Goal: Contribute content: Contribute content

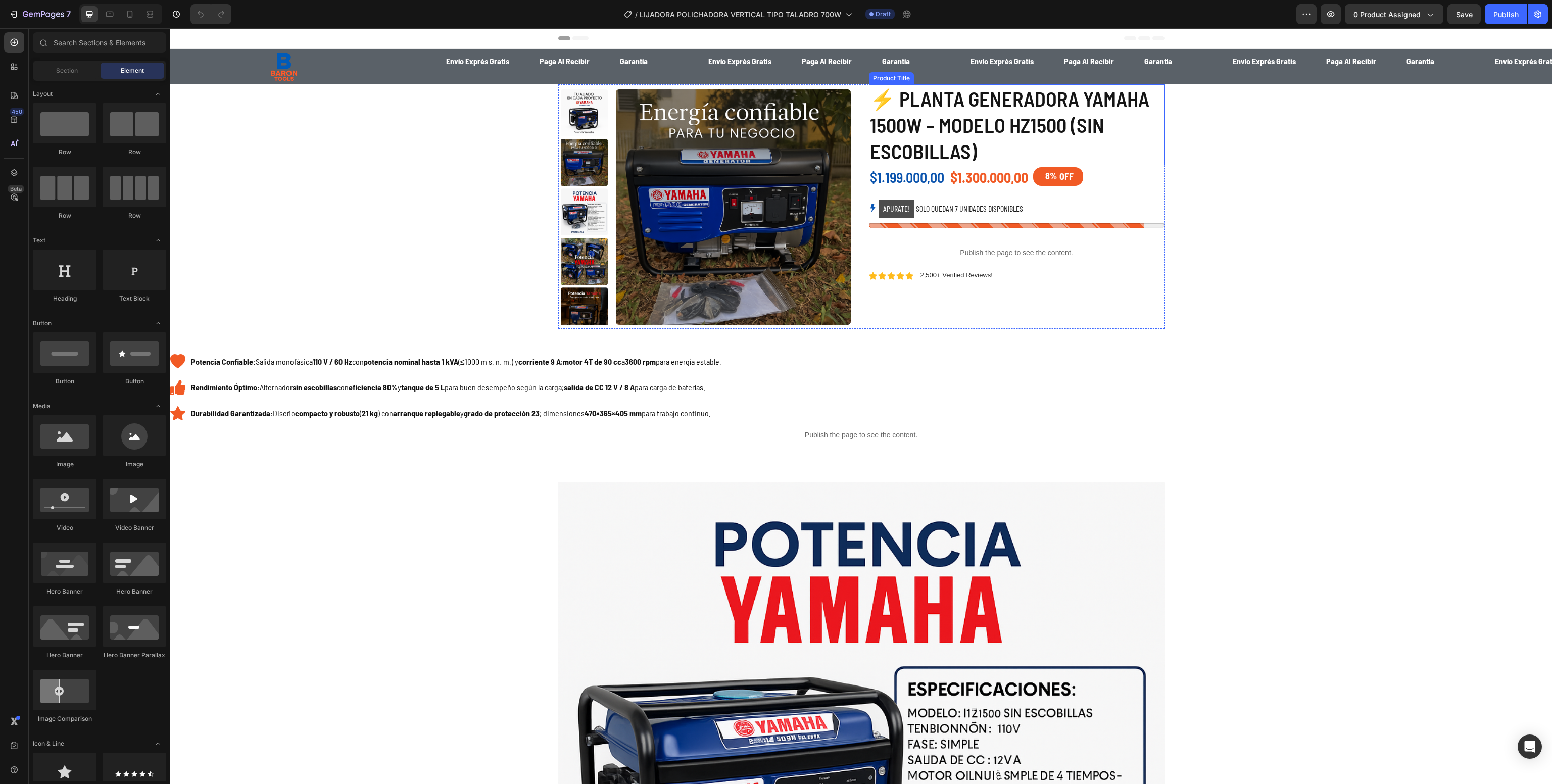
click at [933, 117] on h1 "⚡ PLANTA GENERADORA YAMAHA 1500W – MODELO HZ1500 (SIN ESCOBILLAS)" at bounding box center [1017, 124] width 295 height 81
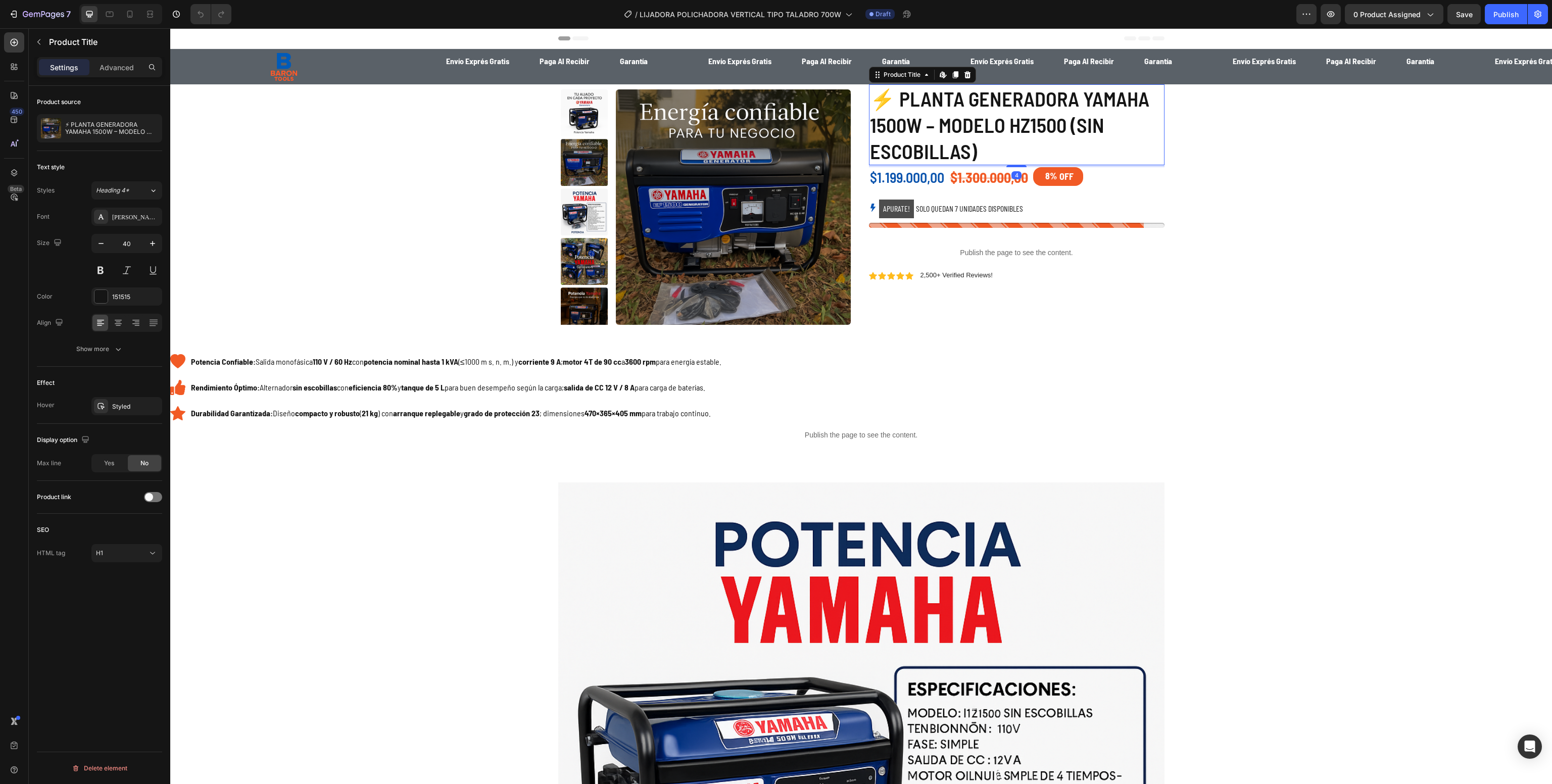
click at [83, 106] on div "Product source" at bounding box center [99, 102] width 125 height 16
click at [103, 124] on p "⚡ PLANTA GENERADORA YAMAHA 1500W – MODELO HZ1500 (SIN ESCOBILLAS)" at bounding box center [111, 128] width 93 height 14
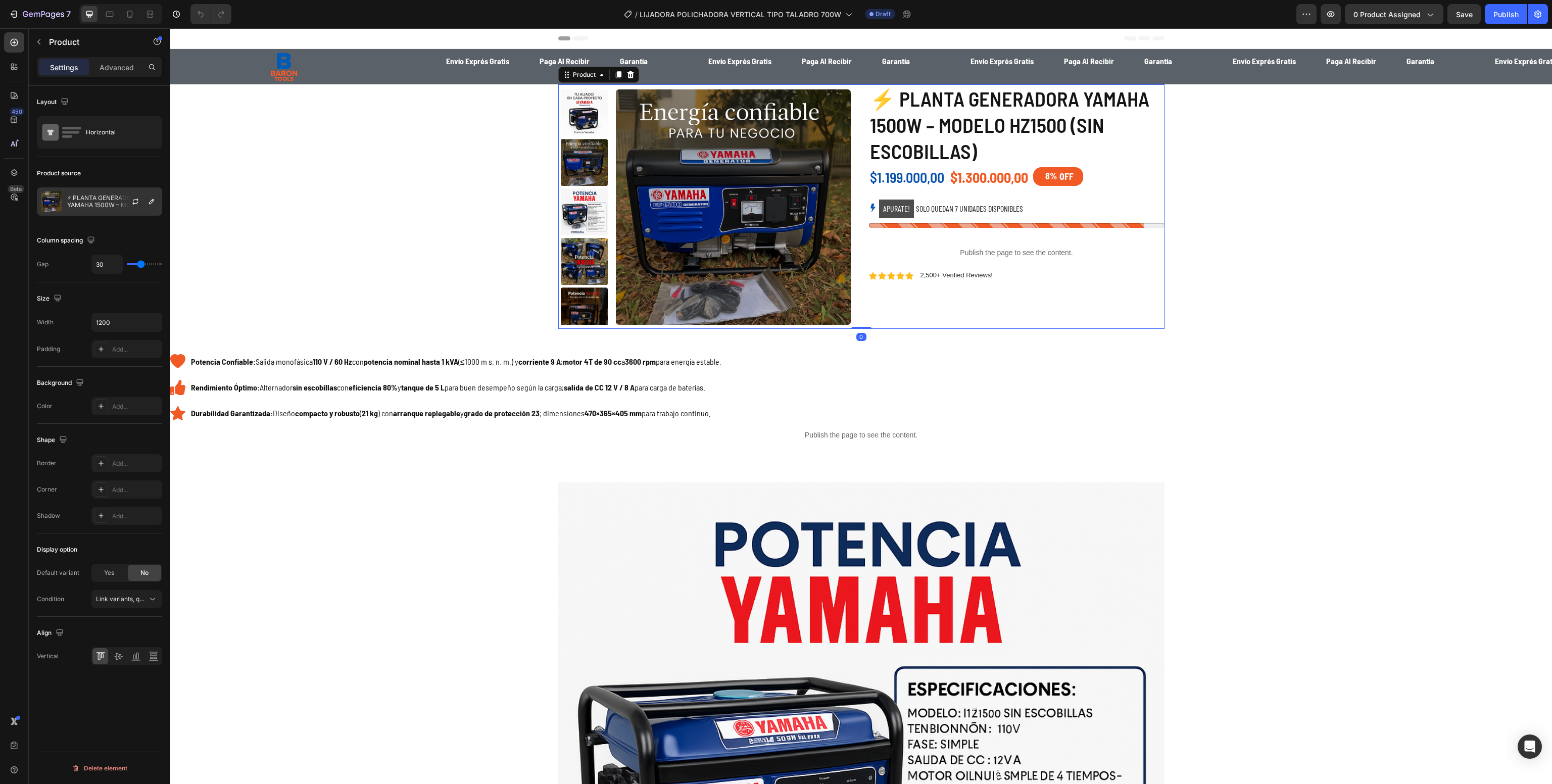
click at [90, 213] on div "⚡ PLANTA GENERADORA YAMAHA 1500W – MODELO HZ1500 (SIN ESCOBILLAS)" at bounding box center [99, 201] width 125 height 28
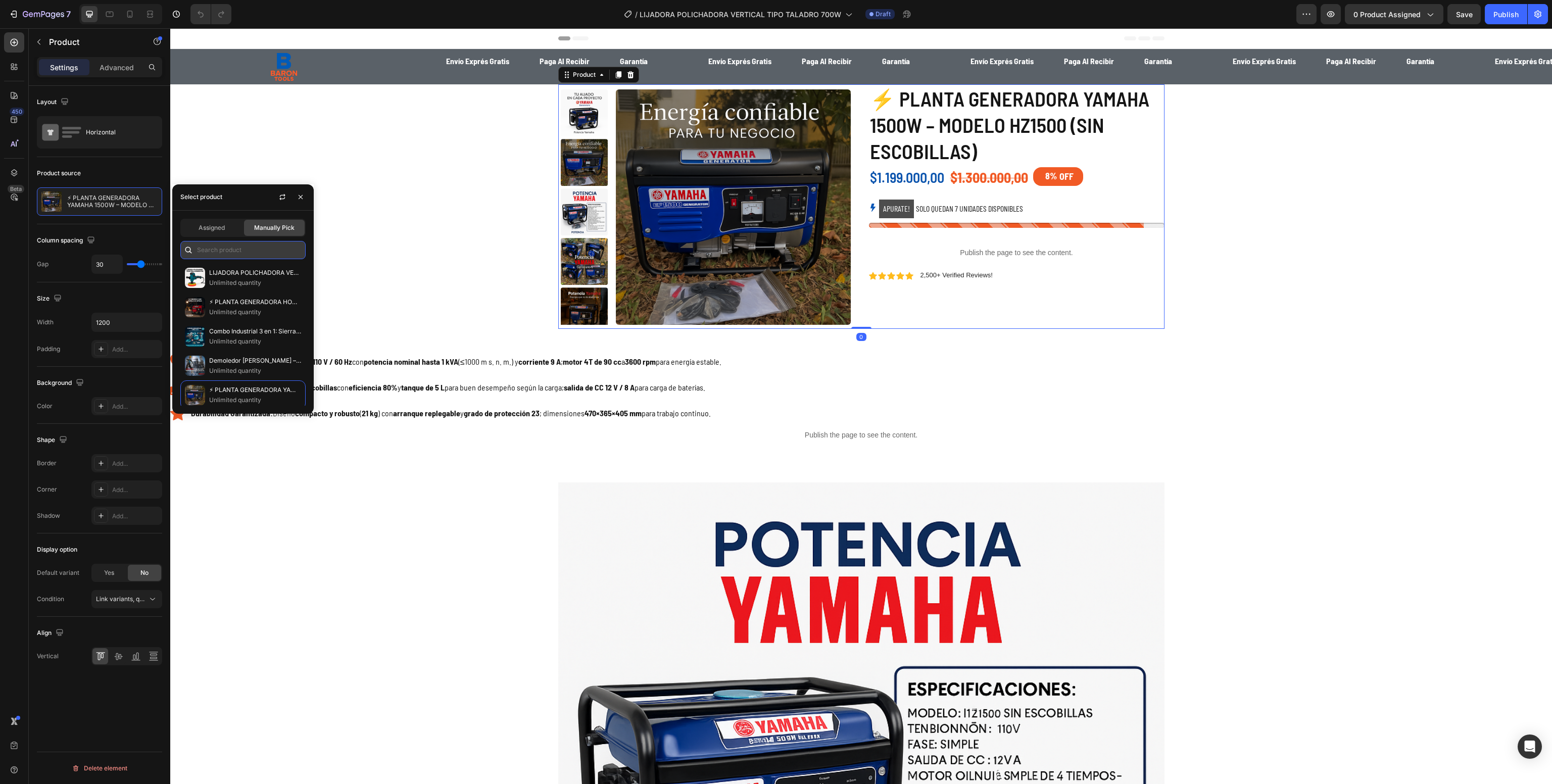
click at [265, 245] on input "text" at bounding box center [243, 250] width 125 height 18
paste input "LIJADORA POLICHADORA VERTICAL 700W"
type input "LIJADORA POLICHADORA VERTICAL 700W"
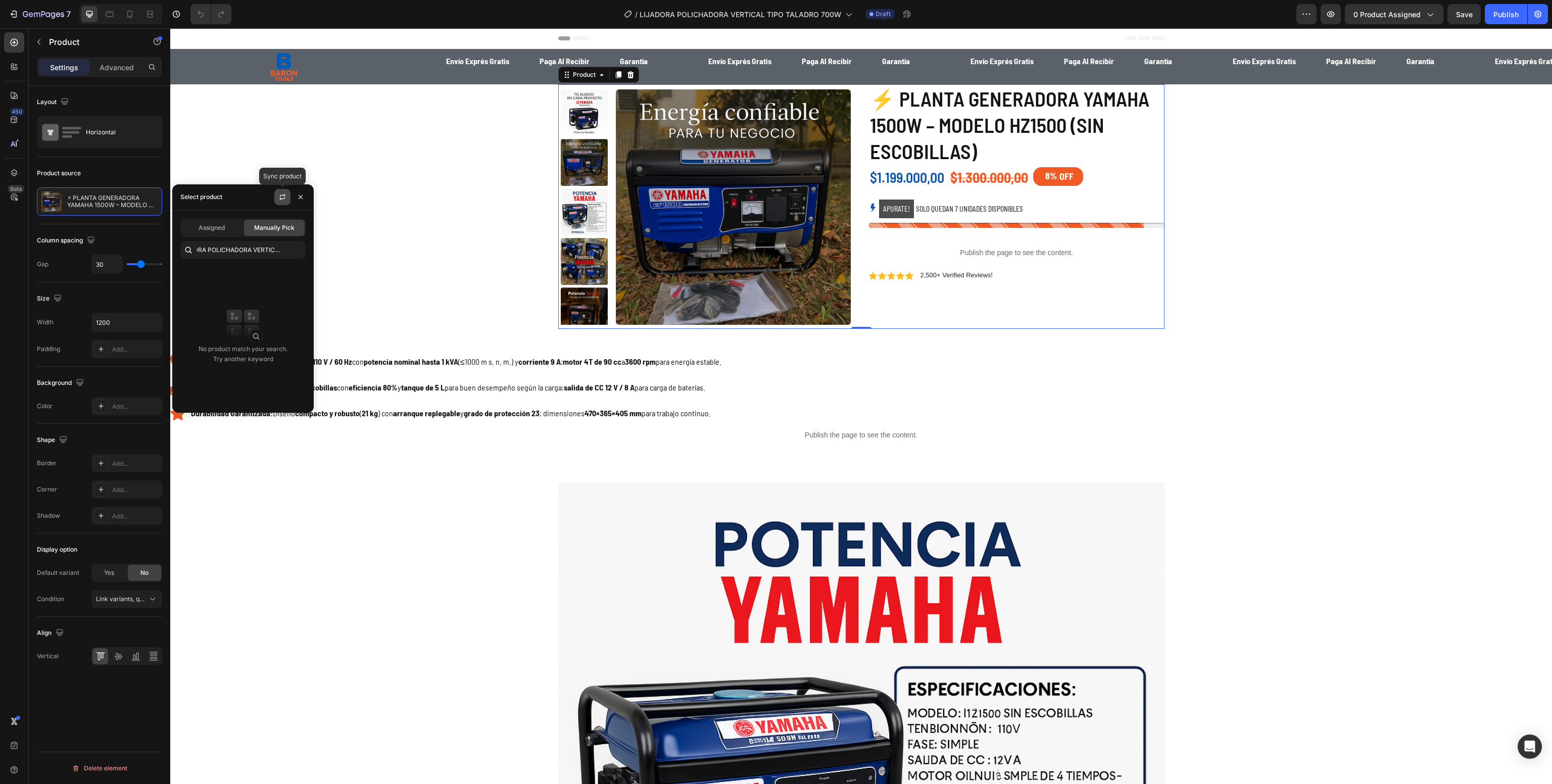
scroll to position [0, 0]
click at [281, 195] on icon "button" at bounding box center [282, 195] width 5 height 3
click at [228, 276] on p "LIJADORA POLICHADORA VERTICAL 700W" at bounding box center [255, 273] width 92 height 10
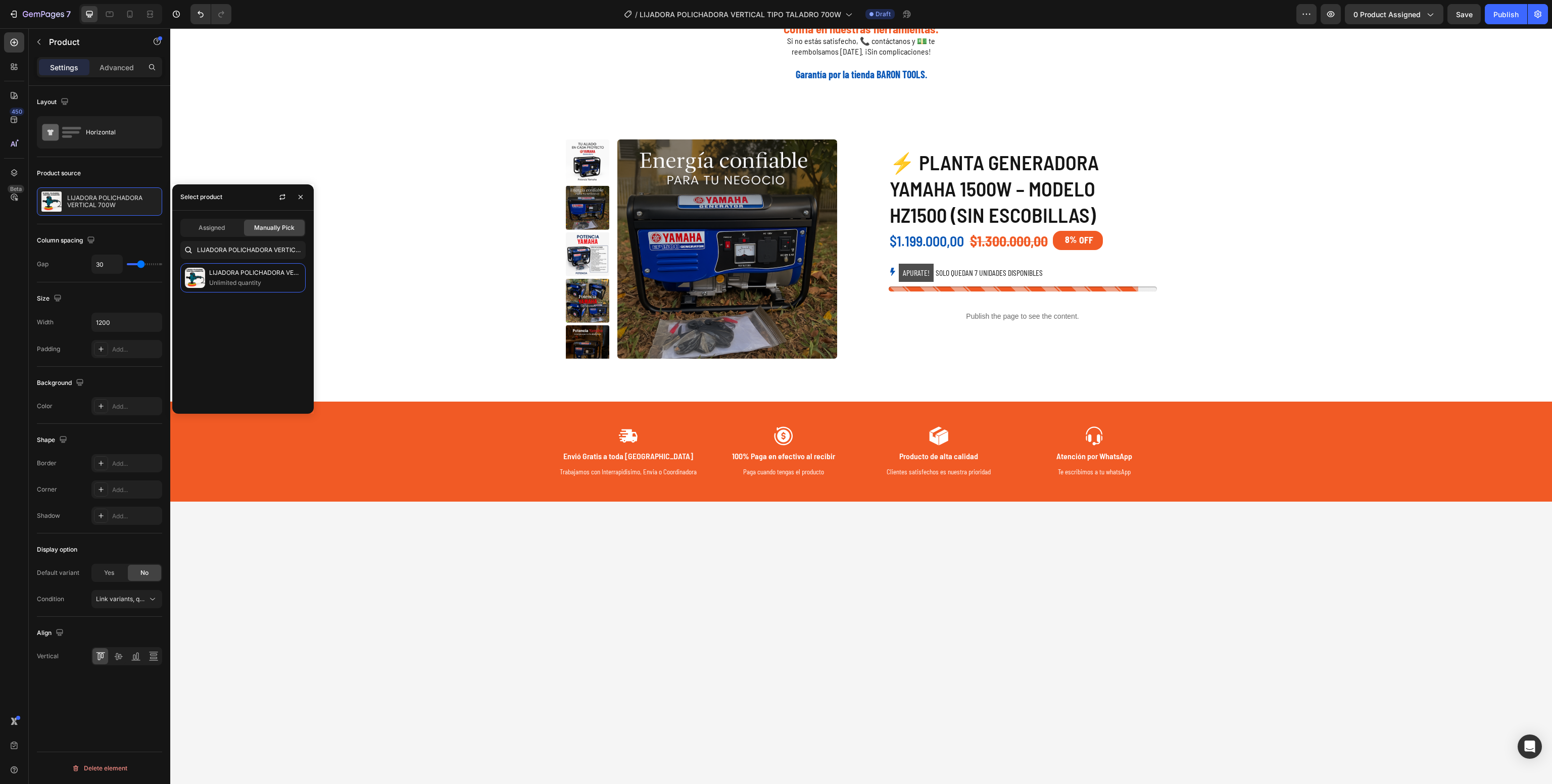
scroll to position [2131, 0]
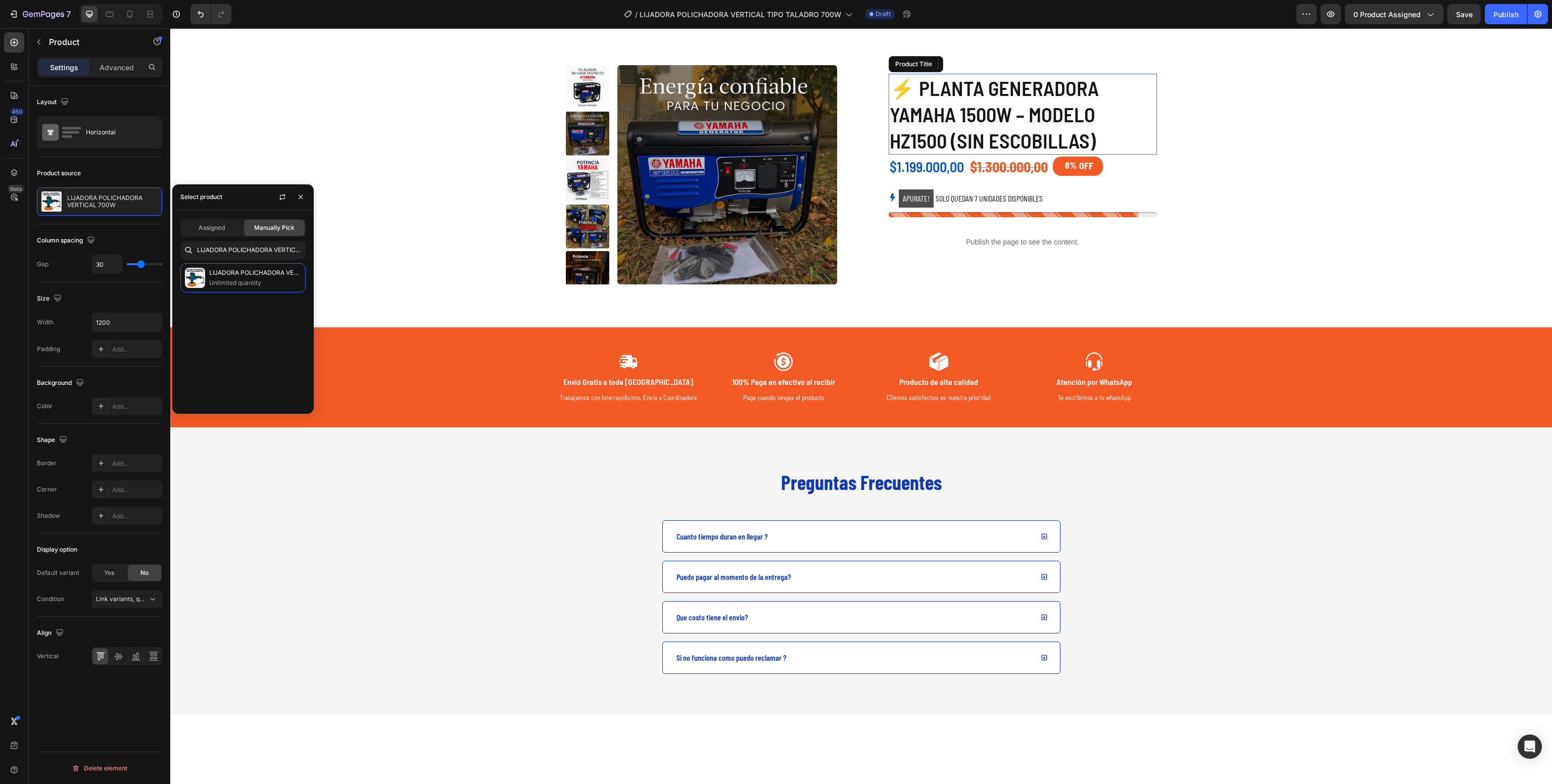
click at [954, 154] on h1 "⚡ PLANTA GENERADORA YAMAHA 1500W – MODELO HZ1500 (SIN ESCOBILLAS)" at bounding box center [1023, 114] width 268 height 81
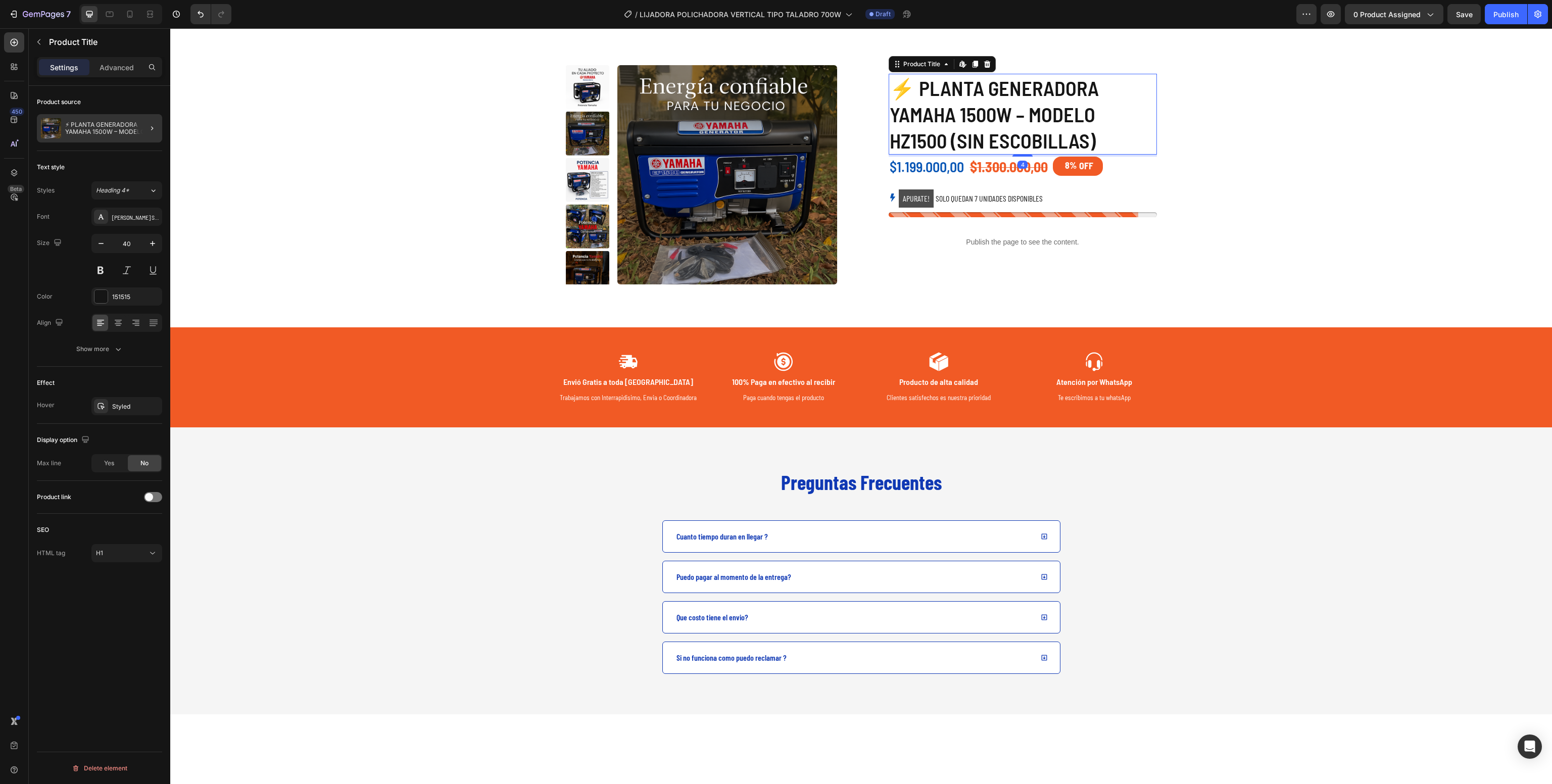
click at [99, 139] on div "⚡ PLANTA GENERADORA YAMAHA 1500W – MODELO HZ1500 (SIN ESCOBILLAS)" at bounding box center [99, 128] width 125 height 28
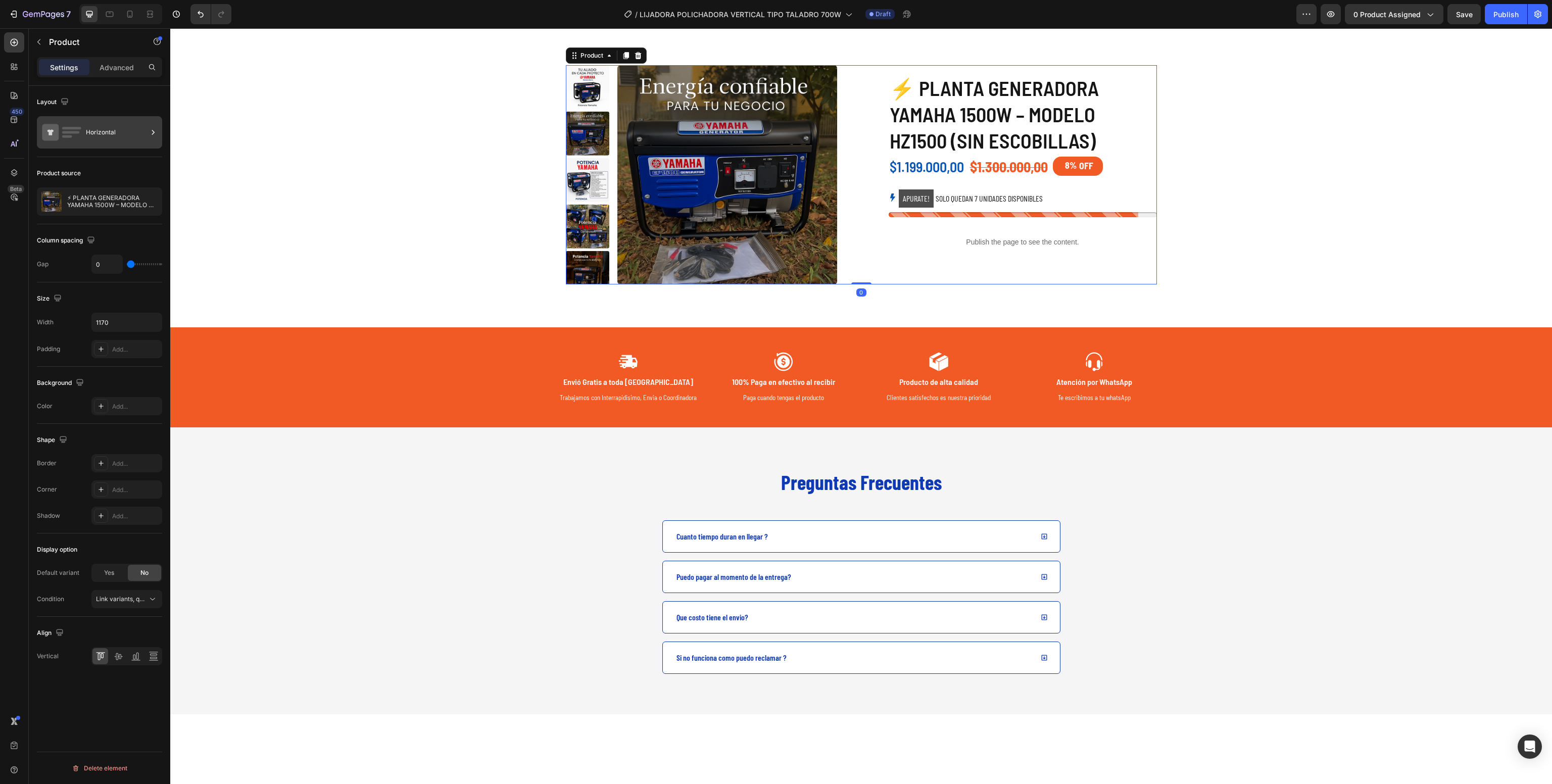
click at [96, 136] on div "Horizontal" at bounding box center [117, 133] width 62 height 23
click at [105, 207] on p "⚡ PLANTA GENERADORA YAMAHA 1500W – MODELO HZ1500 (SIN ESCOBILLAS)" at bounding box center [112, 202] width 90 height 14
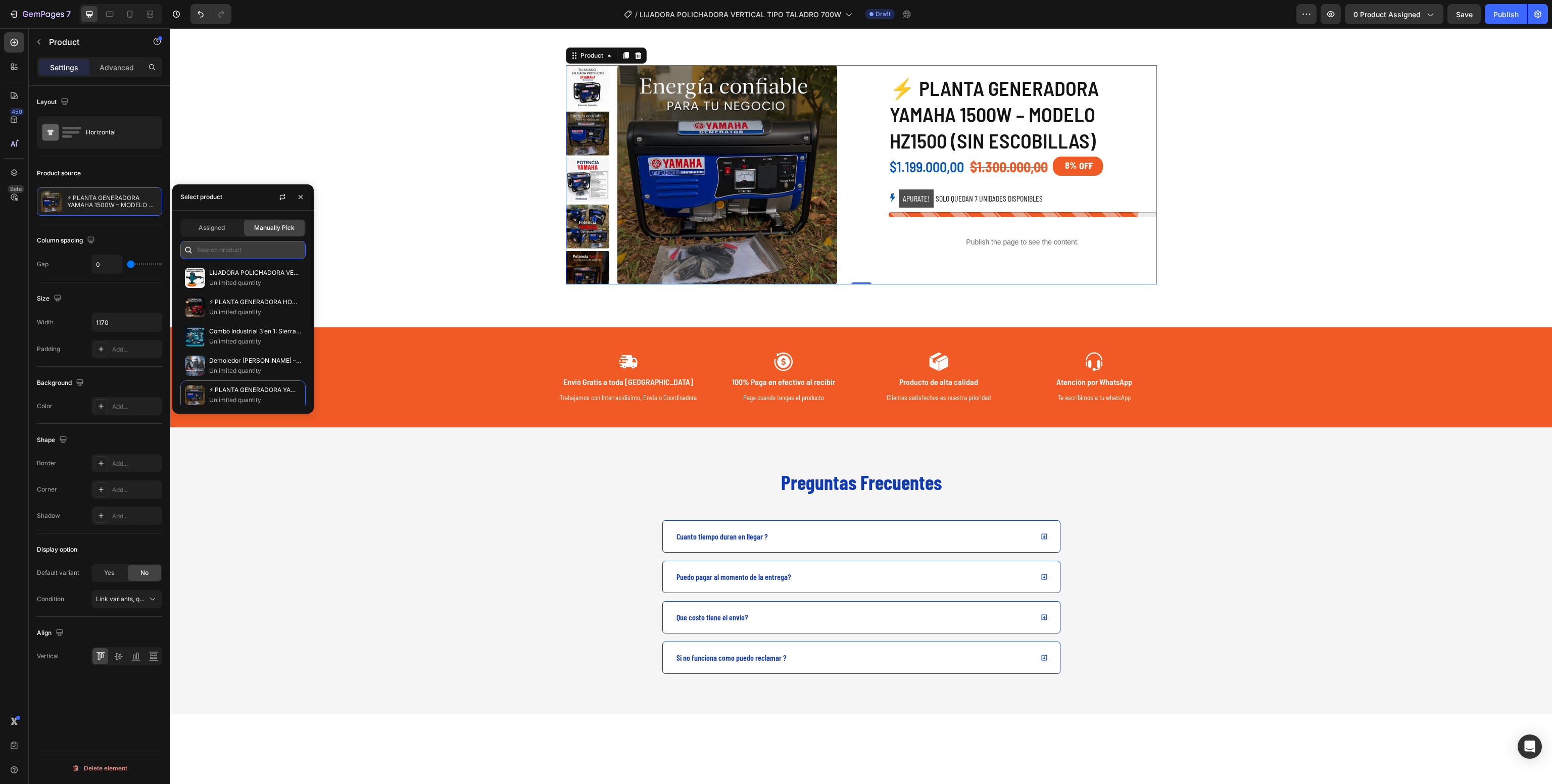
click at [210, 258] on input "text" at bounding box center [243, 250] width 125 height 18
paste input "LIJADORA POLICHADORA VERTICAL 700W"
type input "LIJADORA POLICHADORA VERTICAL 700W"
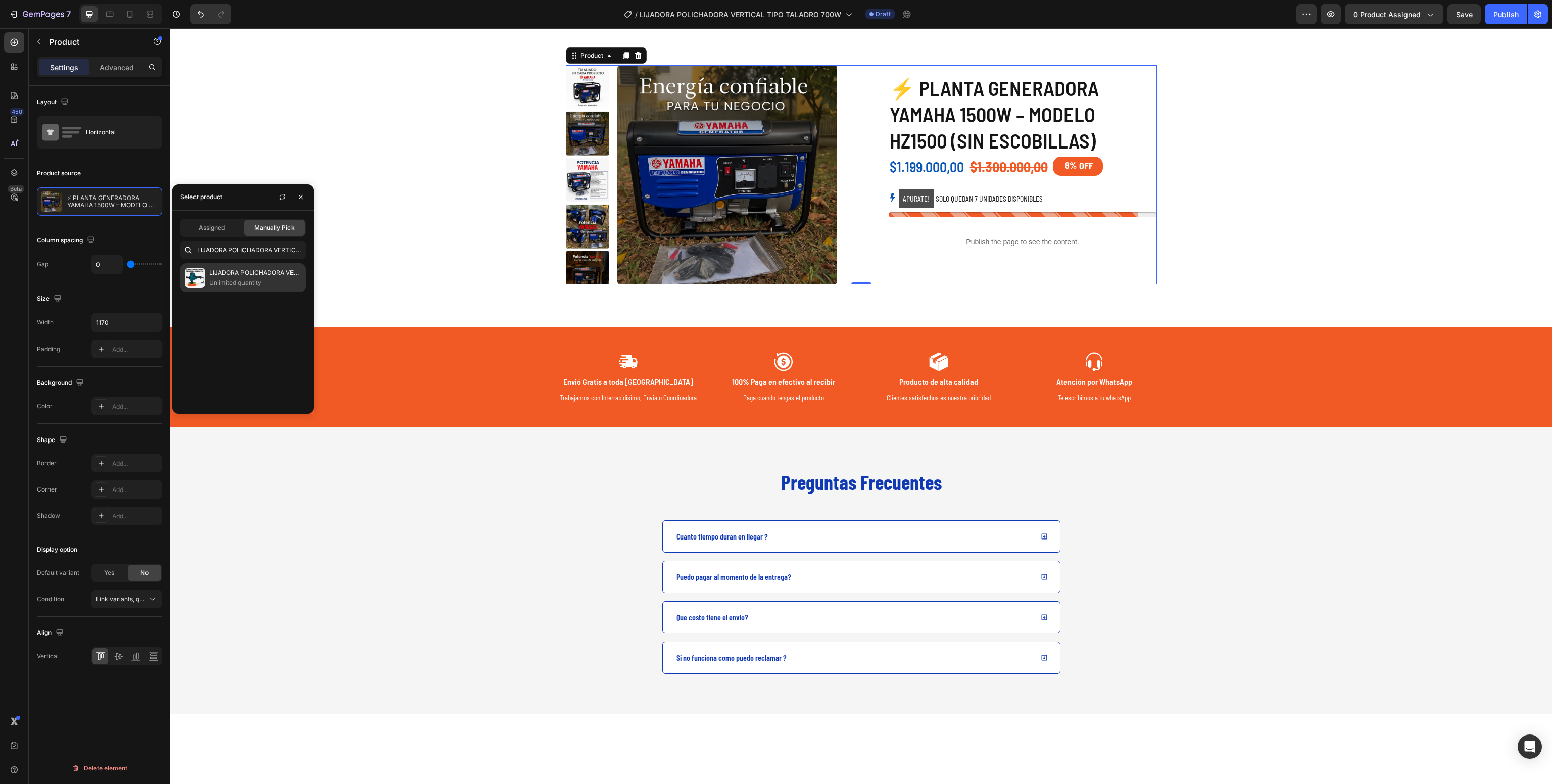
click at [251, 271] on p "LIJADORA POLICHADORA VERTICAL 700W" at bounding box center [255, 273] width 92 height 10
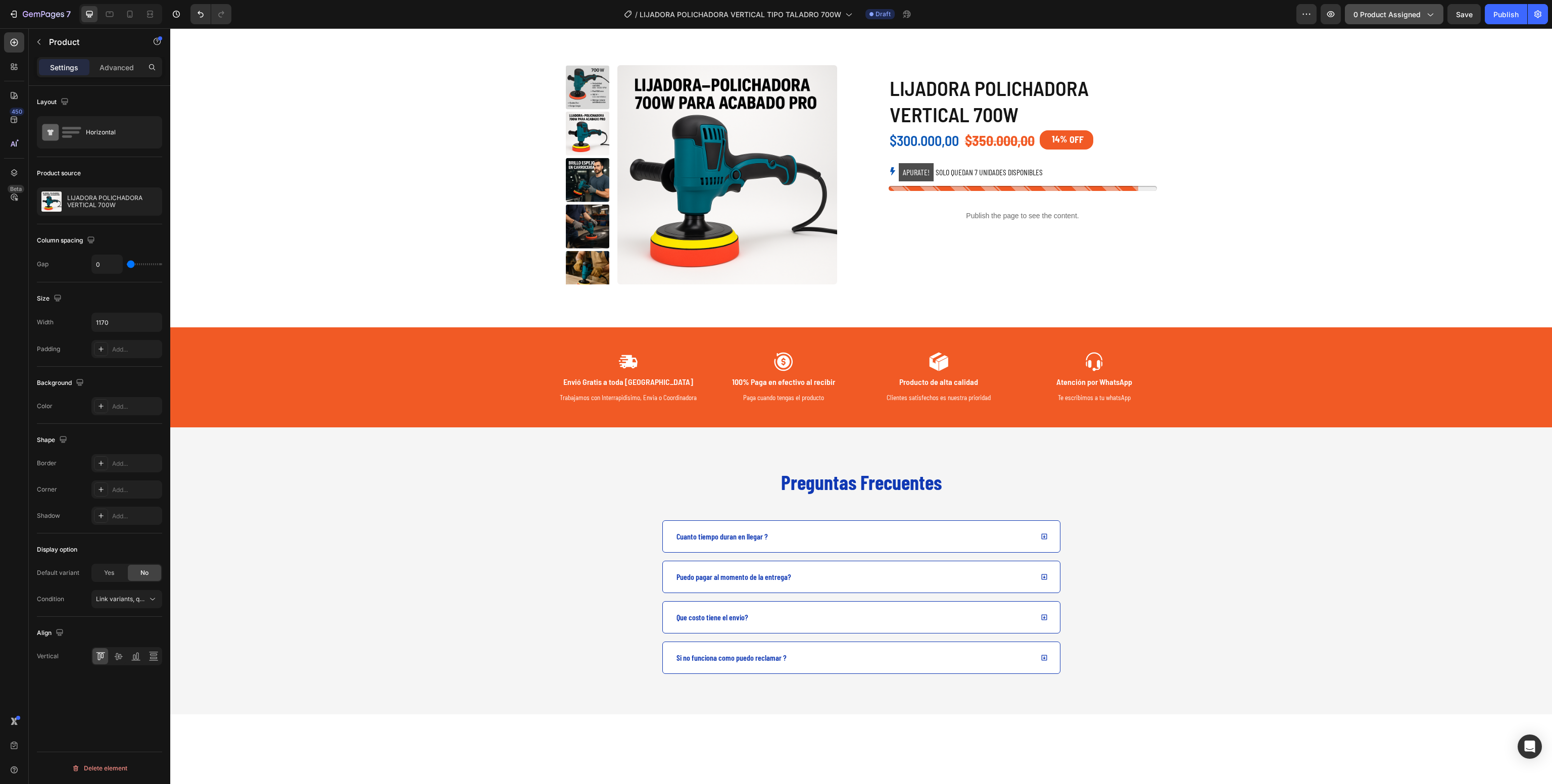
click at [1363, 13] on span "0 product assigned" at bounding box center [1387, 14] width 67 height 11
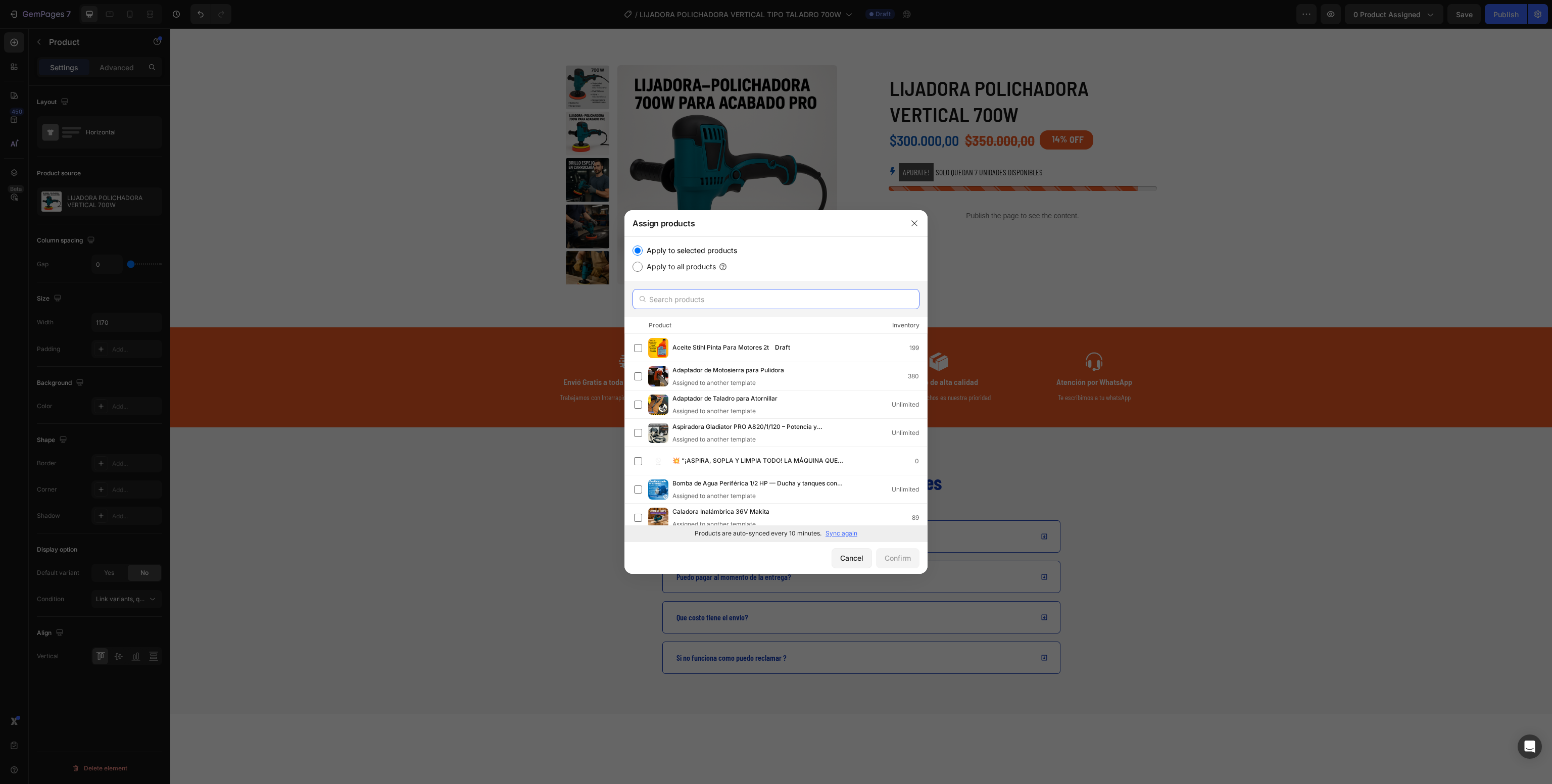
click at [747, 301] on input "text" at bounding box center [776, 299] width 287 height 21
paste input "LIJADORA POLICHADORA VERTICAL 700W"
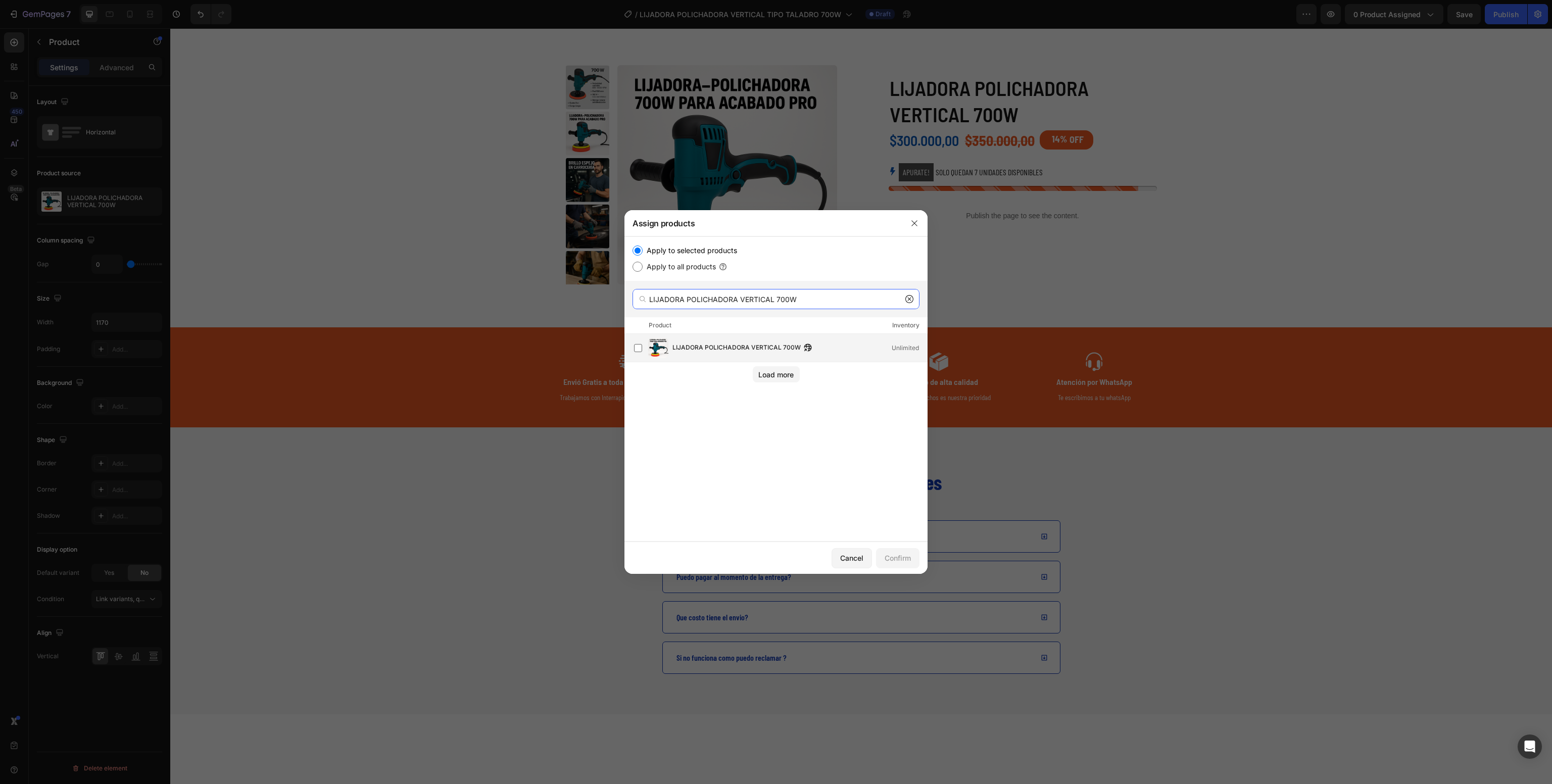
type input "LIJADORA POLICHADORA VERTICAL 700W"
click at [725, 357] on div "LIJADORA POLICHADORA VERTICAL 700W Unlimited" at bounding box center [781, 348] width 293 height 21
click at [898, 555] on div "Confirm" at bounding box center [898, 558] width 26 height 11
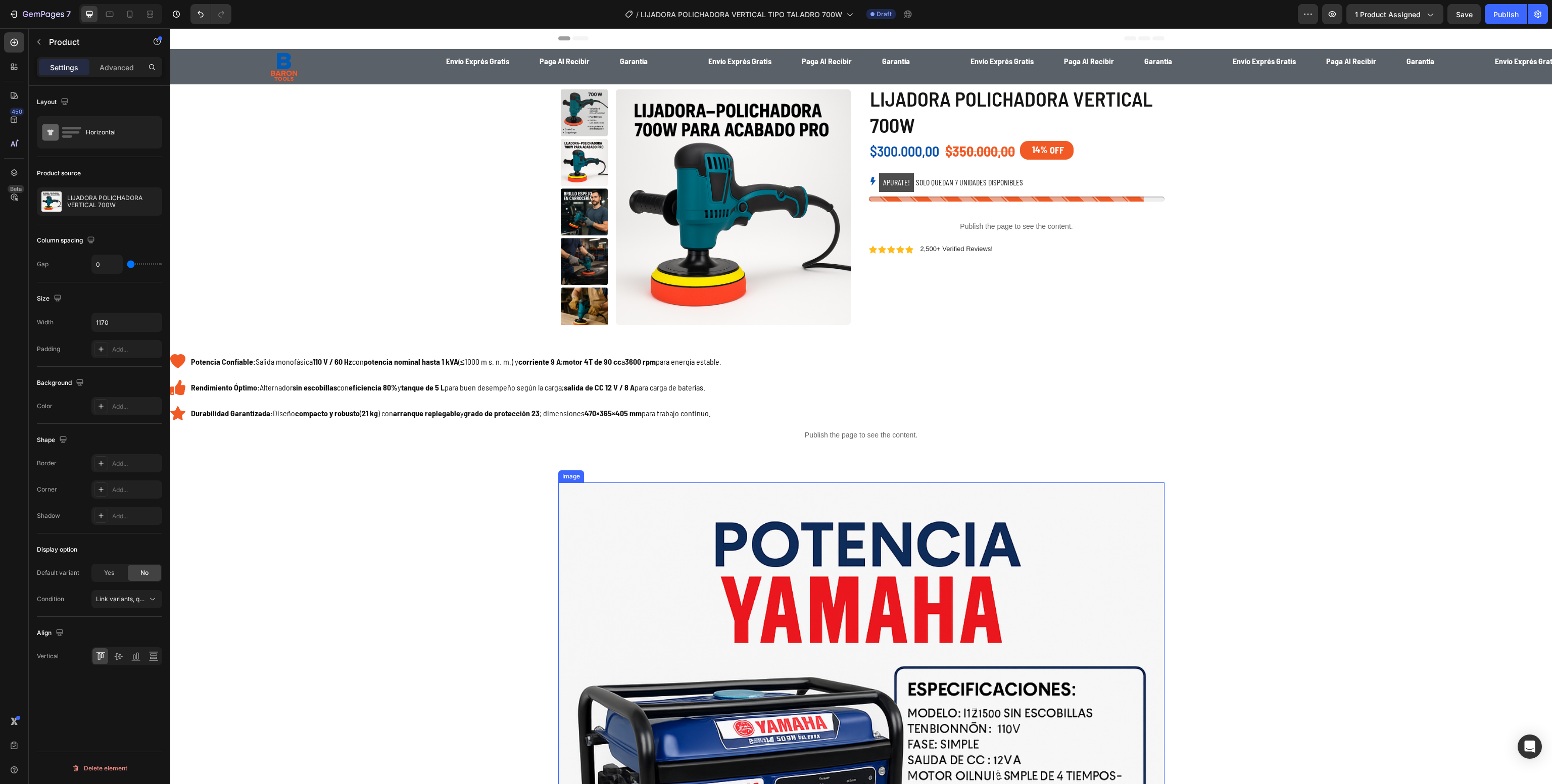
click at [890, 573] on img at bounding box center [861, 785] width 606 height 606
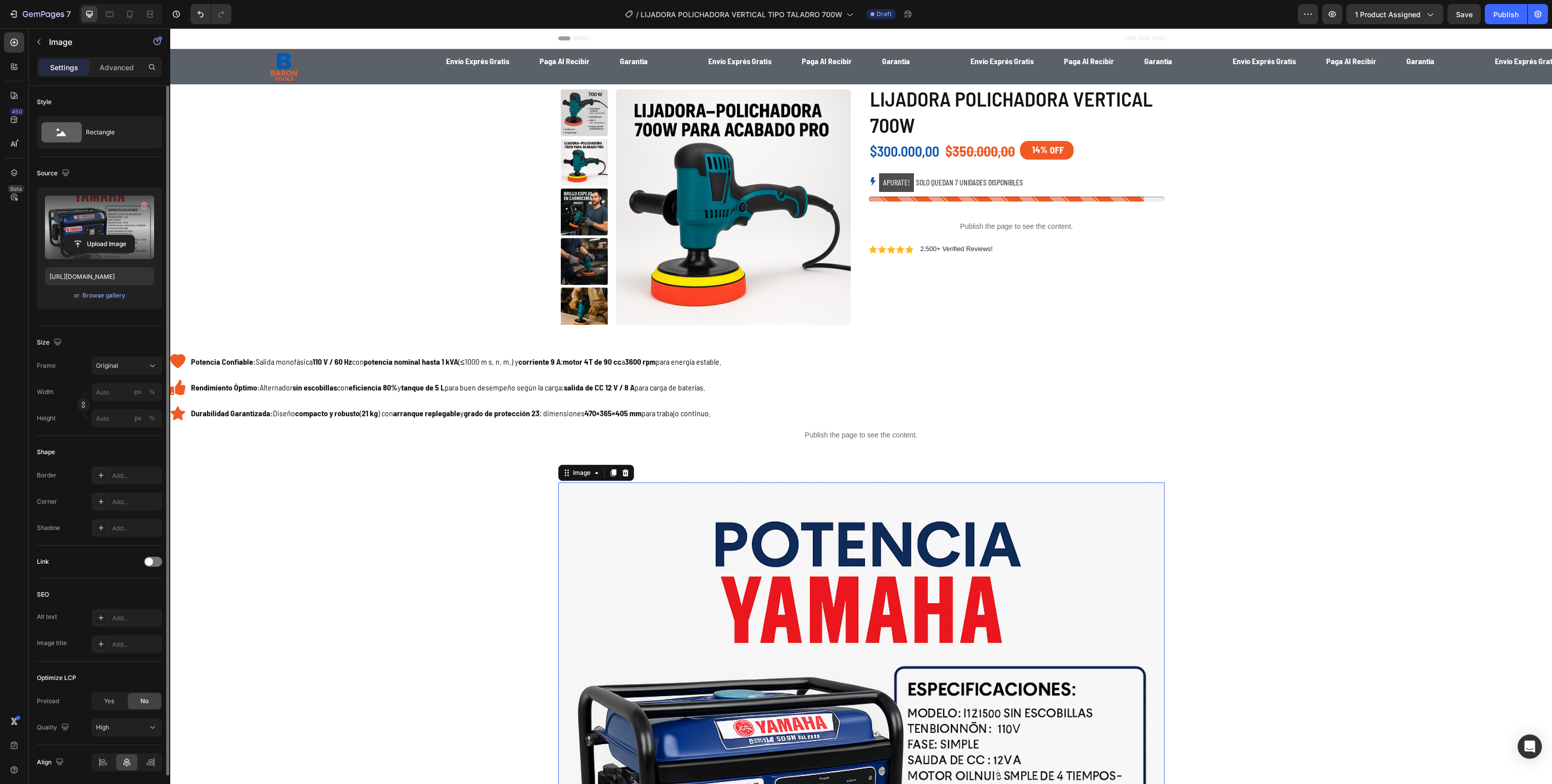
click at [115, 221] on label at bounding box center [100, 227] width 109 height 64
click at [115, 235] on input "file" at bounding box center [100, 243] width 70 height 17
type input "[URL][DOMAIN_NAME]"
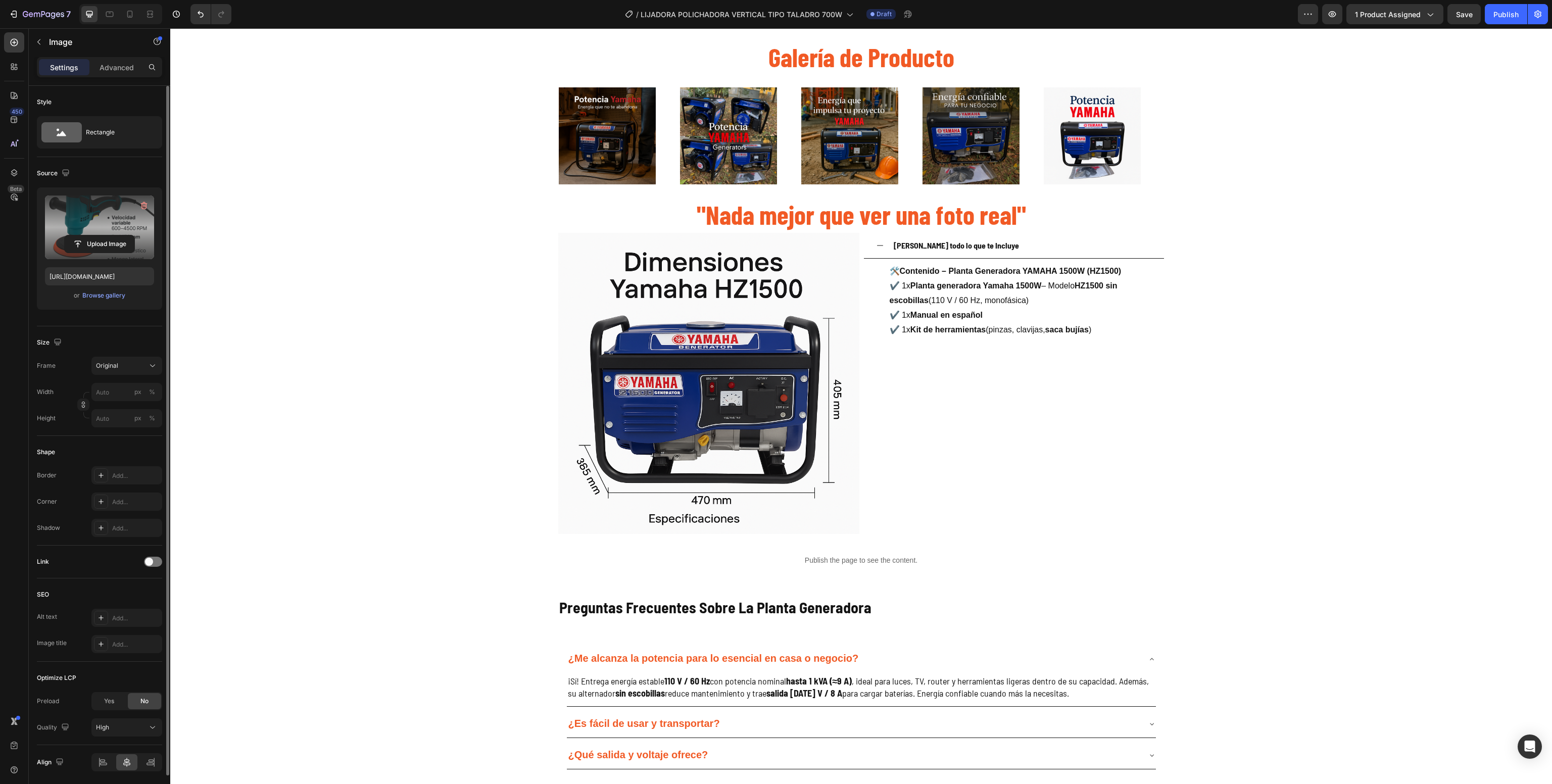
scroll to position [1423, 0]
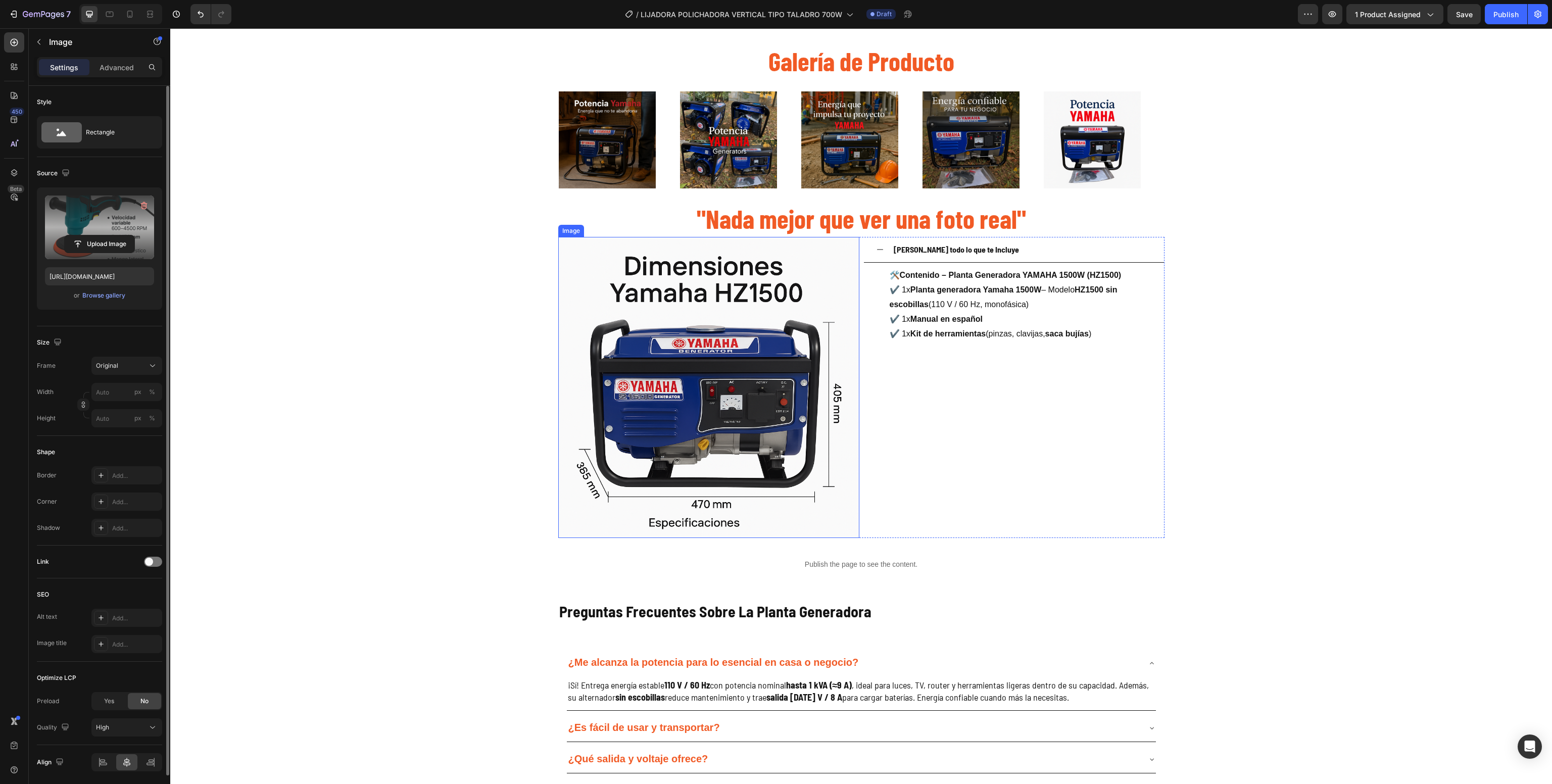
click at [721, 407] on img at bounding box center [709, 388] width 301 height 301
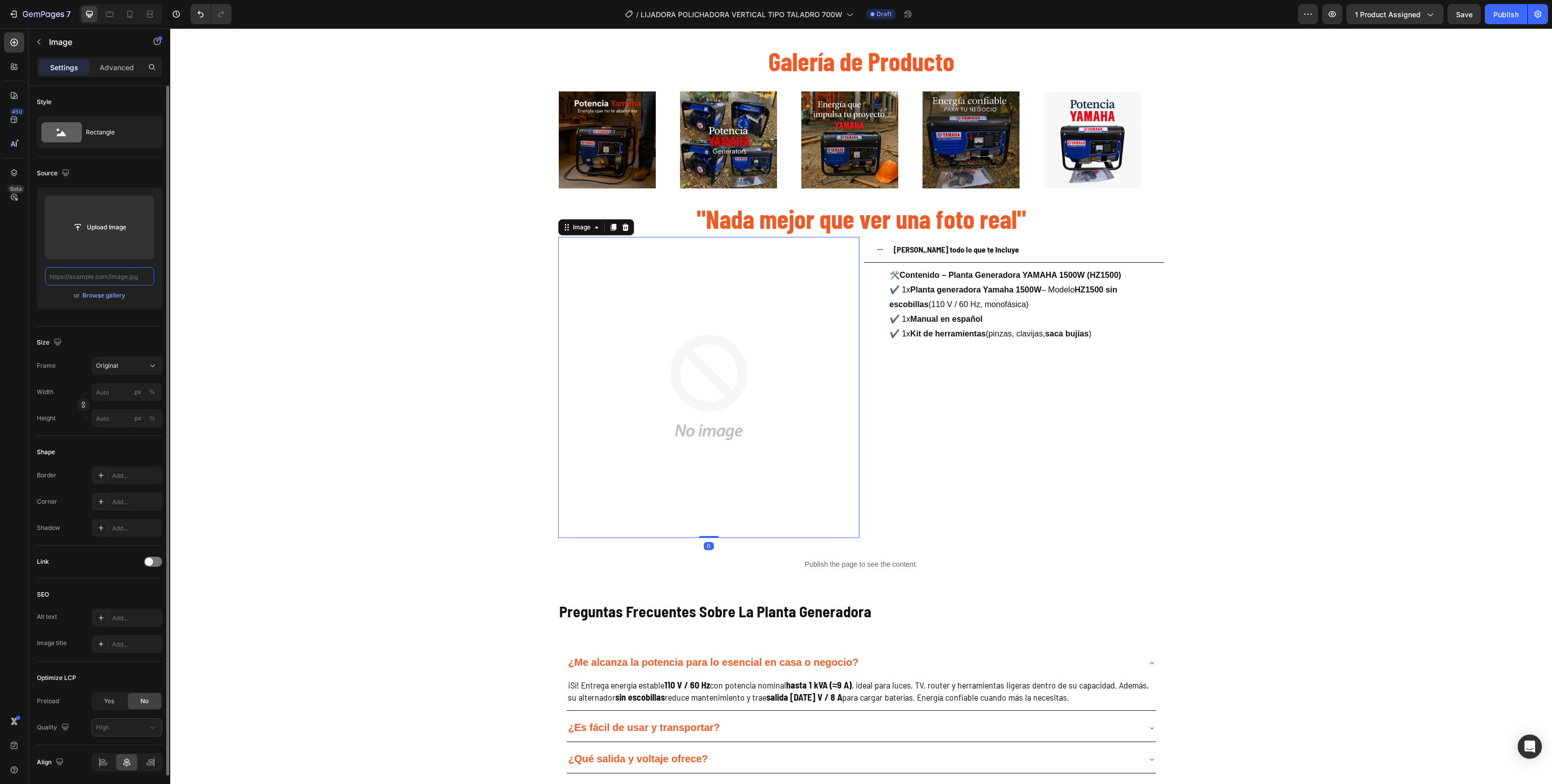
scroll to position [0, 0]
paste input "[URL][DOMAIN_NAME]"
type input "[URL][DOMAIN_NAME]"
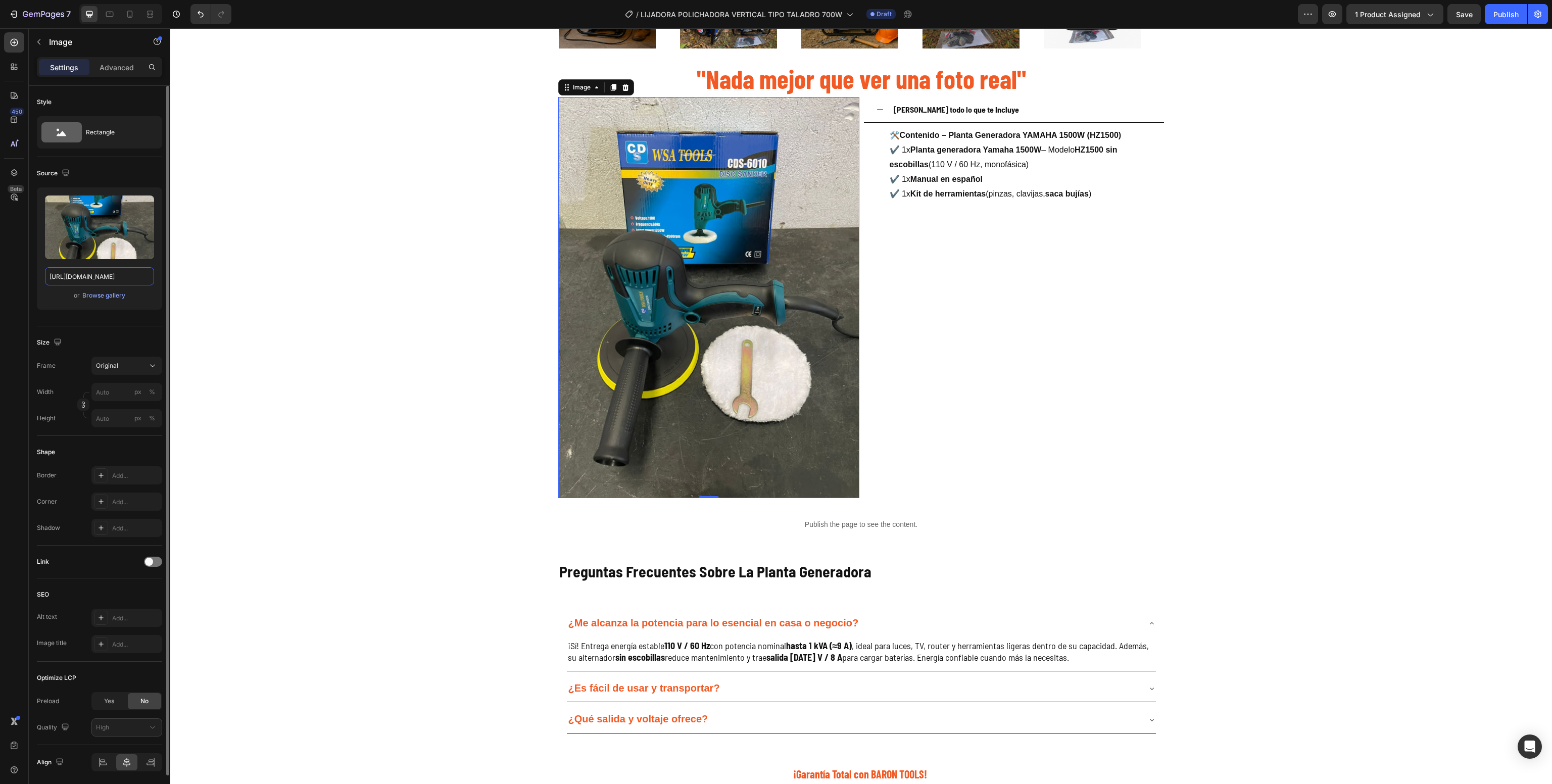
scroll to position [1565, 0]
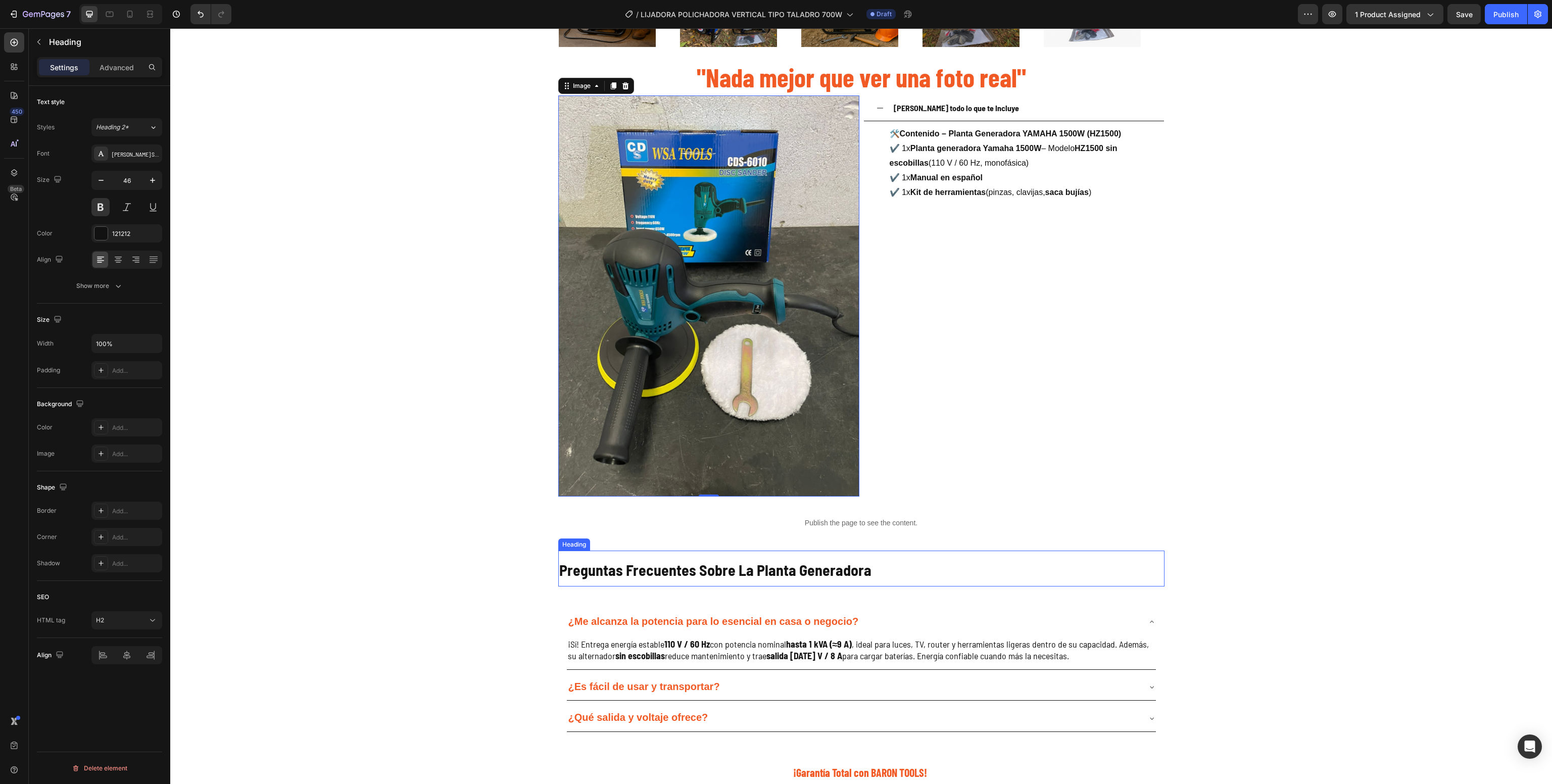
click at [829, 572] on span "Preguntas Frecuentes Sobre La Planta Generadora" at bounding box center [715, 569] width 312 height 18
click at [898, 570] on p "Preguntas Frecuentes Sobre La Planta Generadora" at bounding box center [861, 569] width 604 height 34
click at [980, 505] on div "Publish the page to see the content. Custom Code Preguntas Frecuentes Sobre La …" at bounding box center [861, 746] width 606 height 498
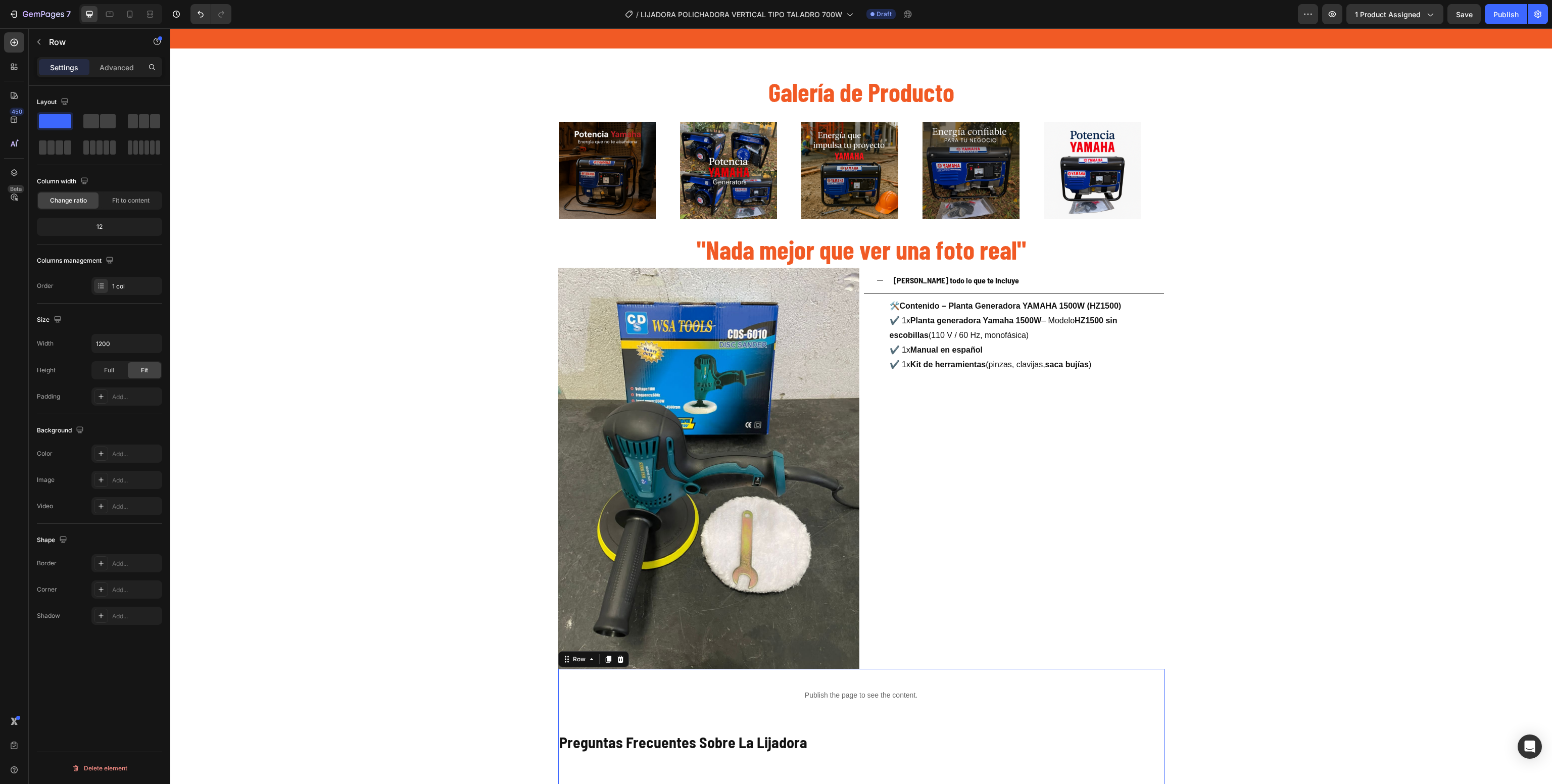
scroll to position [785, 0]
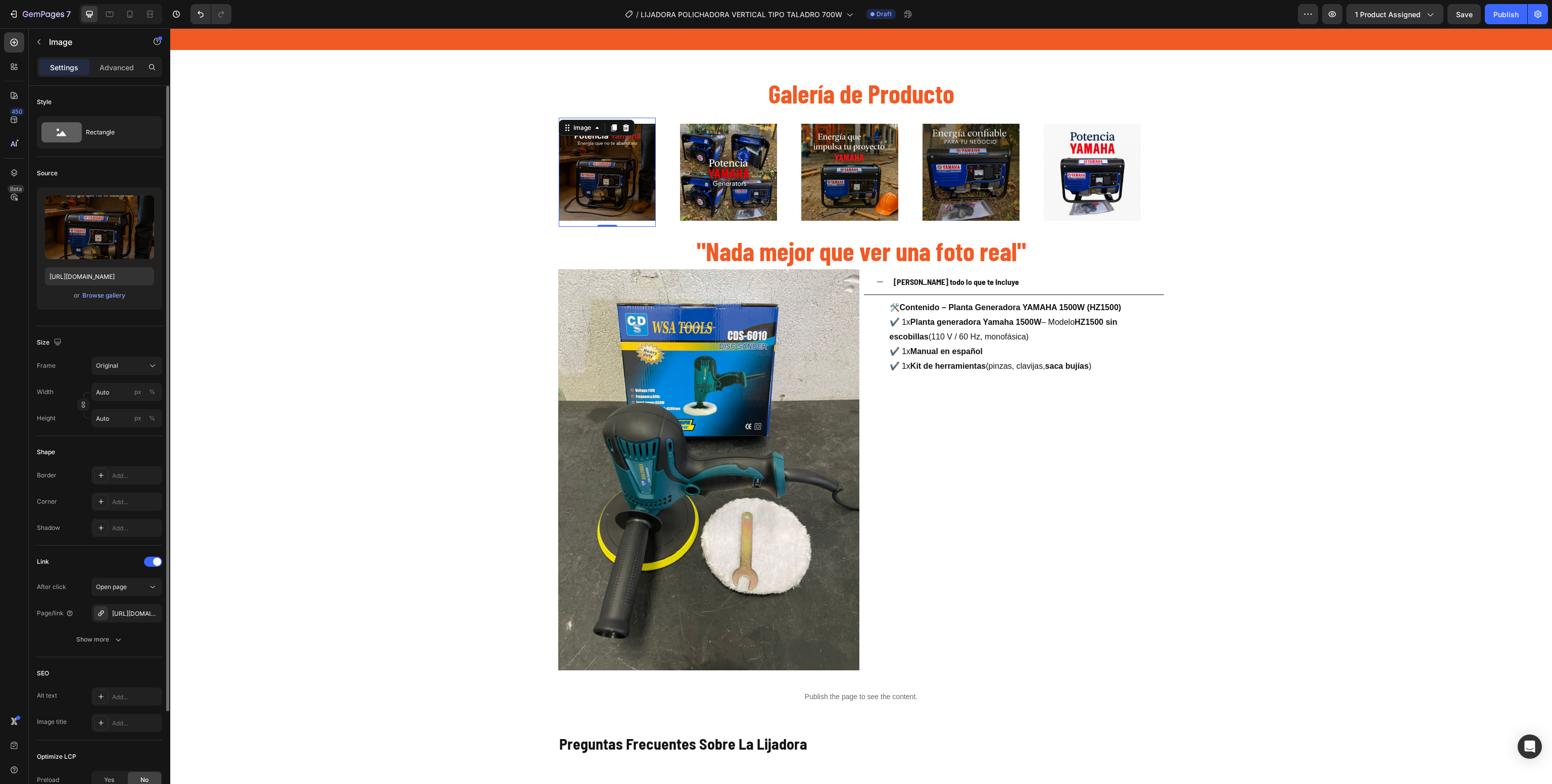
click at [613, 168] on img at bounding box center [607, 172] width 97 height 97
click at [61, 249] on div "Upload Image" at bounding box center [100, 244] width 109 height 18
click at [72, 243] on input "file" at bounding box center [100, 243] width 70 height 17
type input "[URL][DOMAIN_NAME][DATE]"
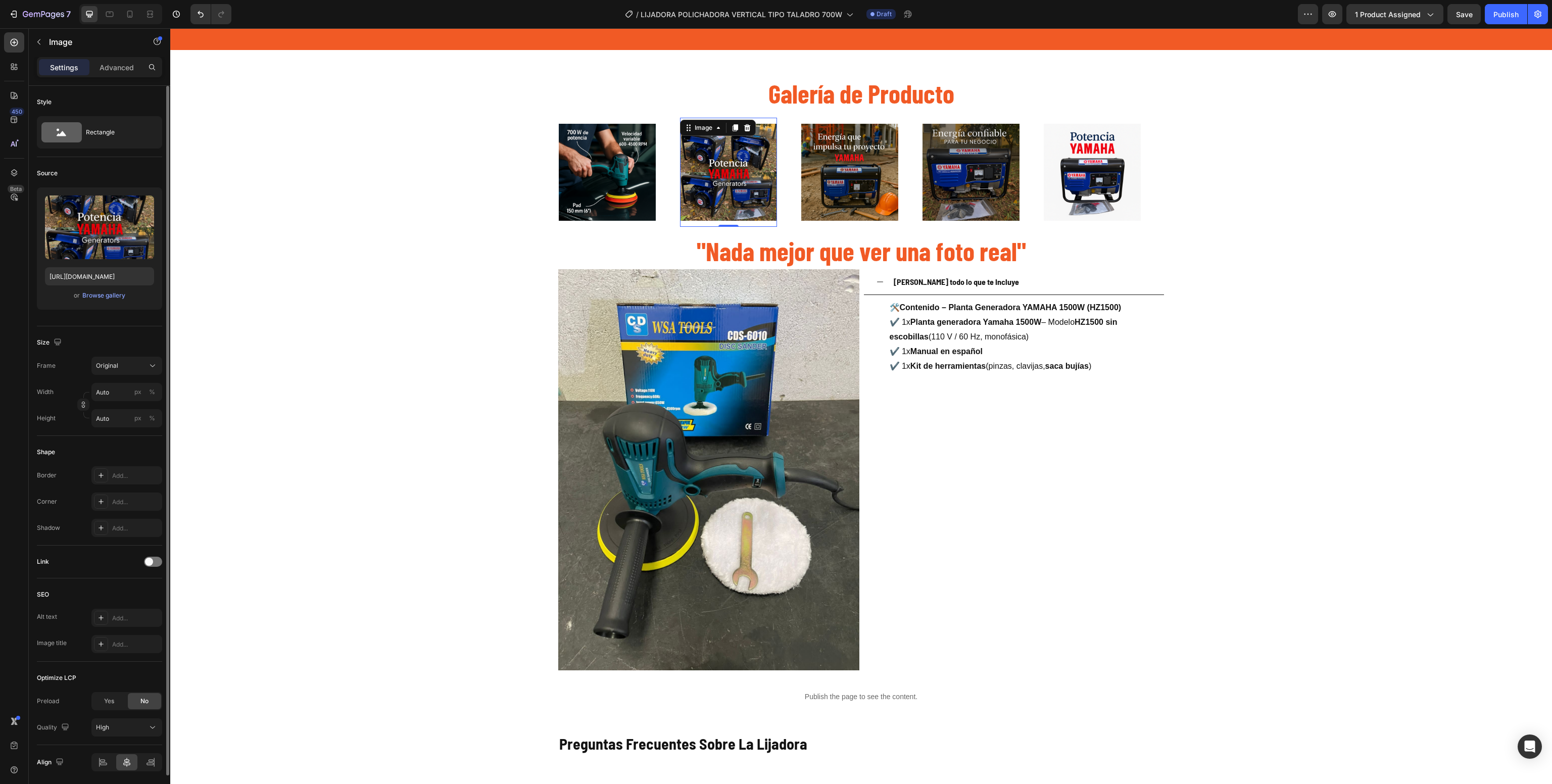
click at [724, 189] on img at bounding box center [729, 172] width 97 height 97
click at [50, 217] on label at bounding box center [100, 227] width 109 height 64
click at [65, 235] on input "file" at bounding box center [100, 243] width 70 height 17
type input "[URL][DOMAIN_NAME]"
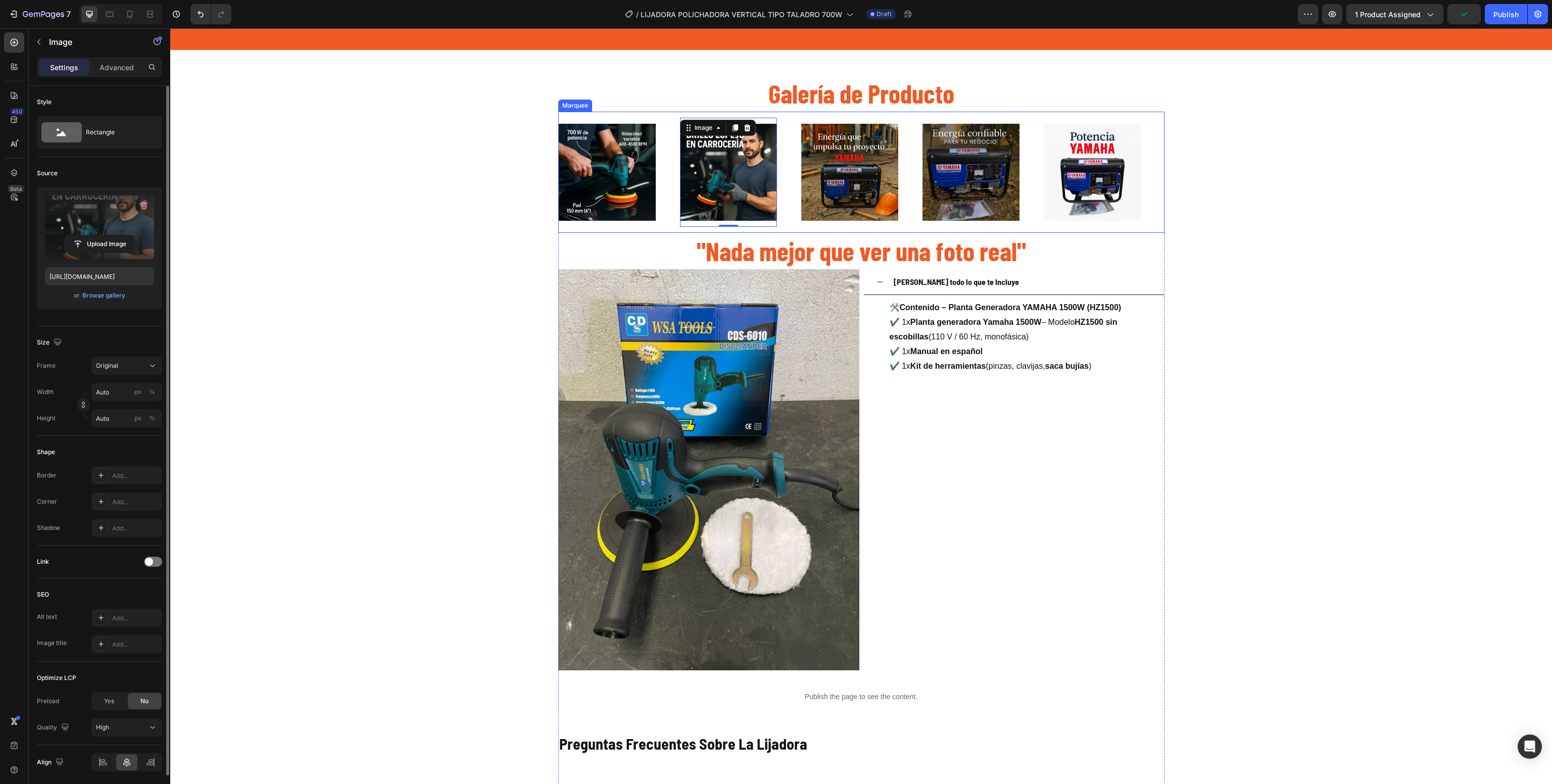
click at [898, 201] on div "Image" at bounding box center [861, 172] width 121 height 109
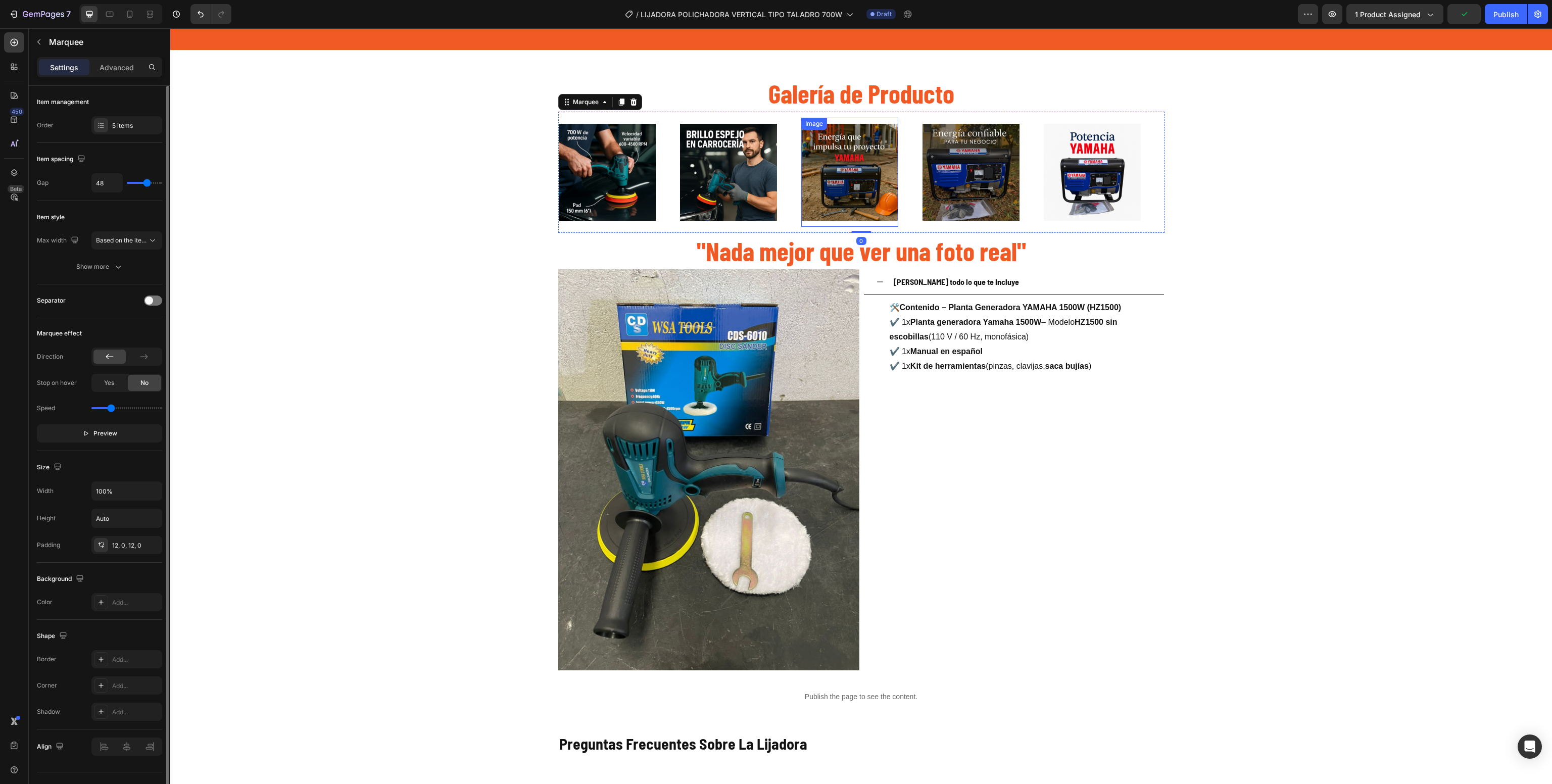
click at [859, 154] on img at bounding box center [850, 172] width 97 height 97
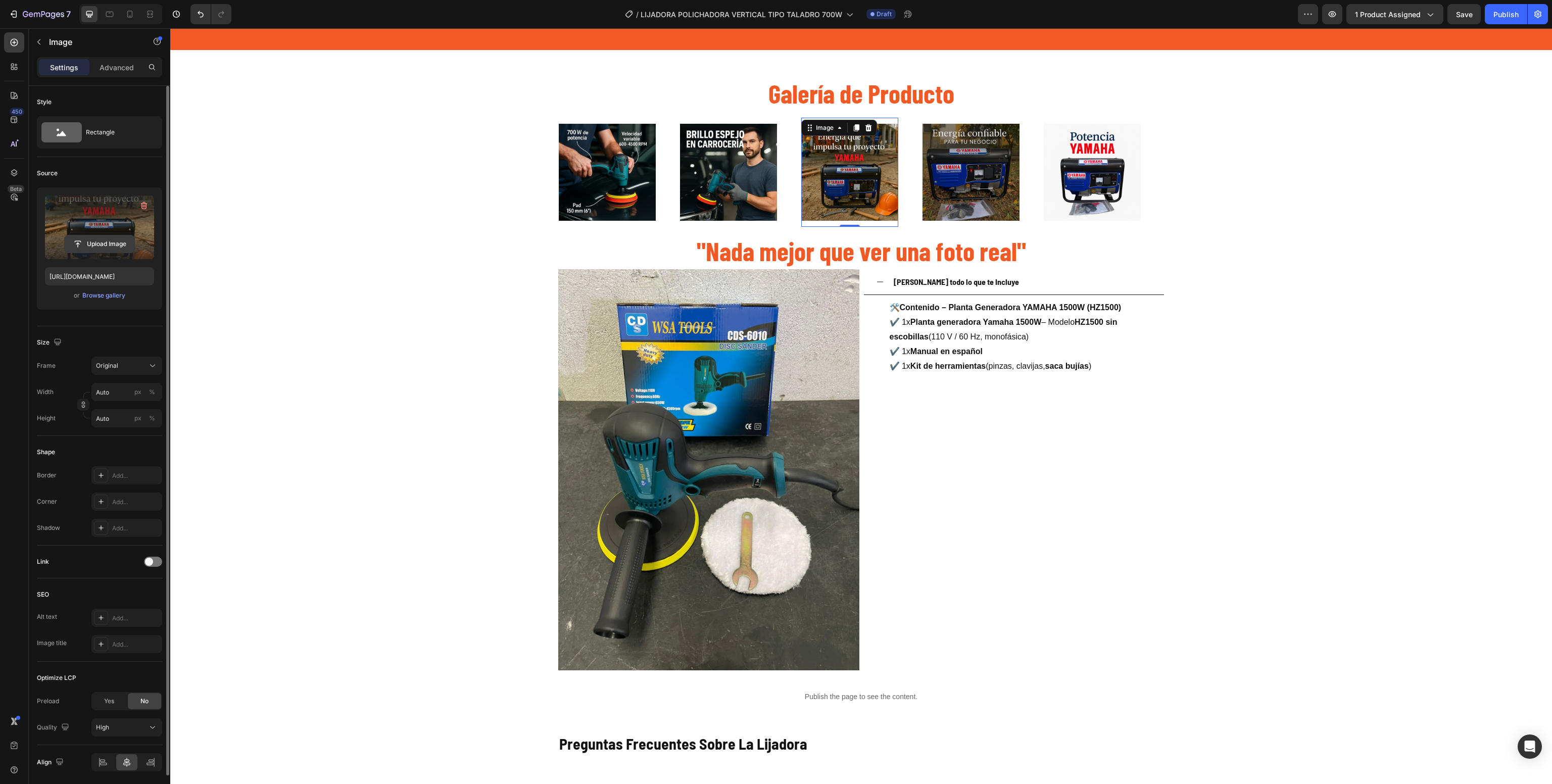
click at [103, 244] on input "file" at bounding box center [100, 243] width 70 height 17
type input "[URL][DOMAIN_NAME]"
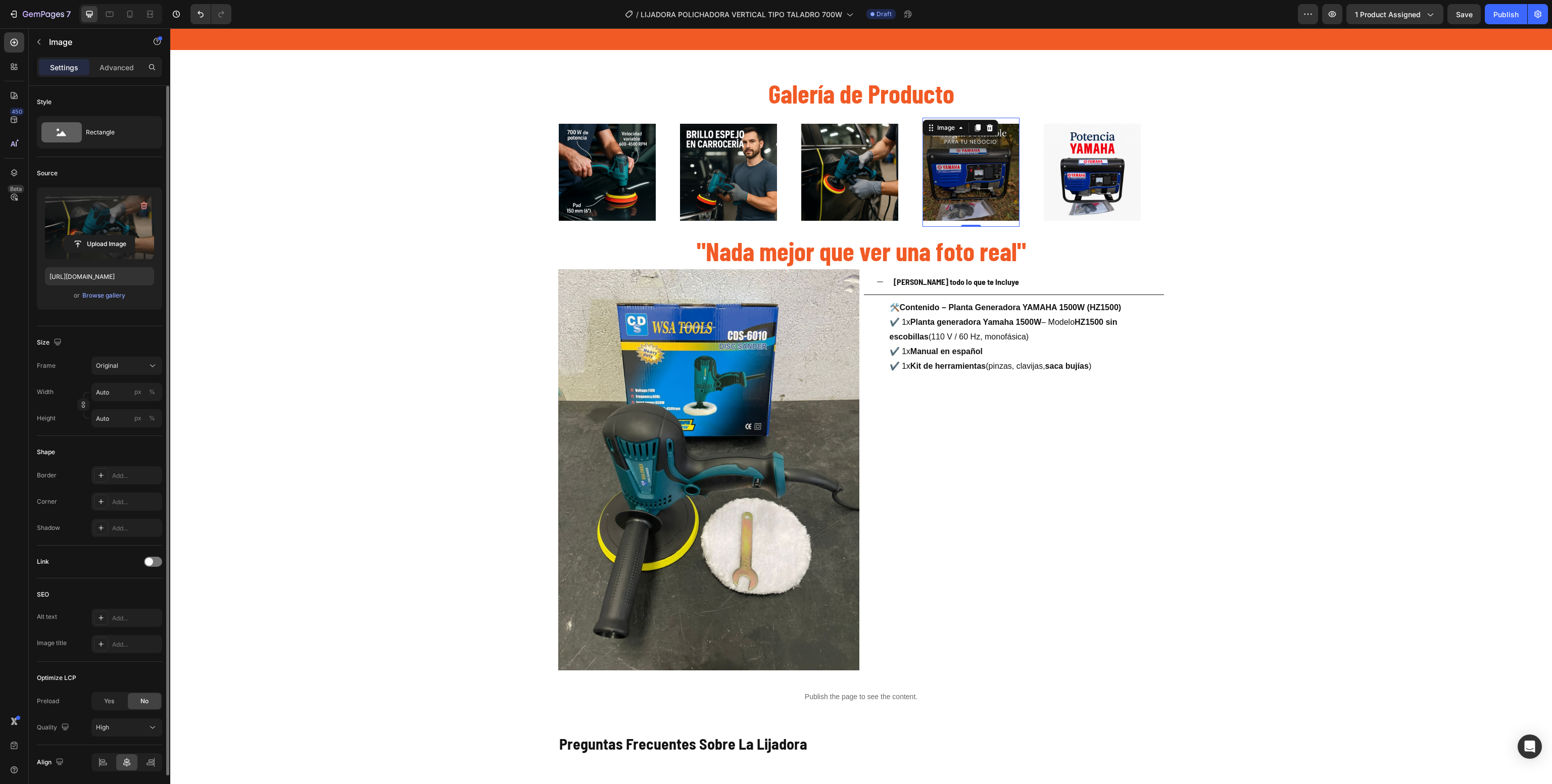
click at [980, 159] on img at bounding box center [972, 172] width 97 height 97
click at [82, 206] on label at bounding box center [100, 227] width 109 height 64
click at [82, 235] on input "file" at bounding box center [100, 243] width 70 height 17
type input "[URL][DOMAIN_NAME]"
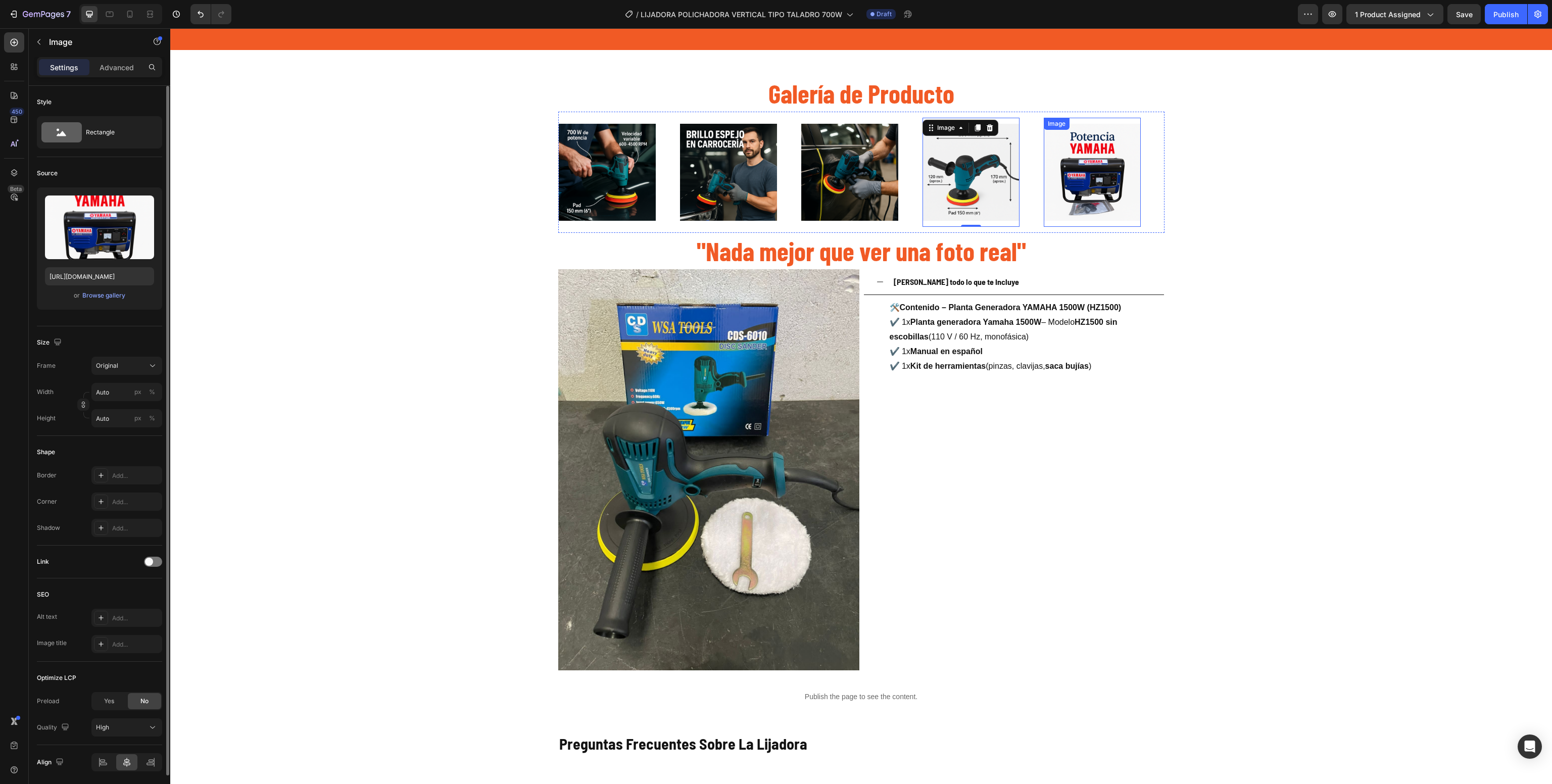
click at [1086, 160] on img at bounding box center [1093, 172] width 97 height 97
click at [95, 221] on label at bounding box center [100, 227] width 109 height 64
click at [95, 235] on input "file" at bounding box center [100, 243] width 70 height 17
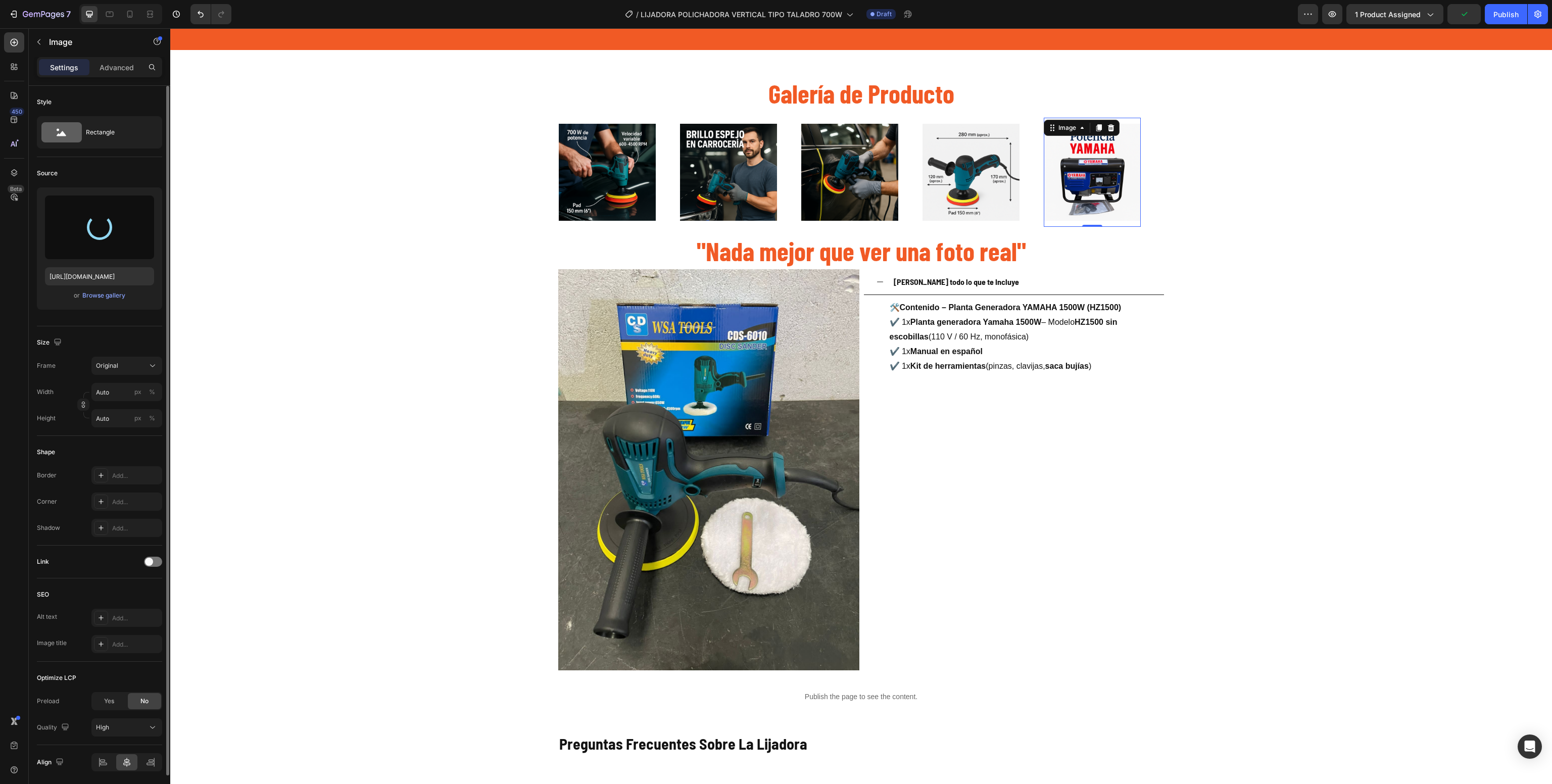
type input "[URL][DOMAIN_NAME]"
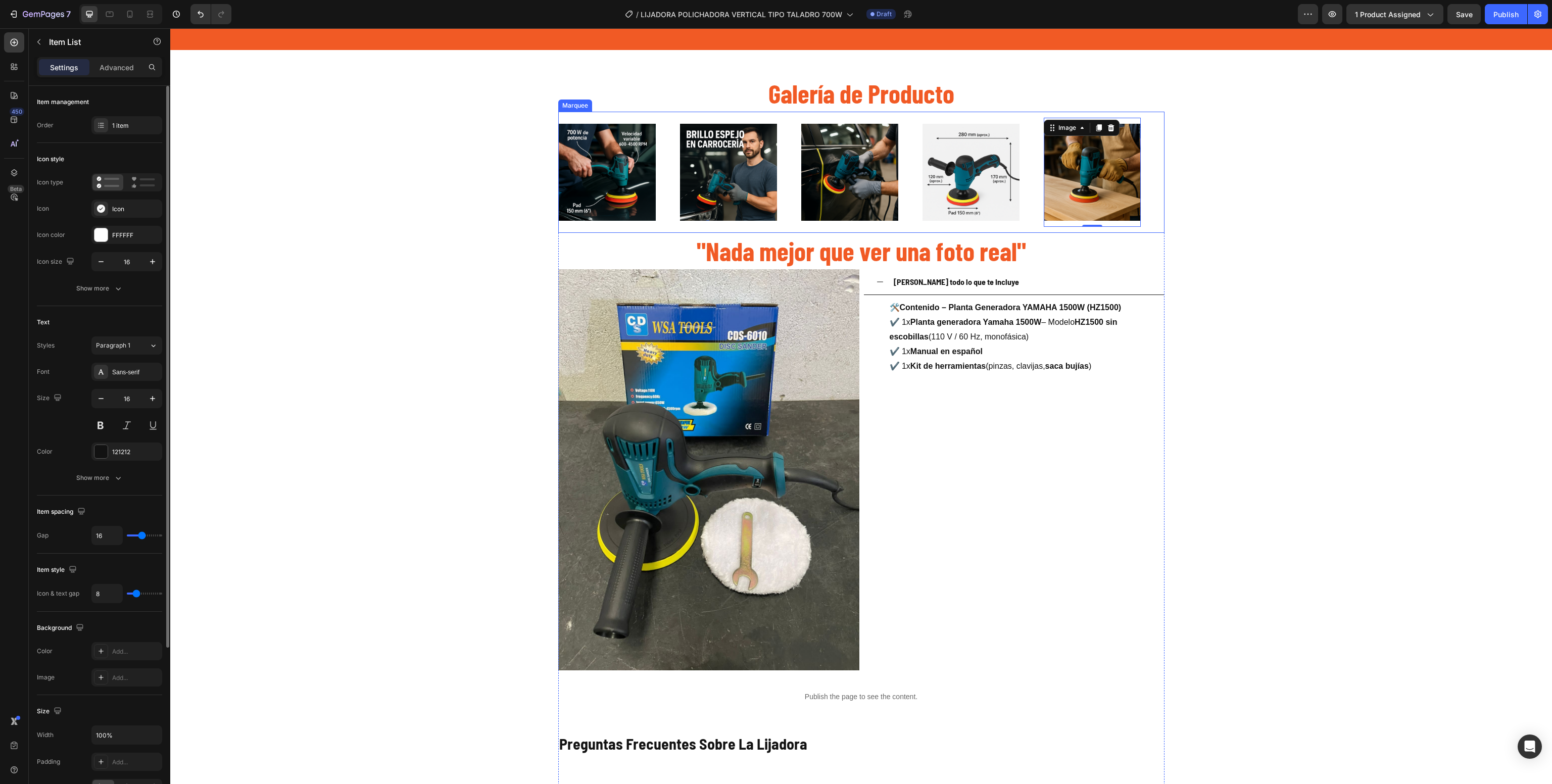
click at [1097, 329] on p "✔️ 1x Planta generadora Yamaha 1500W – Modelo HZ1500 sin escobillas (110 V / 60…" at bounding box center [1020, 344] width 260 height 58
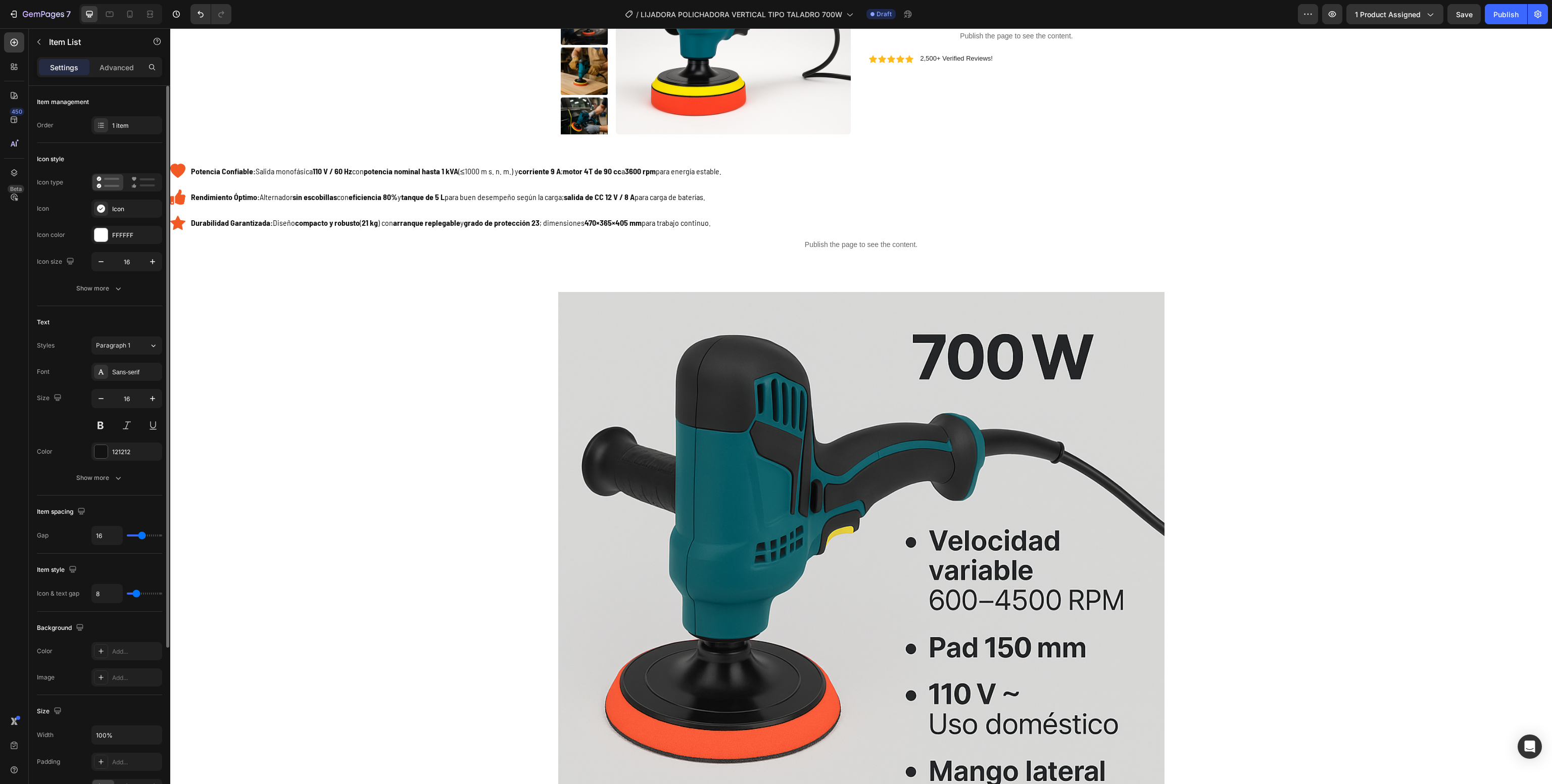
scroll to position [0, 0]
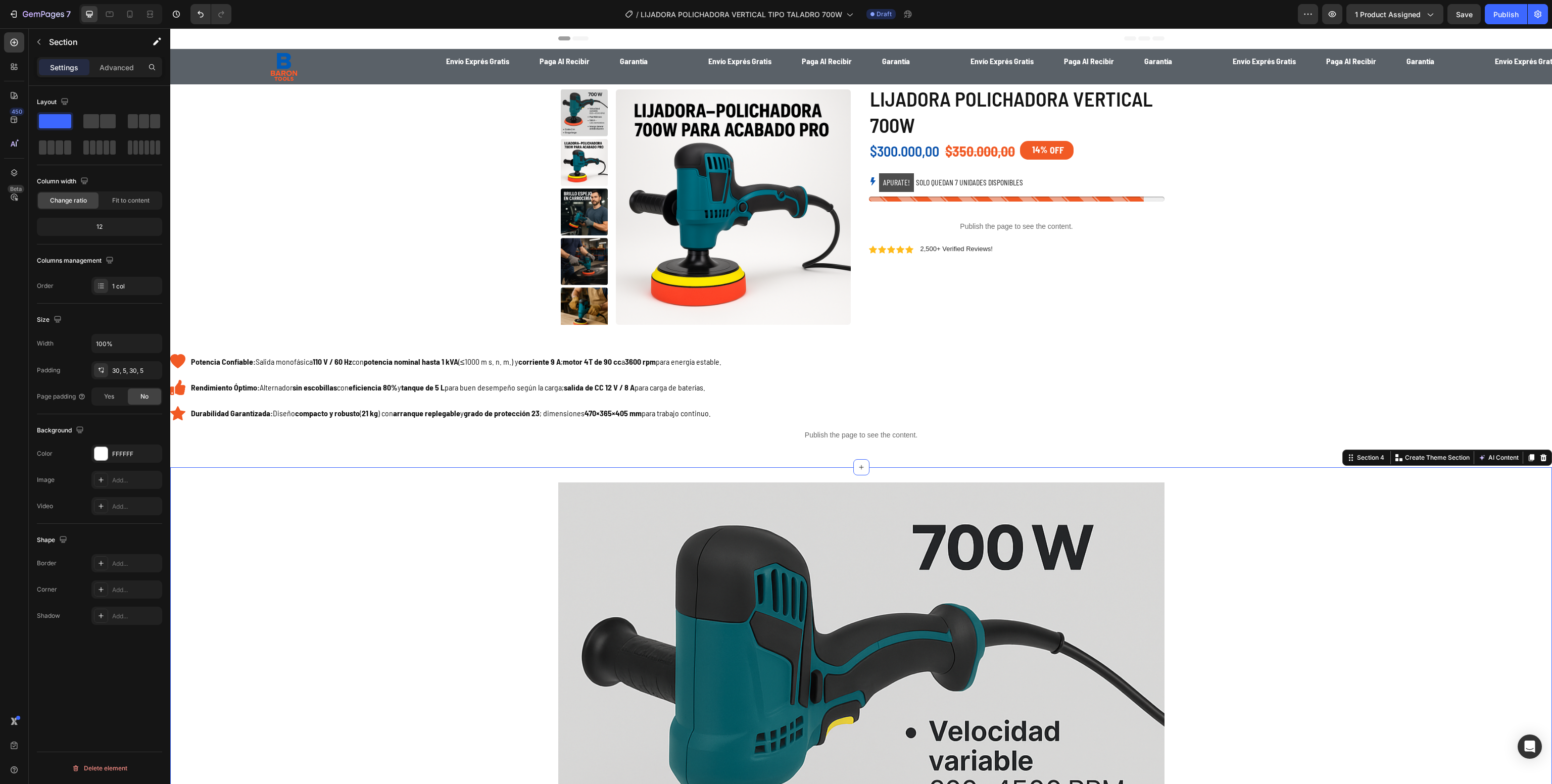
click at [425, 666] on div "Image Row" at bounding box center [861, 785] width 1377 height 606
click at [712, 540] on img at bounding box center [861, 785] width 606 height 606
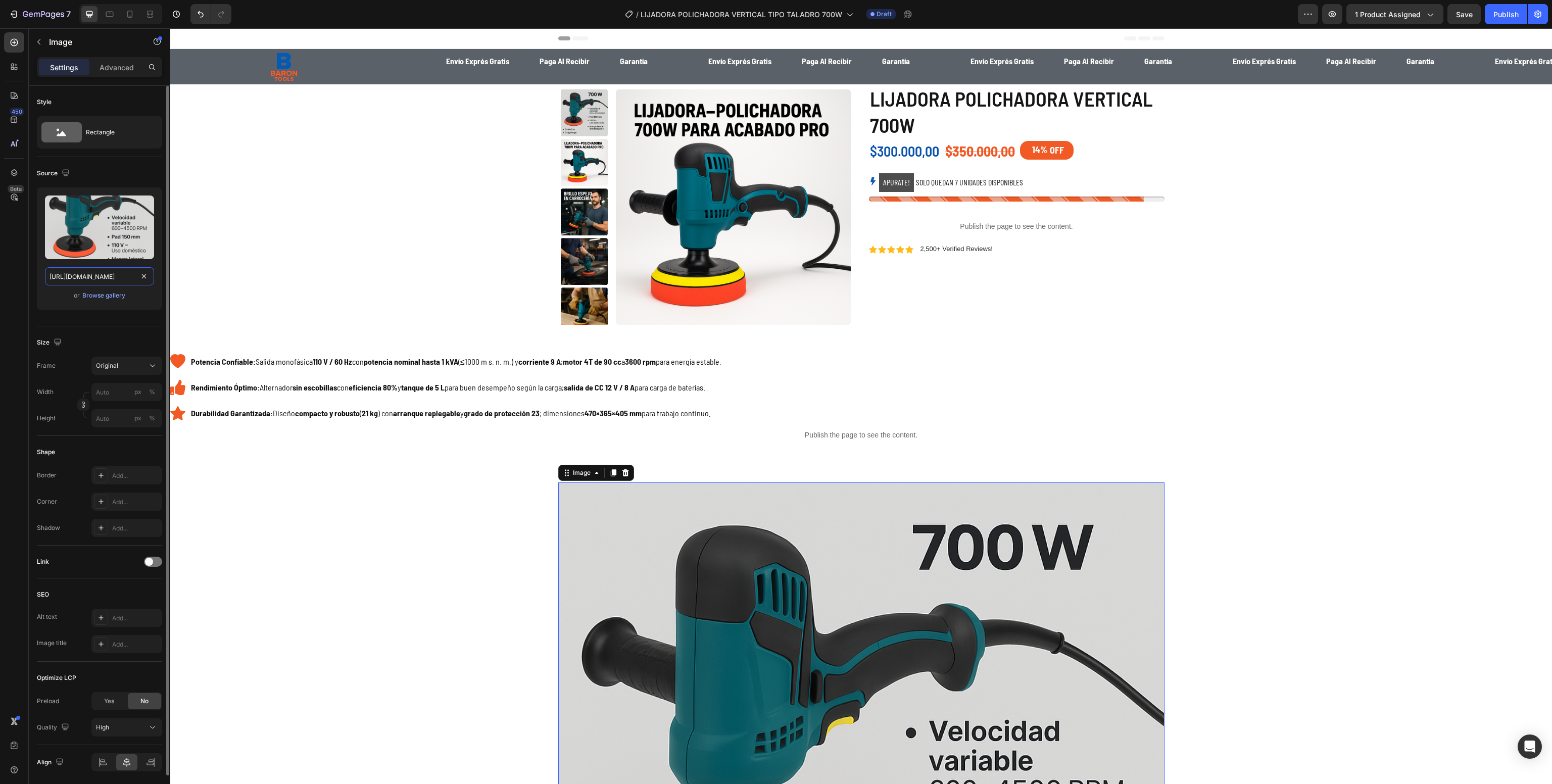
click at [108, 274] on input "[URL][DOMAIN_NAME]" at bounding box center [100, 276] width 109 height 18
click at [130, 15] on icon at bounding box center [130, 14] width 5 height 7
type input "[URL][DOMAIN_NAME]"
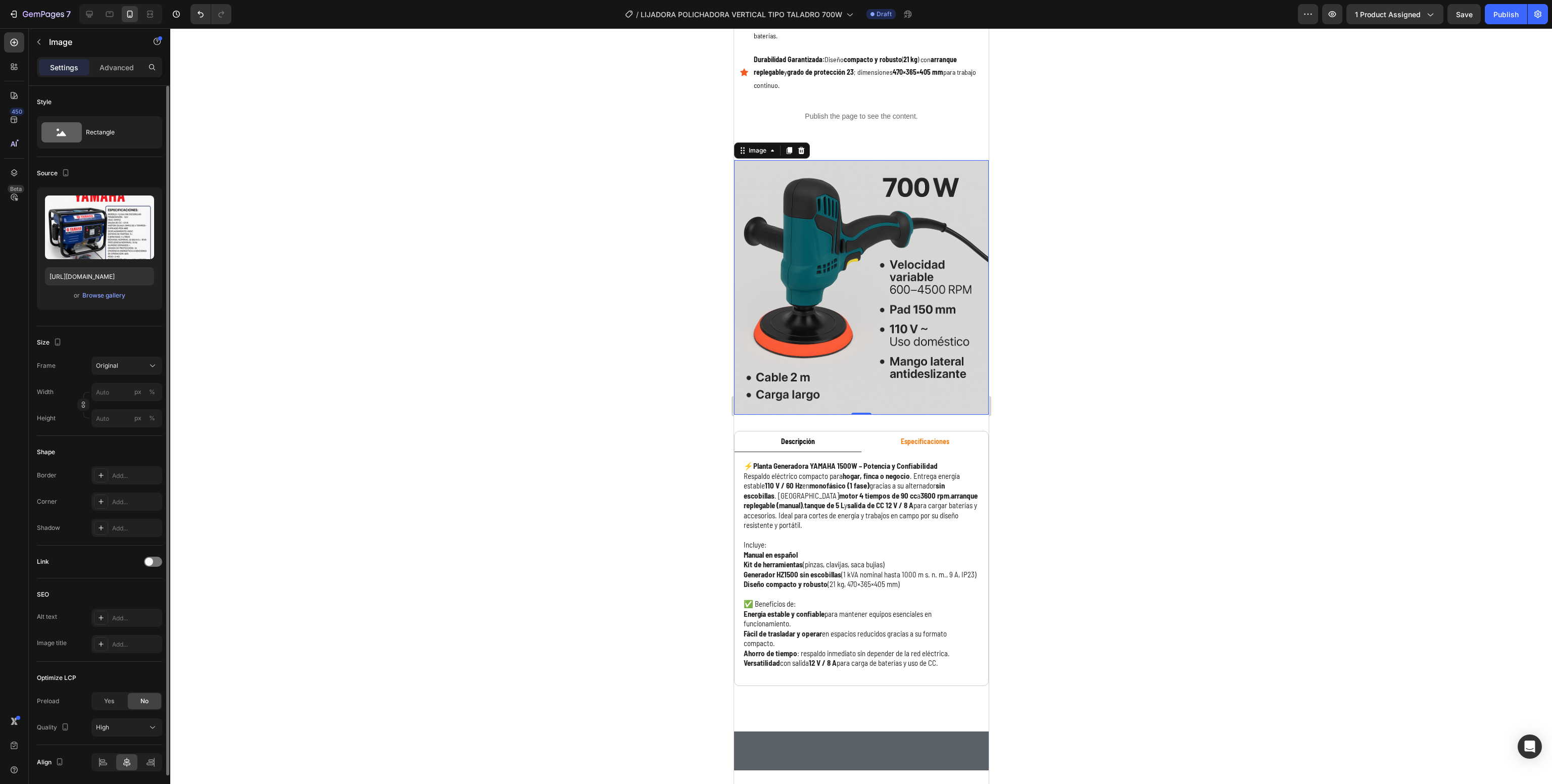
scroll to position [545, 0]
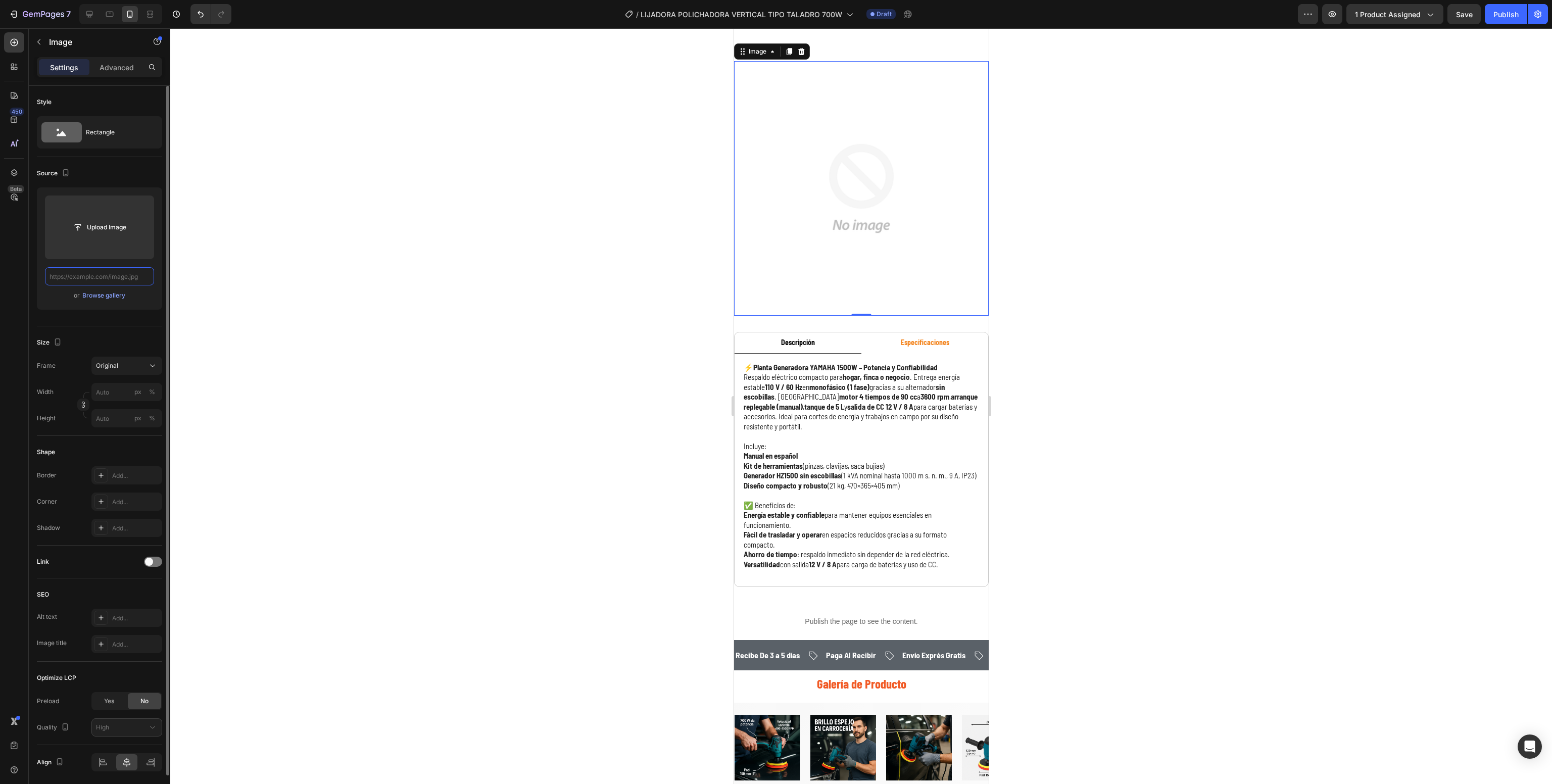
paste input "[URL][DOMAIN_NAME]"
type input "[URL][DOMAIN_NAME]"
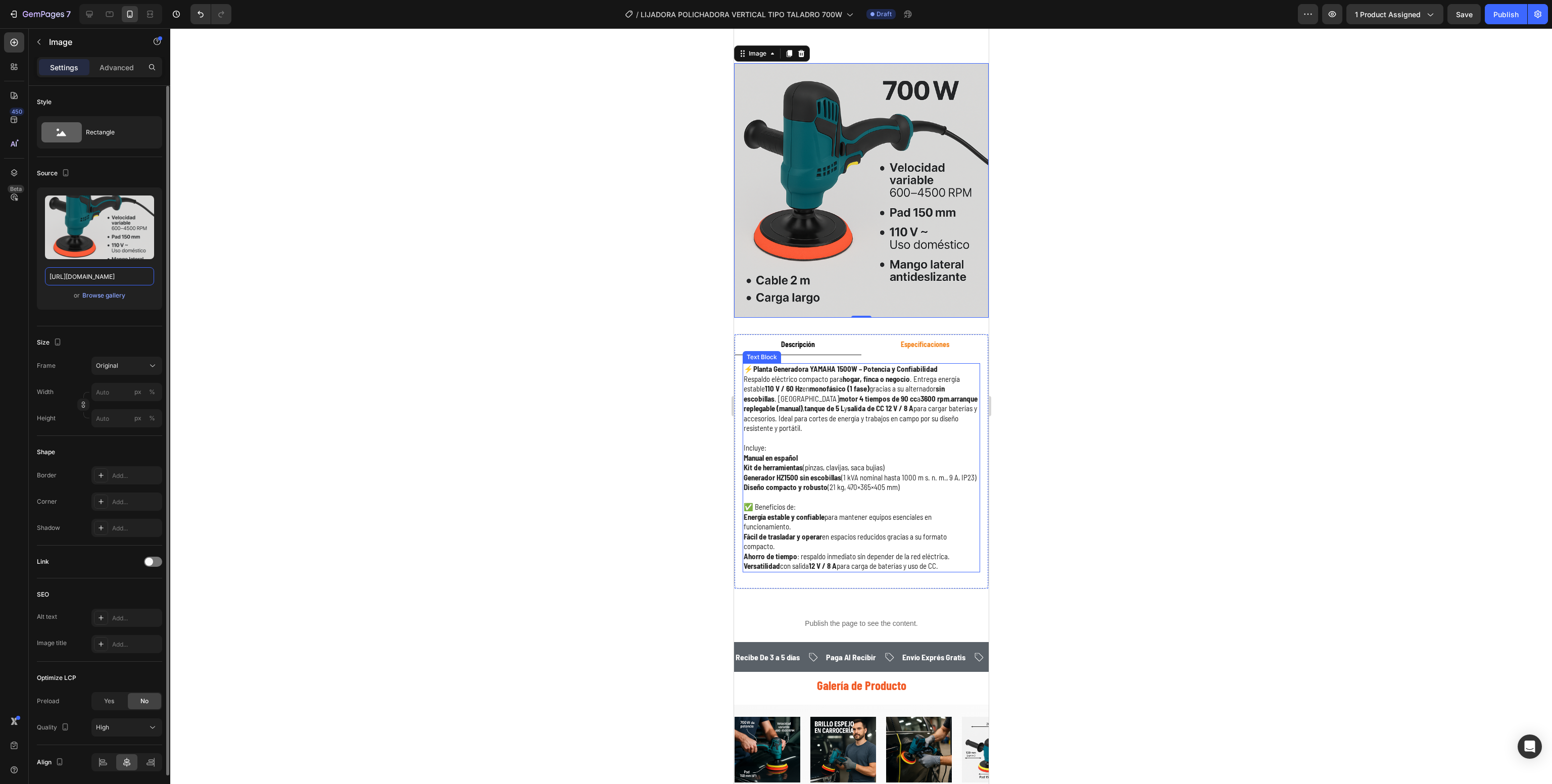
scroll to position [947, 0]
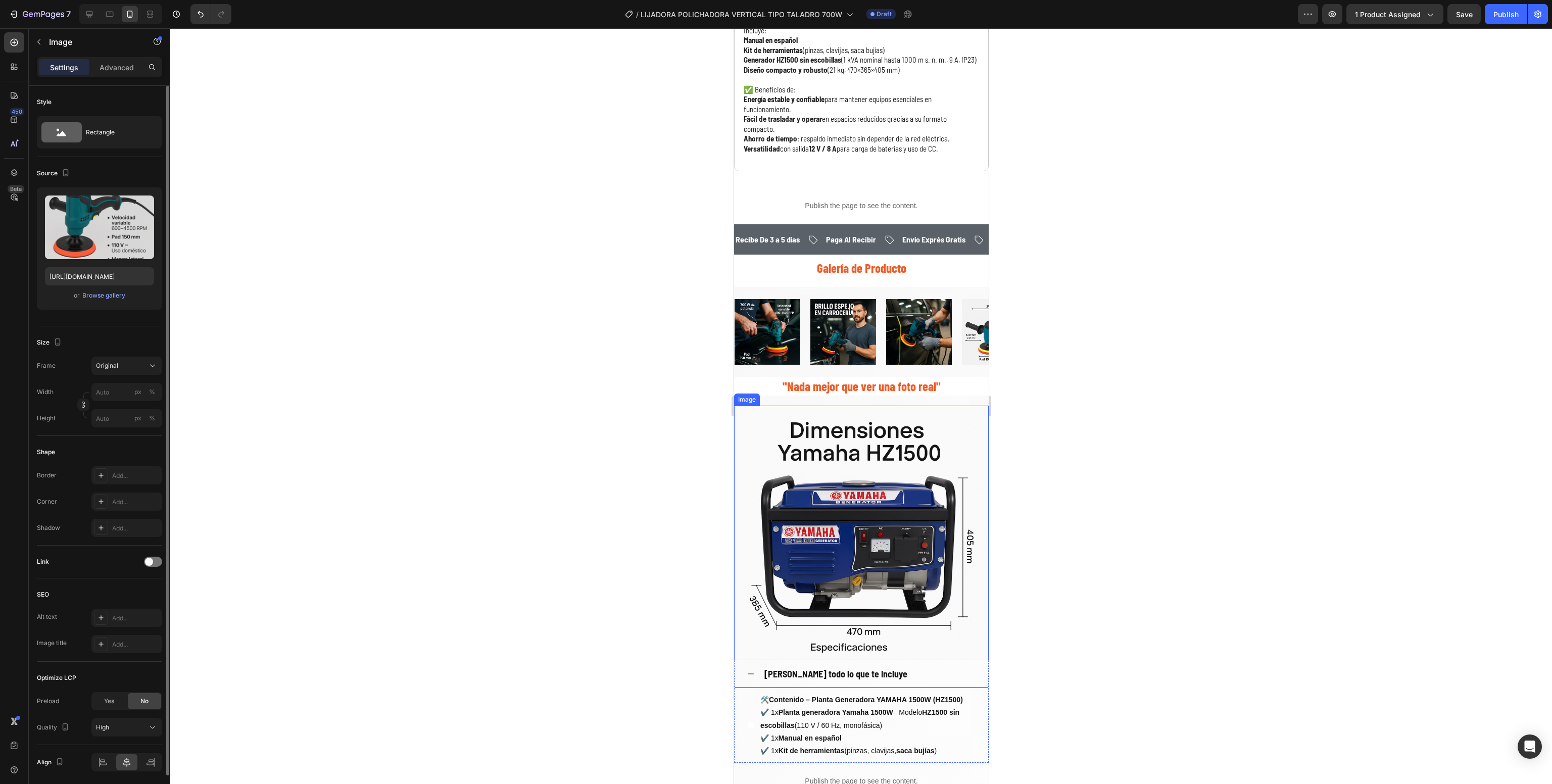
click at [818, 520] on img at bounding box center [861, 532] width 254 height 254
click at [111, 243] on input "file" at bounding box center [100, 243] width 70 height 17
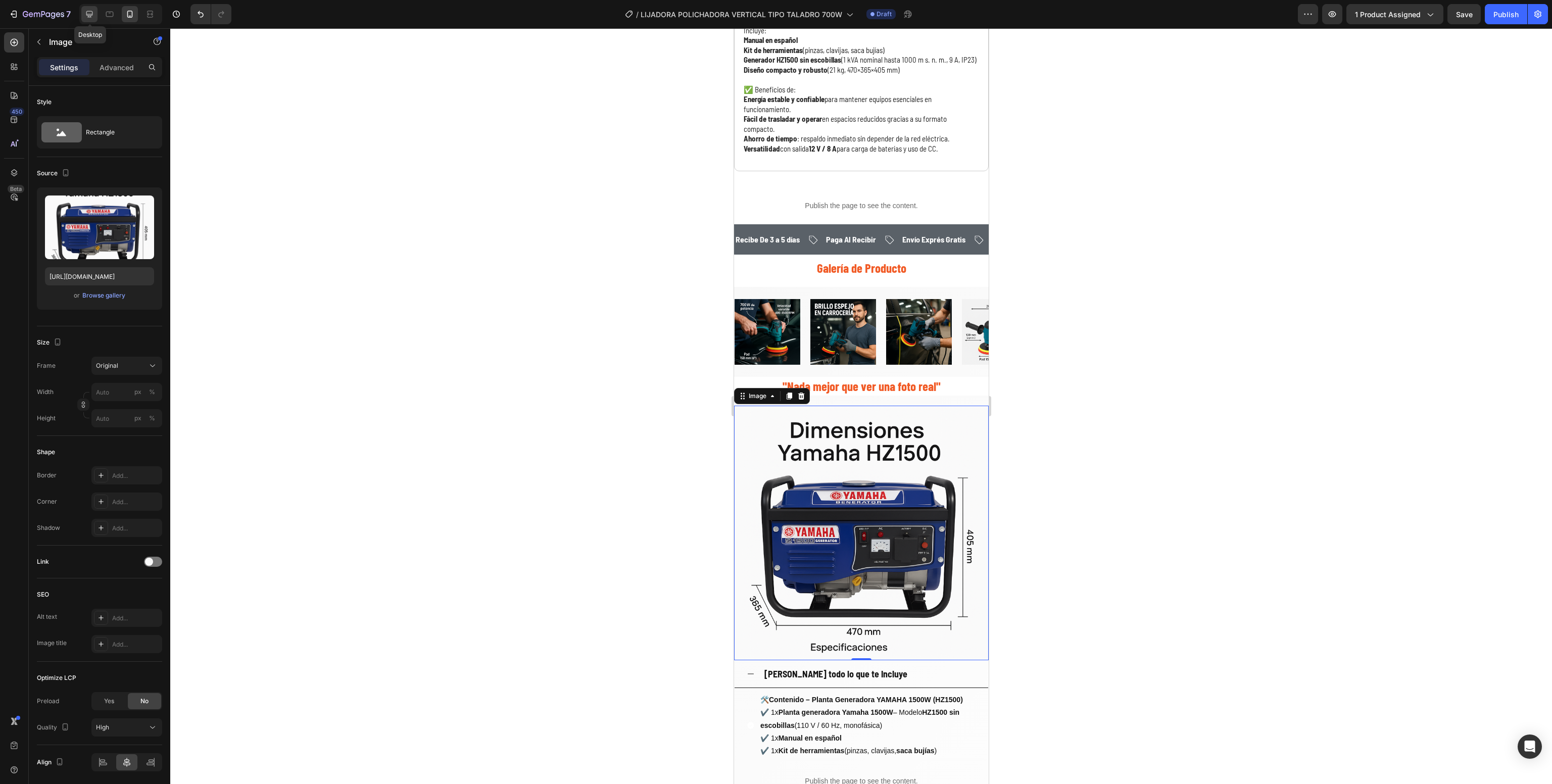
click at [89, 12] on icon at bounding box center [89, 14] width 10 height 10
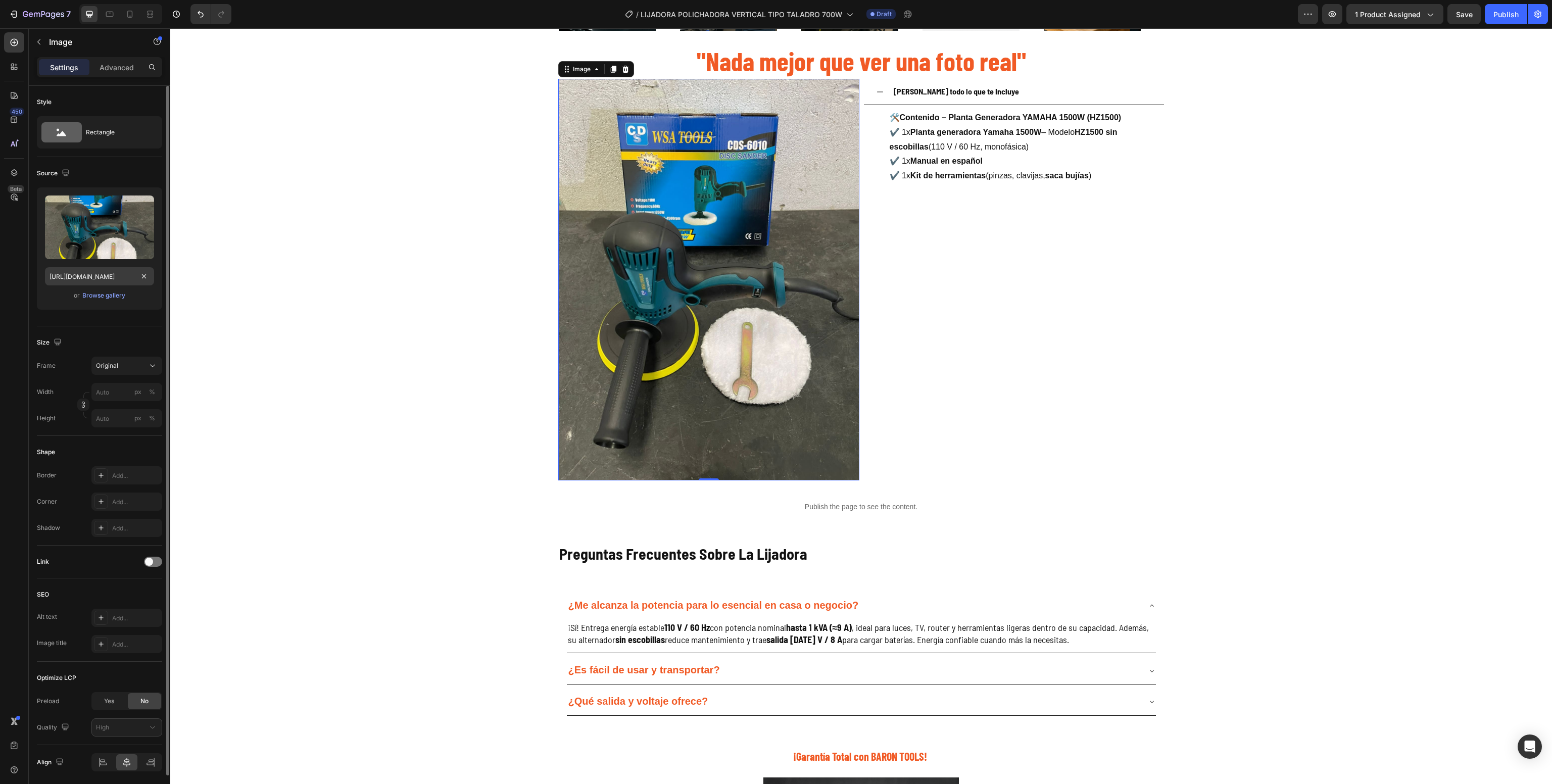
scroll to position [1378, 0]
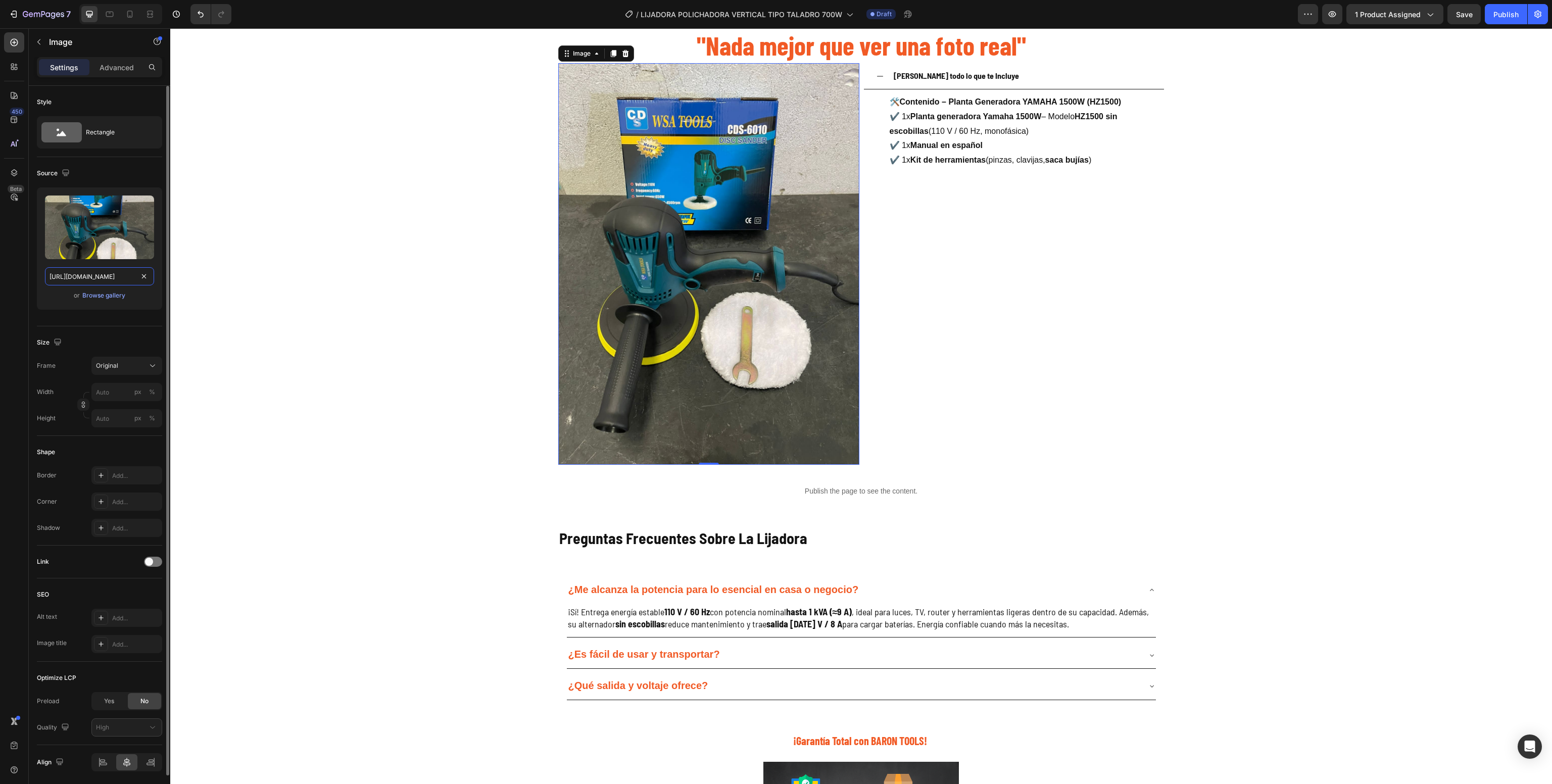
click at [86, 276] on input "[URL][DOMAIN_NAME]" at bounding box center [100, 276] width 109 height 18
click at [129, 10] on icon at bounding box center [130, 14] width 10 height 10
type input "[URL][DOMAIN_NAME]"
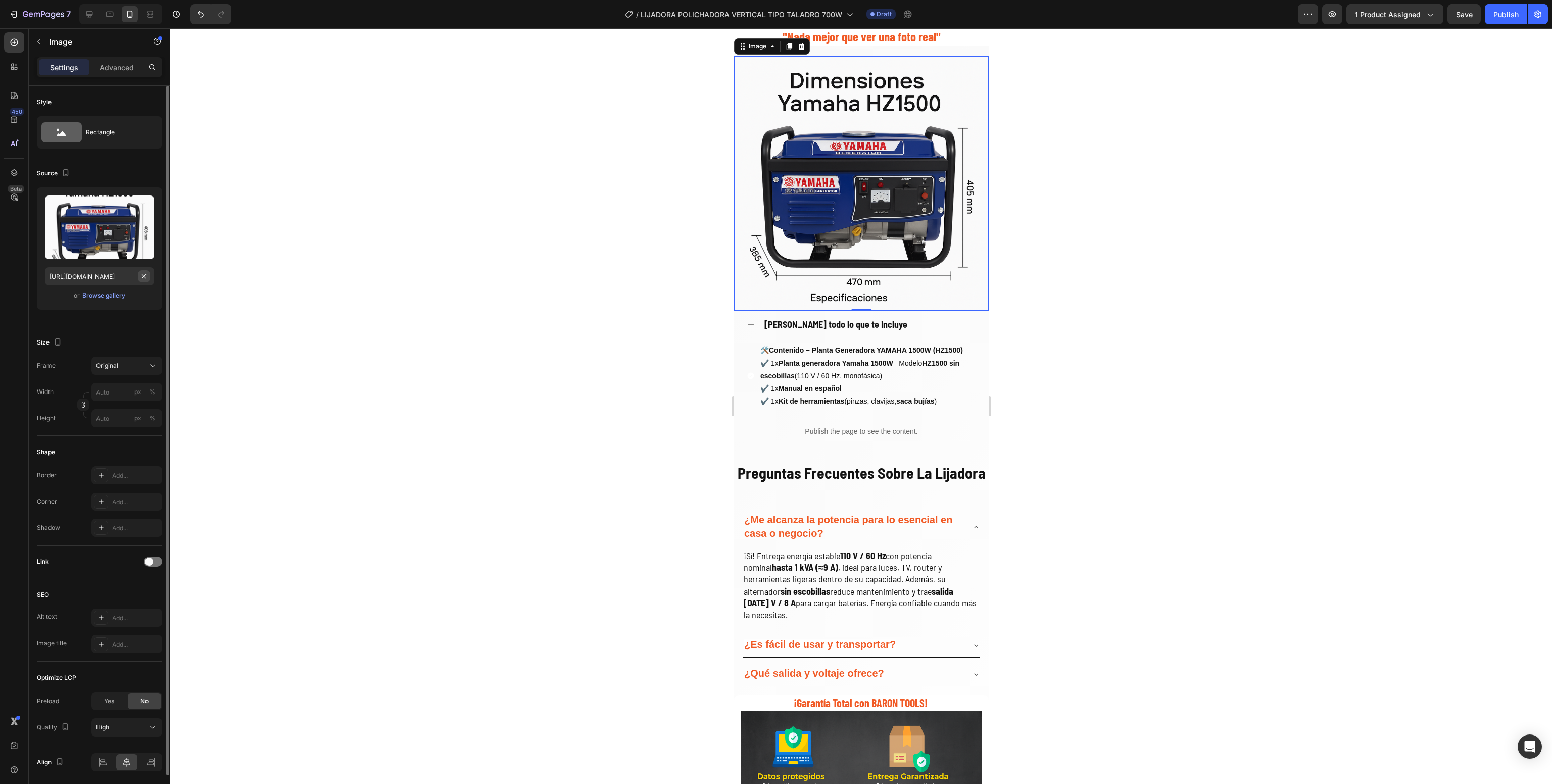
scroll to position [1240, 0]
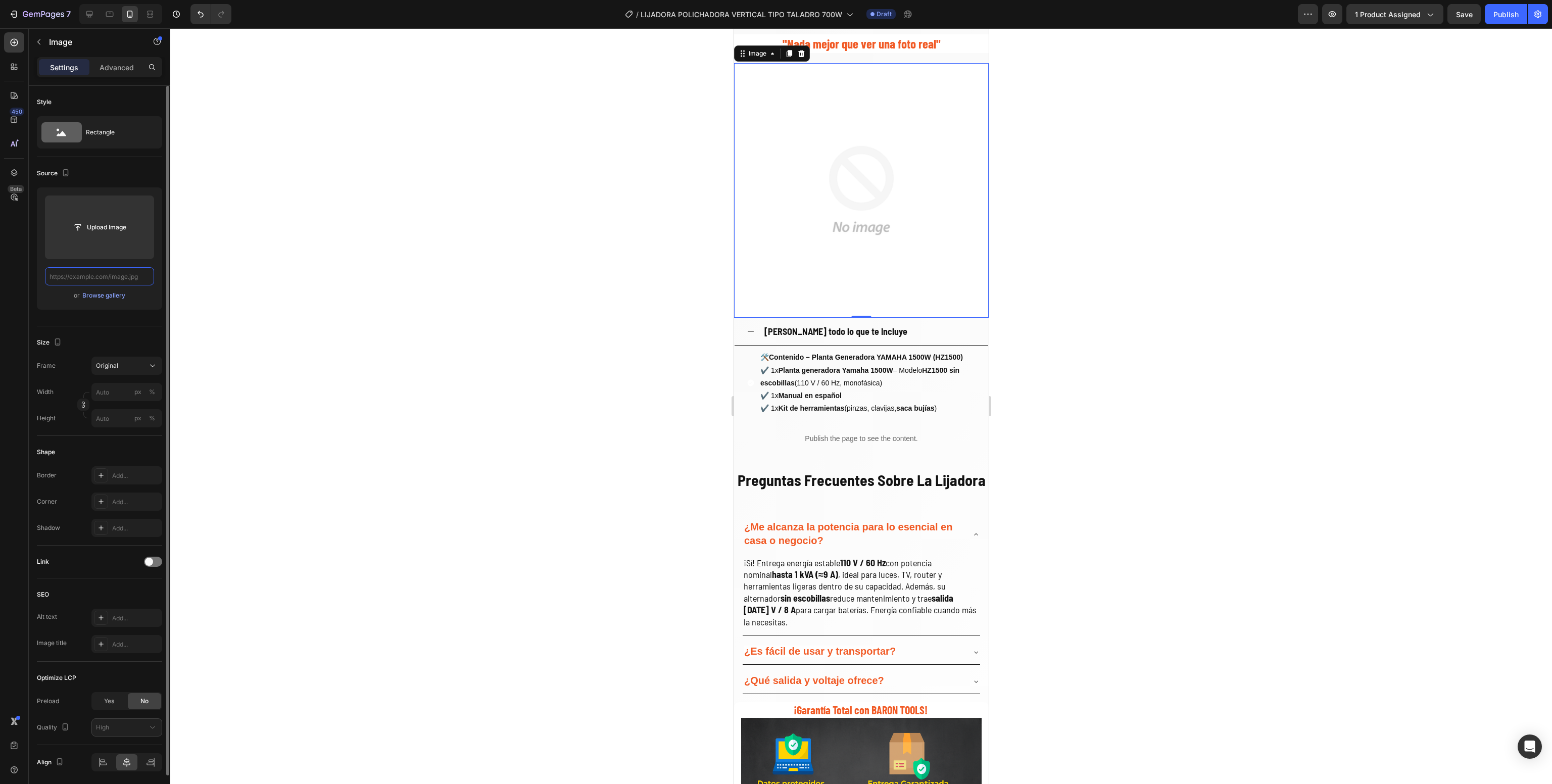
paste input "[URL][DOMAIN_NAME]"
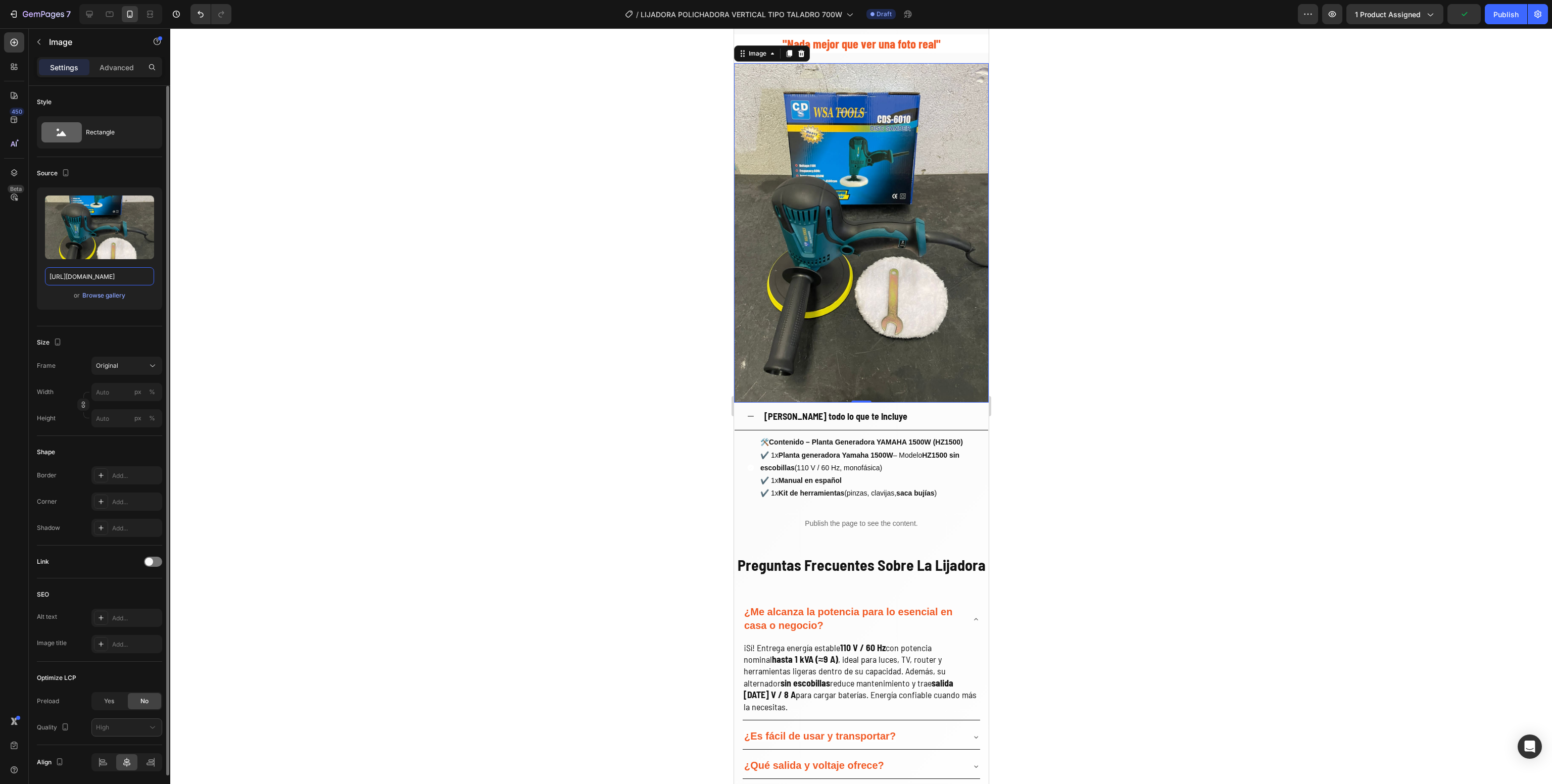
type input "[URL][DOMAIN_NAME]"
click at [1117, 509] on div at bounding box center [861, 406] width 1382 height 756
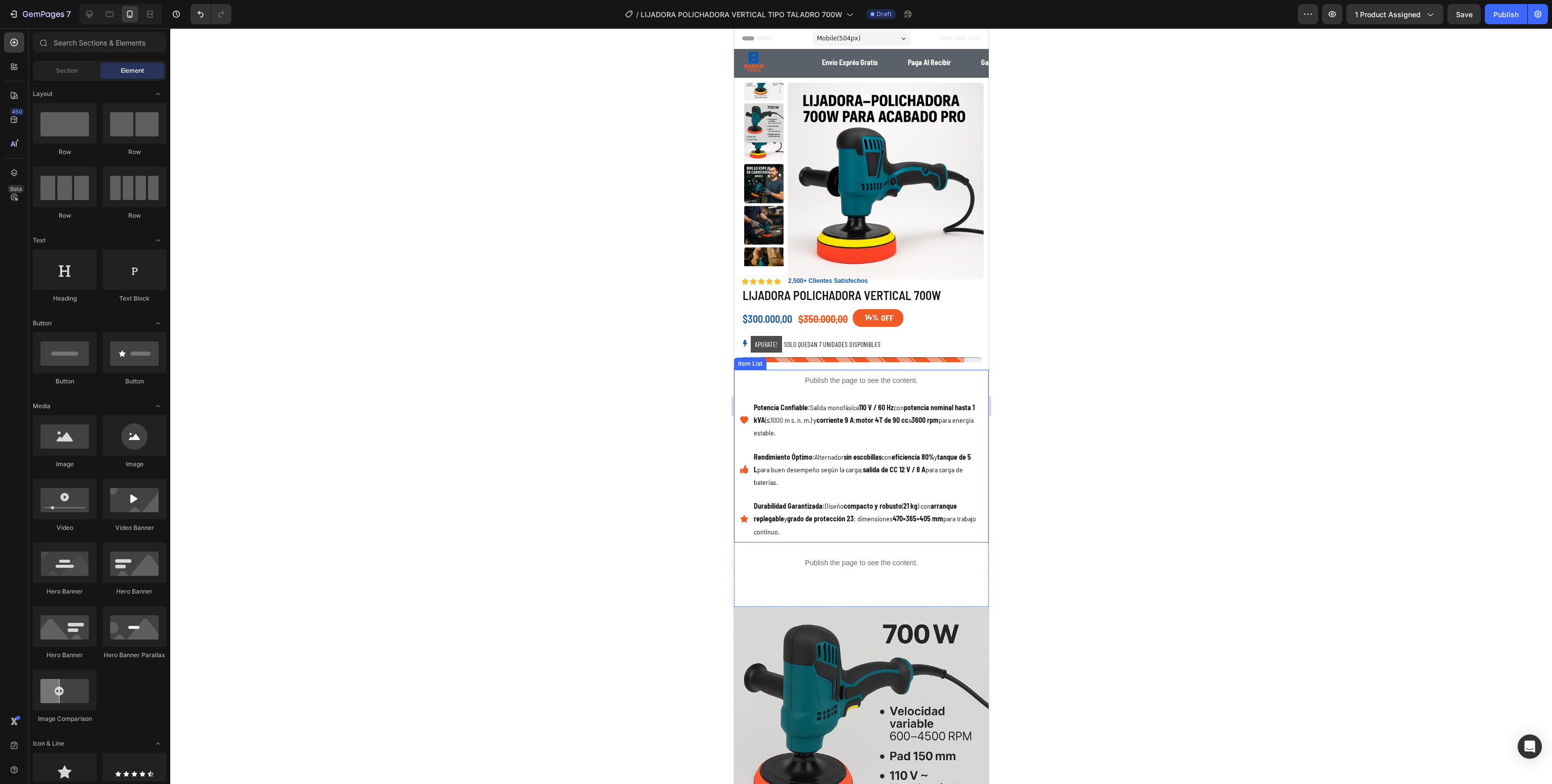
click at [804, 416] on p "Potencia Confiable: Salida monofásica 110 V / 60 Hz con potencia nominal hasta …" at bounding box center [870, 420] width 233 height 38
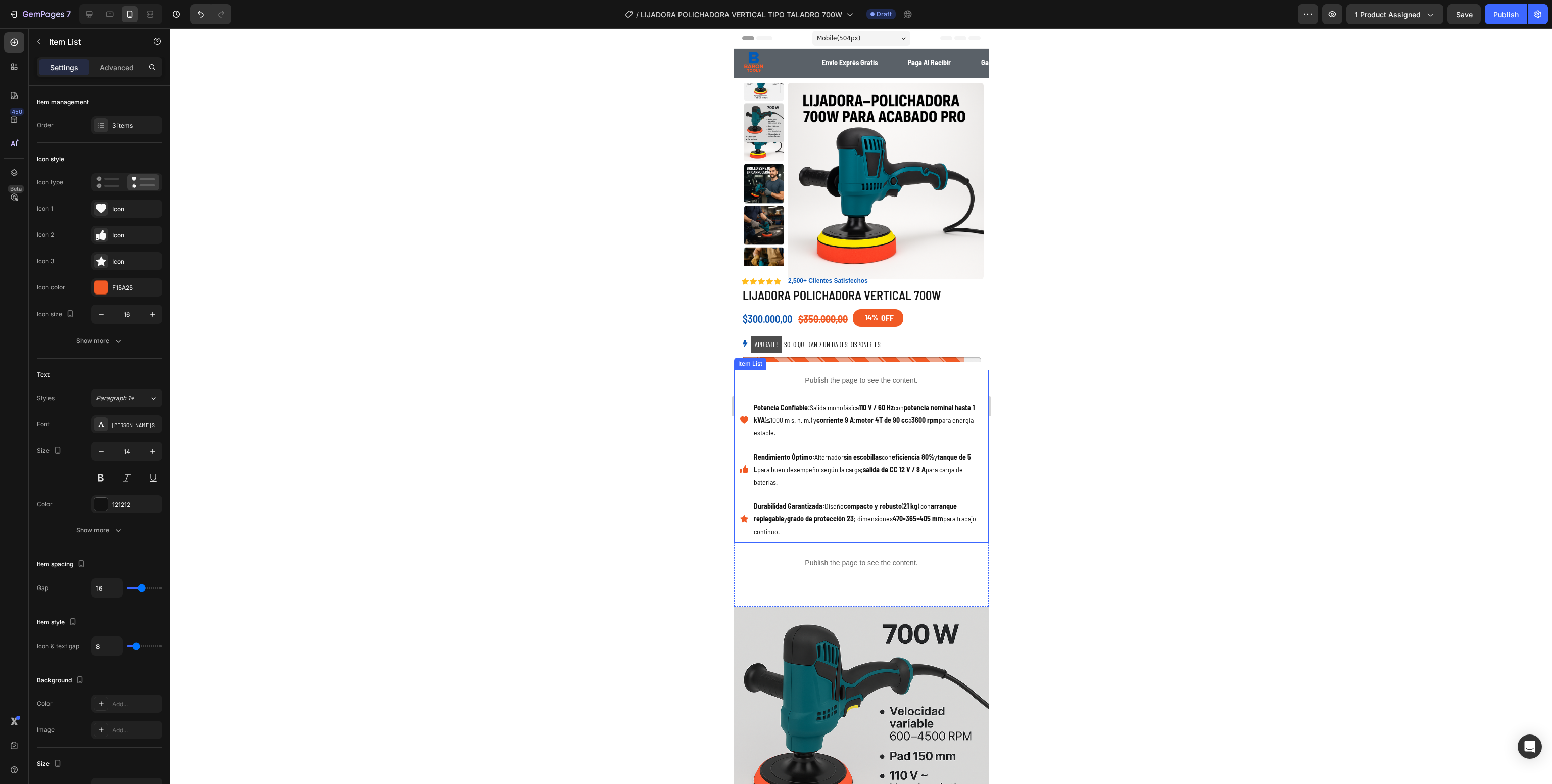
click at [804, 416] on p "Potencia Confiable: Salida monofásica 110 V / 60 Hz con potencia nominal hasta …" at bounding box center [870, 420] width 233 height 38
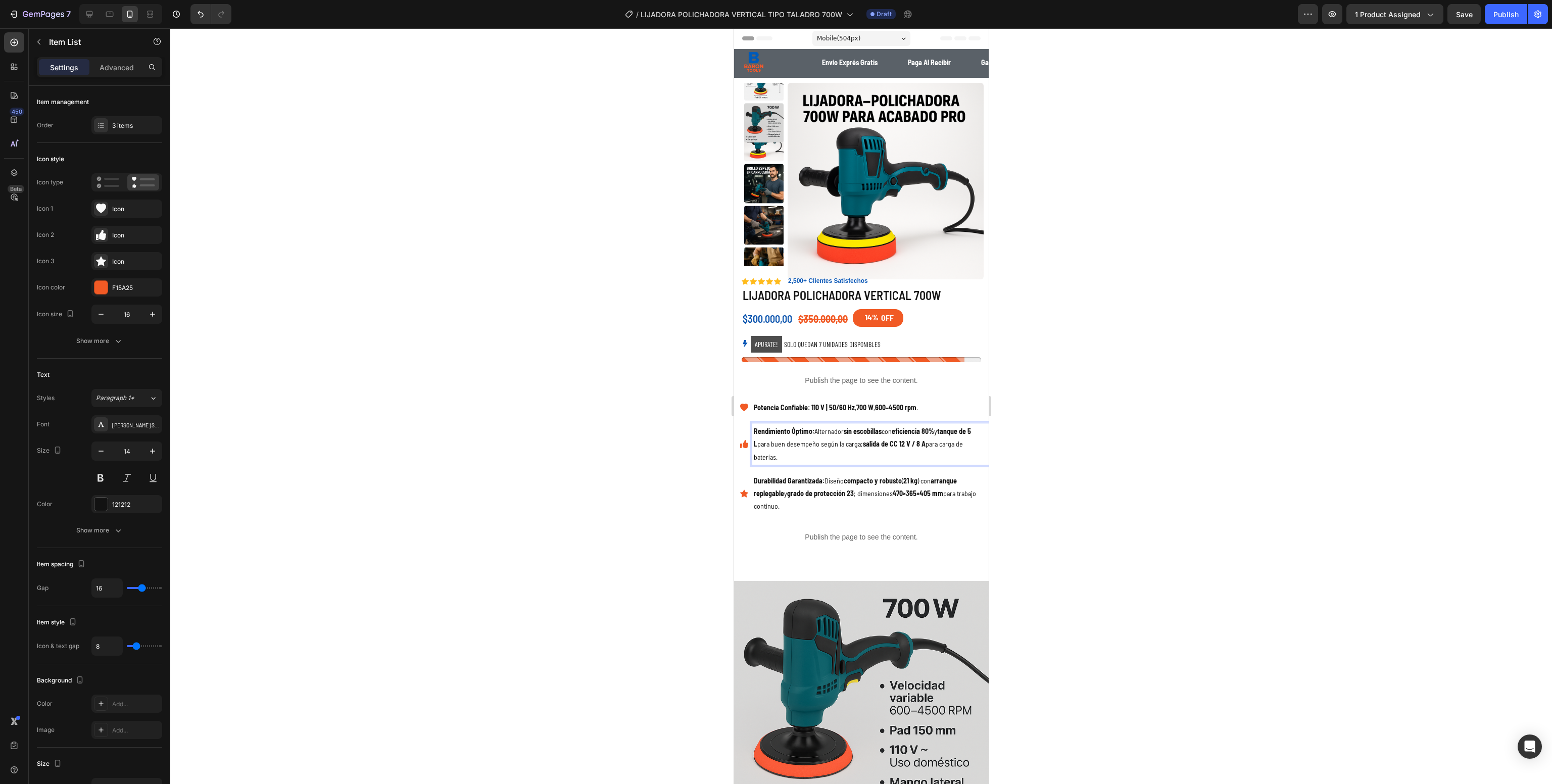
click at [870, 458] on p "Rendimiento Óptimo: Alternador sin escobillas con eficiencia 80% y tanque de 5 …" at bounding box center [870, 444] width 233 height 38
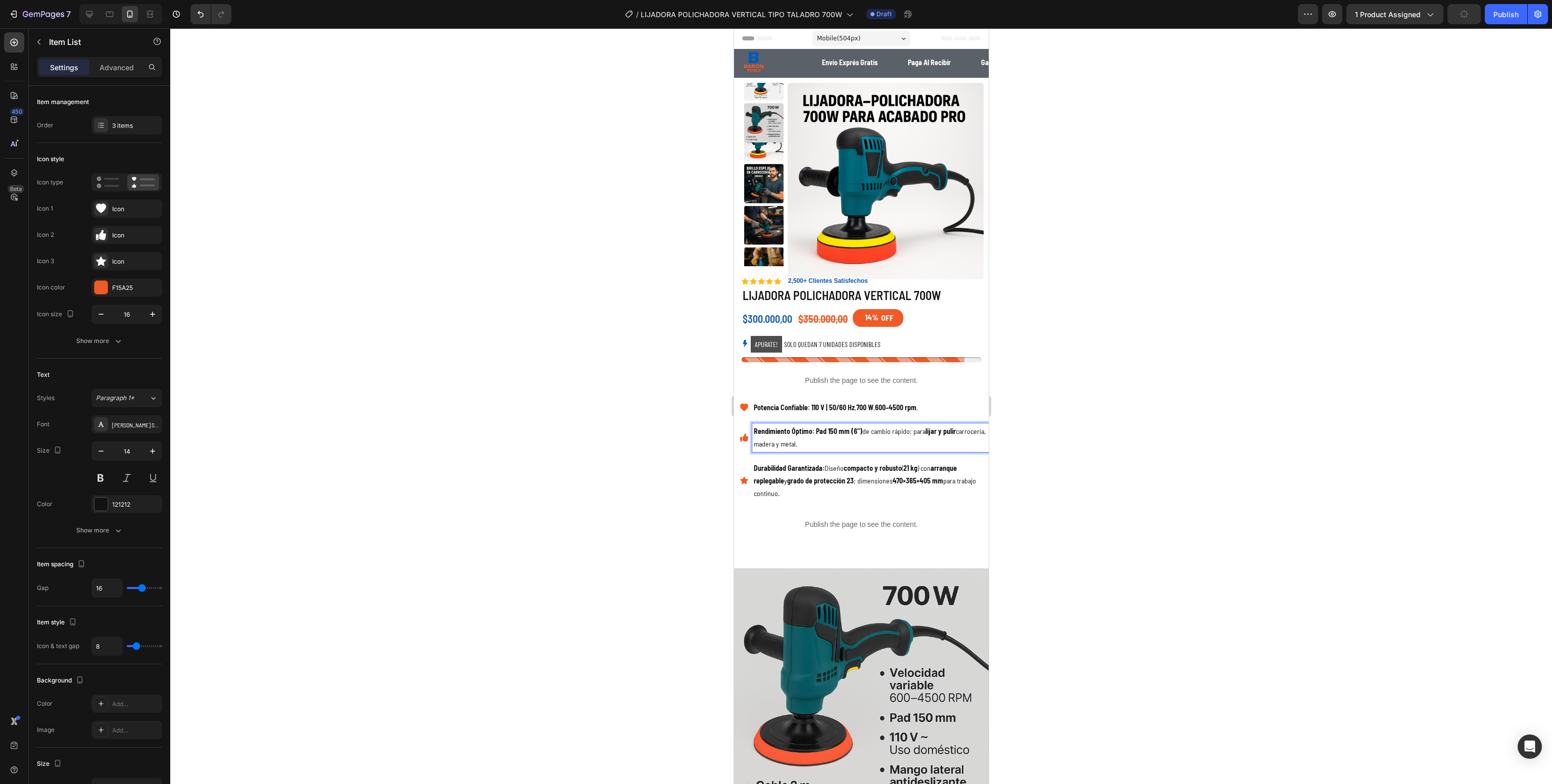
click at [787, 470] on strong "Durabilidad Garantizada:" at bounding box center [788, 468] width 70 height 9
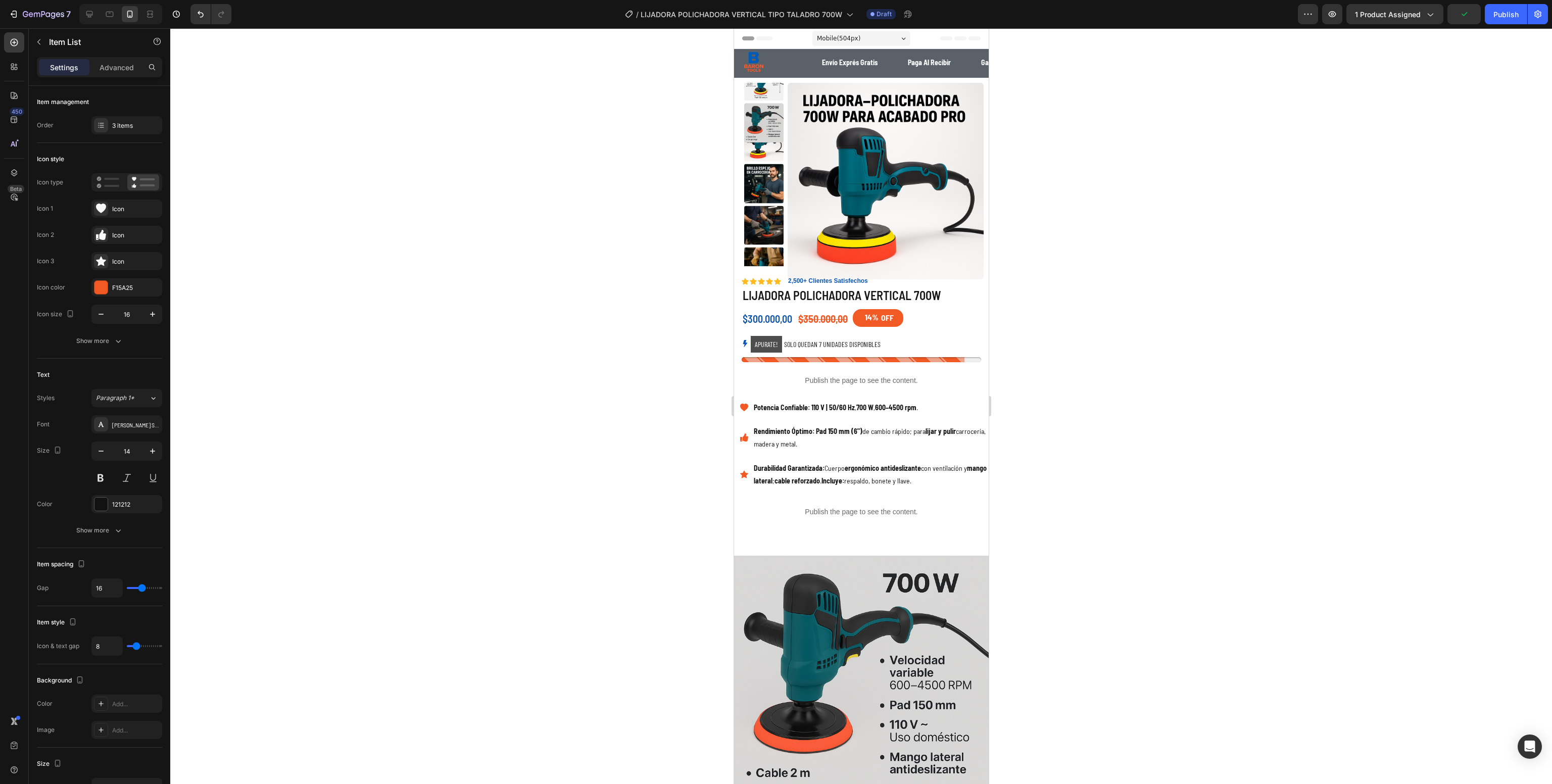
click at [577, 447] on div at bounding box center [861, 406] width 1382 height 756
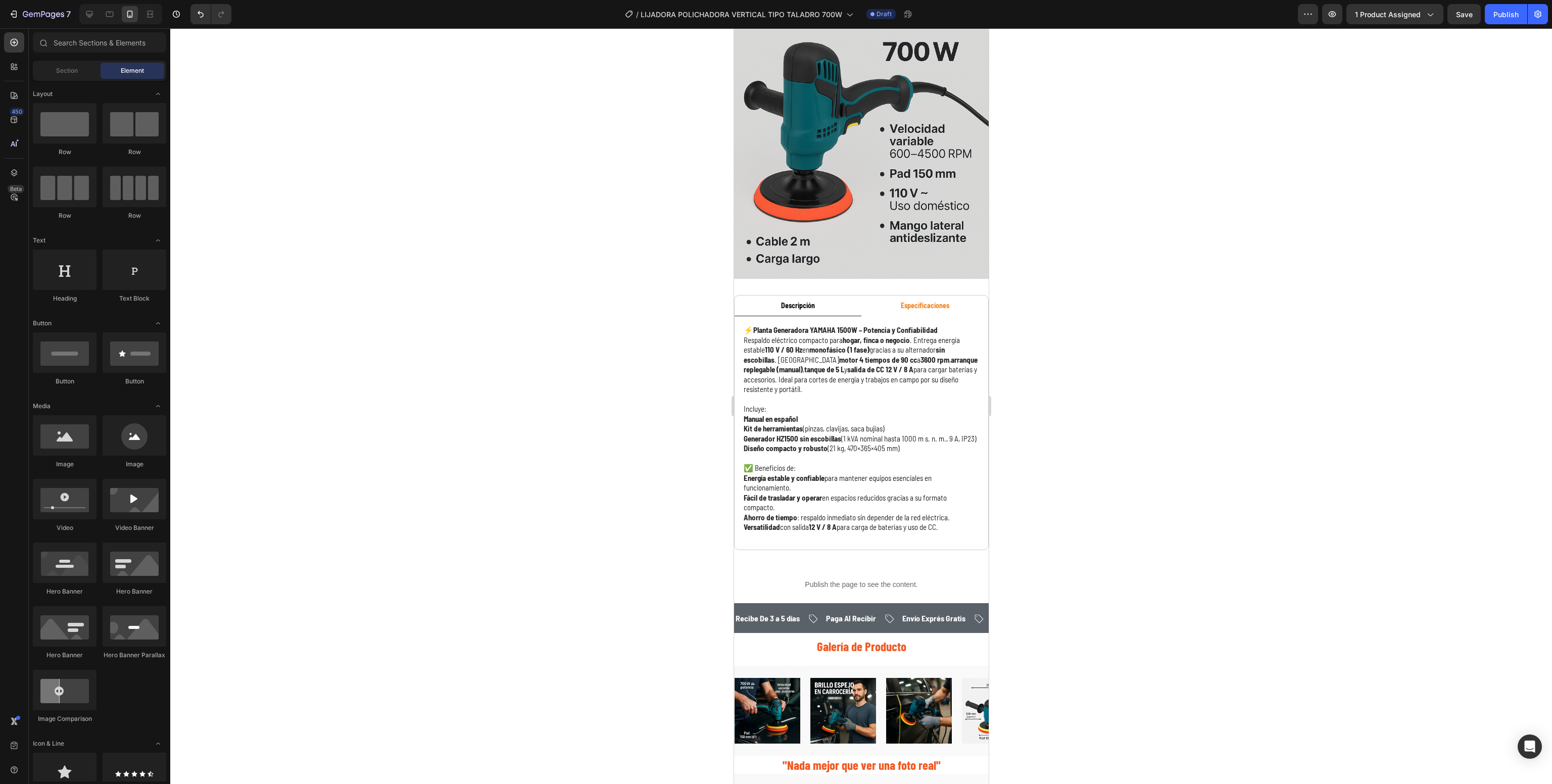
scroll to position [591, 0]
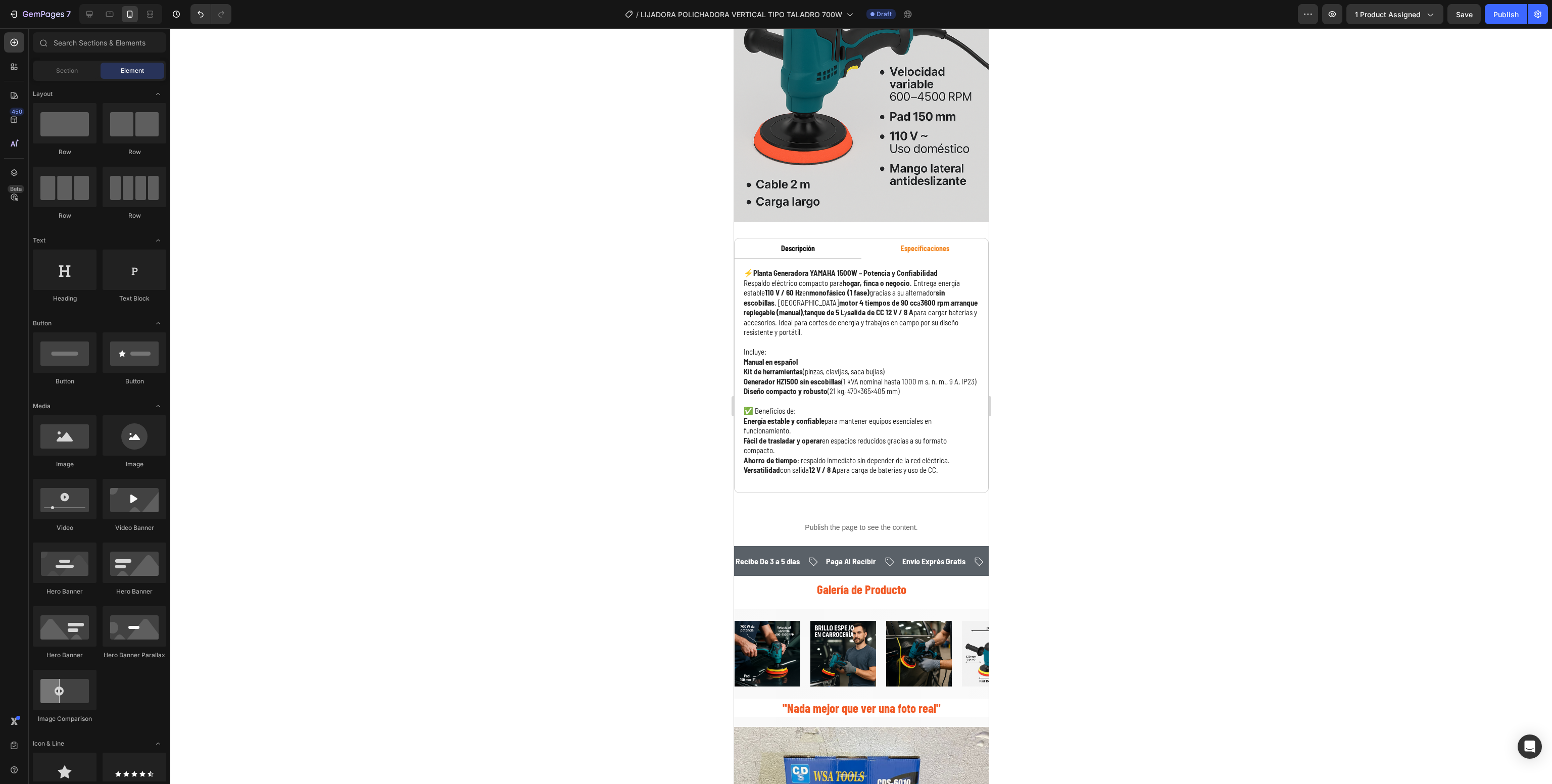
click at [470, 498] on div at bounding box center [861, 406] width 1382 height 756
click at [894, 436] on p "Fácil de trasladar y operar en espacios reducidos gracias a su formato compacto." at bounding box center [861, 446] width 235 height 20
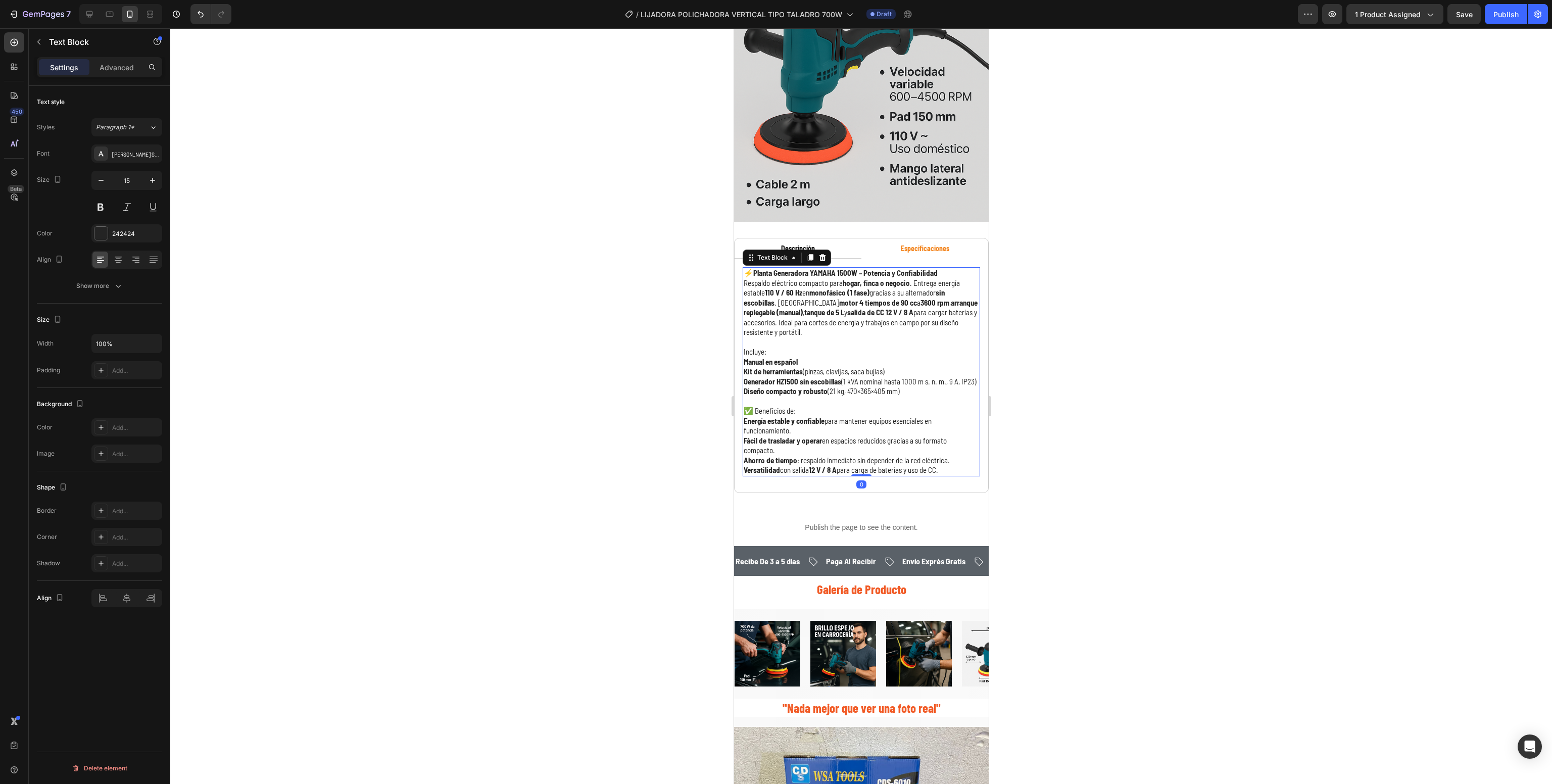
click at [894, 436] on p "Fácil de trasladar y operar en espacios reducidos gracias a su formato compacto." at bounding box center [861, 446] width 235 height 20
drag, startPoint x: 950, startPoint y: 463, endPoint x: 700, endPoint y: 232, distance: 340.4
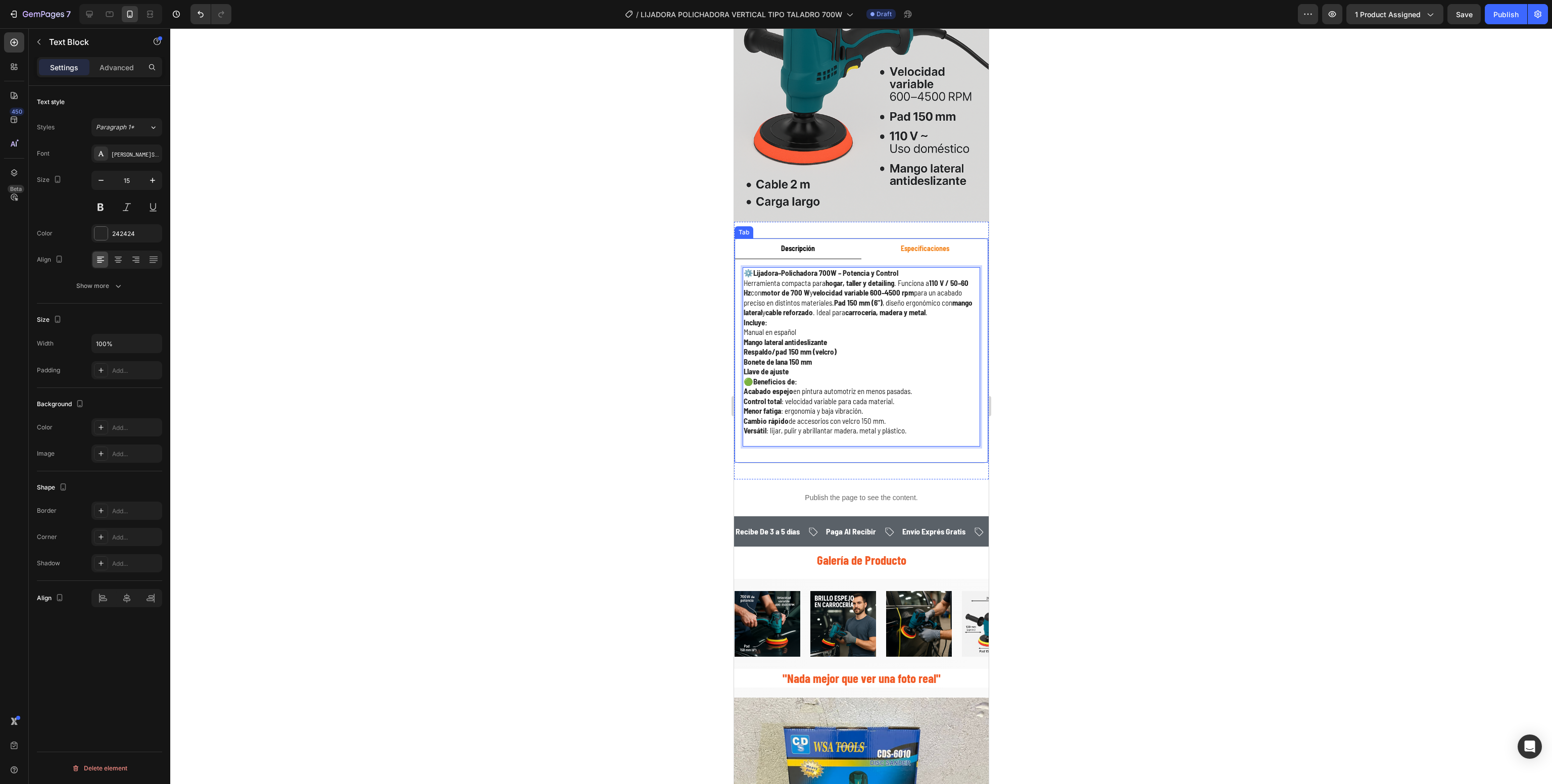
click at [920, 244] on strong "Especificaciones" at bounding box center [924, 248] width 49 height 9
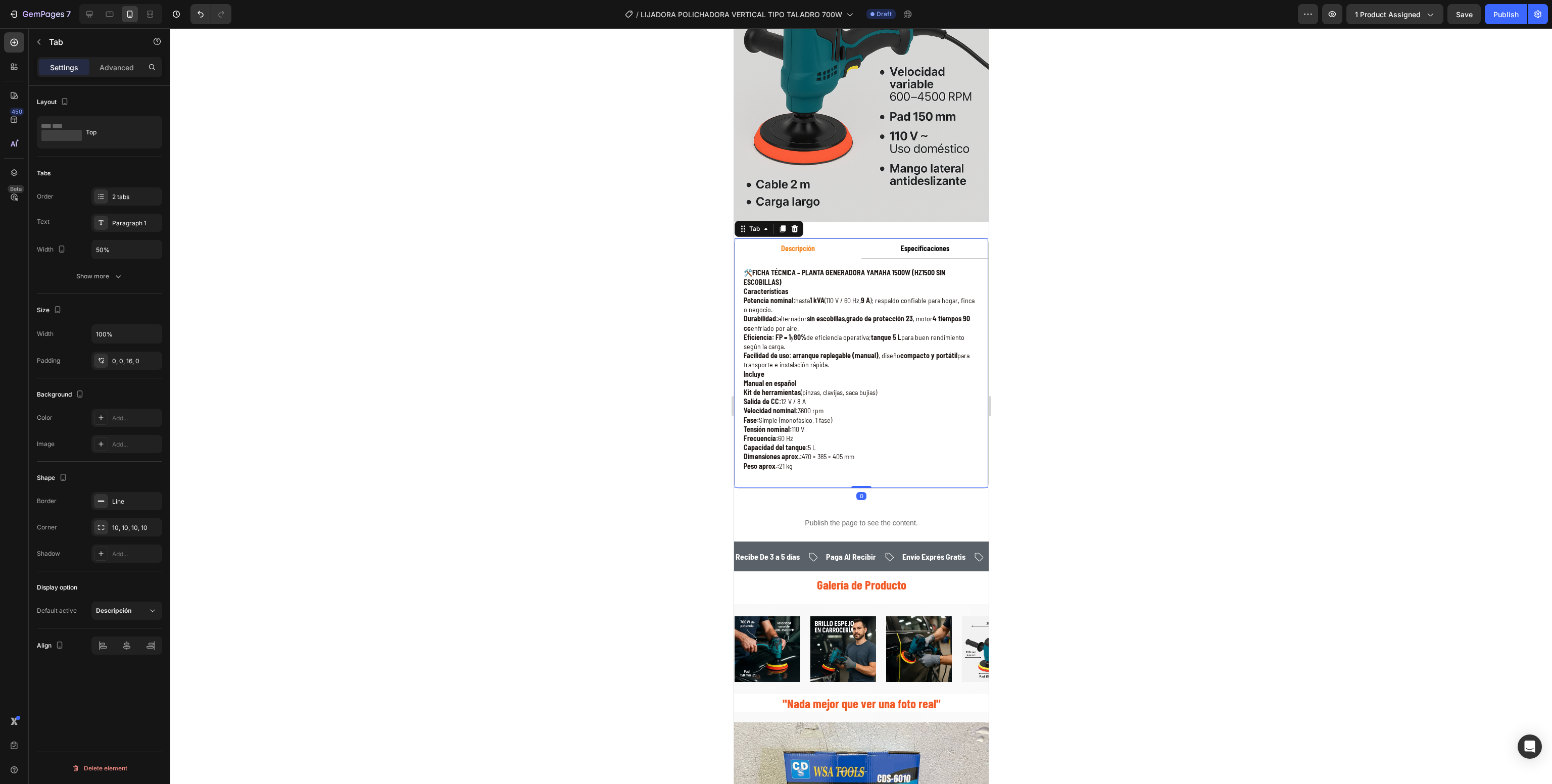
click at [1188, 340] on div at bounding box center [861, 406] width 1382 height 756
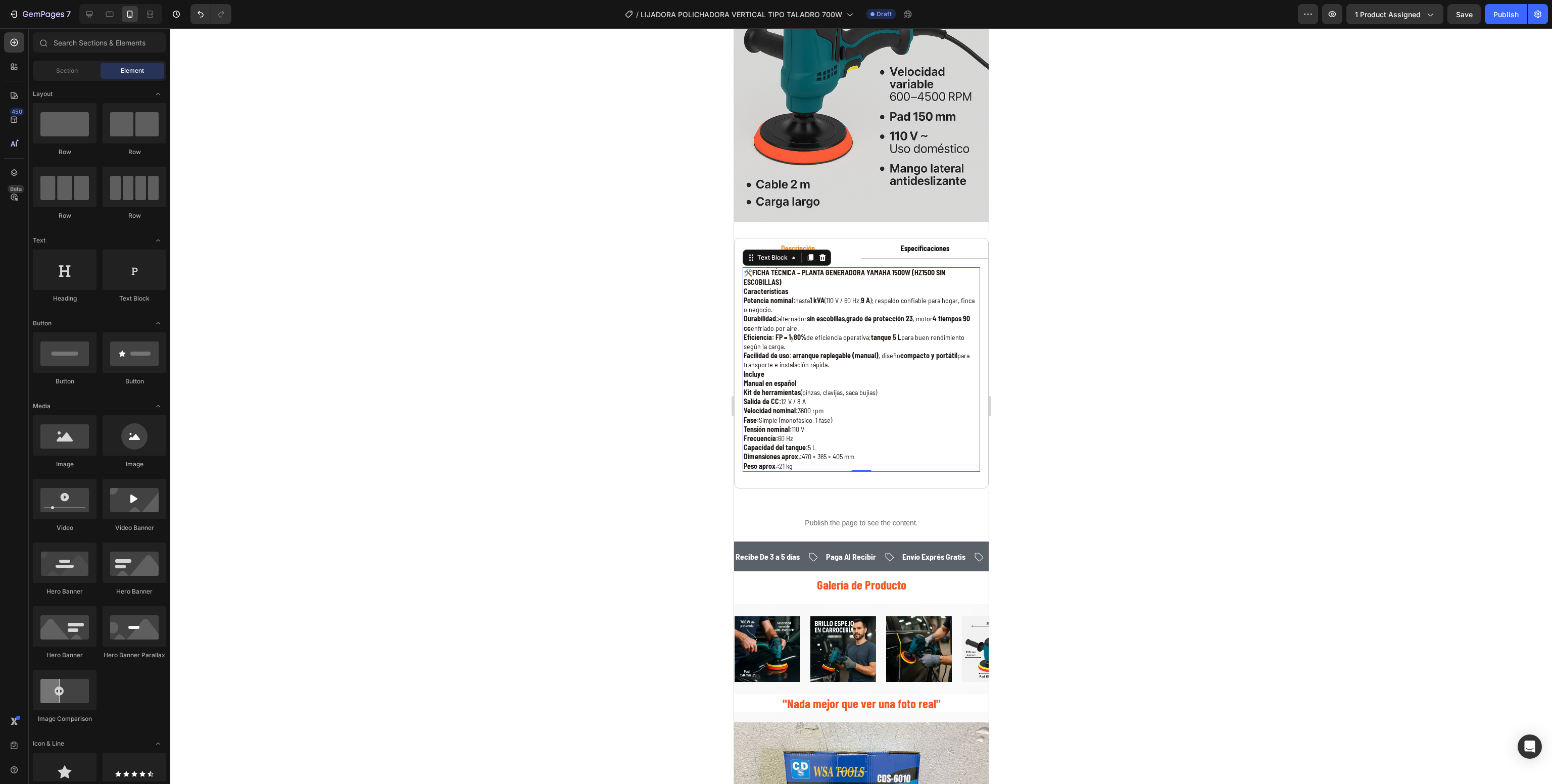
click at [845, 443] on p "Capacidad del tanque: 5 L" at bounding box center [861, 447] width 235 height 9
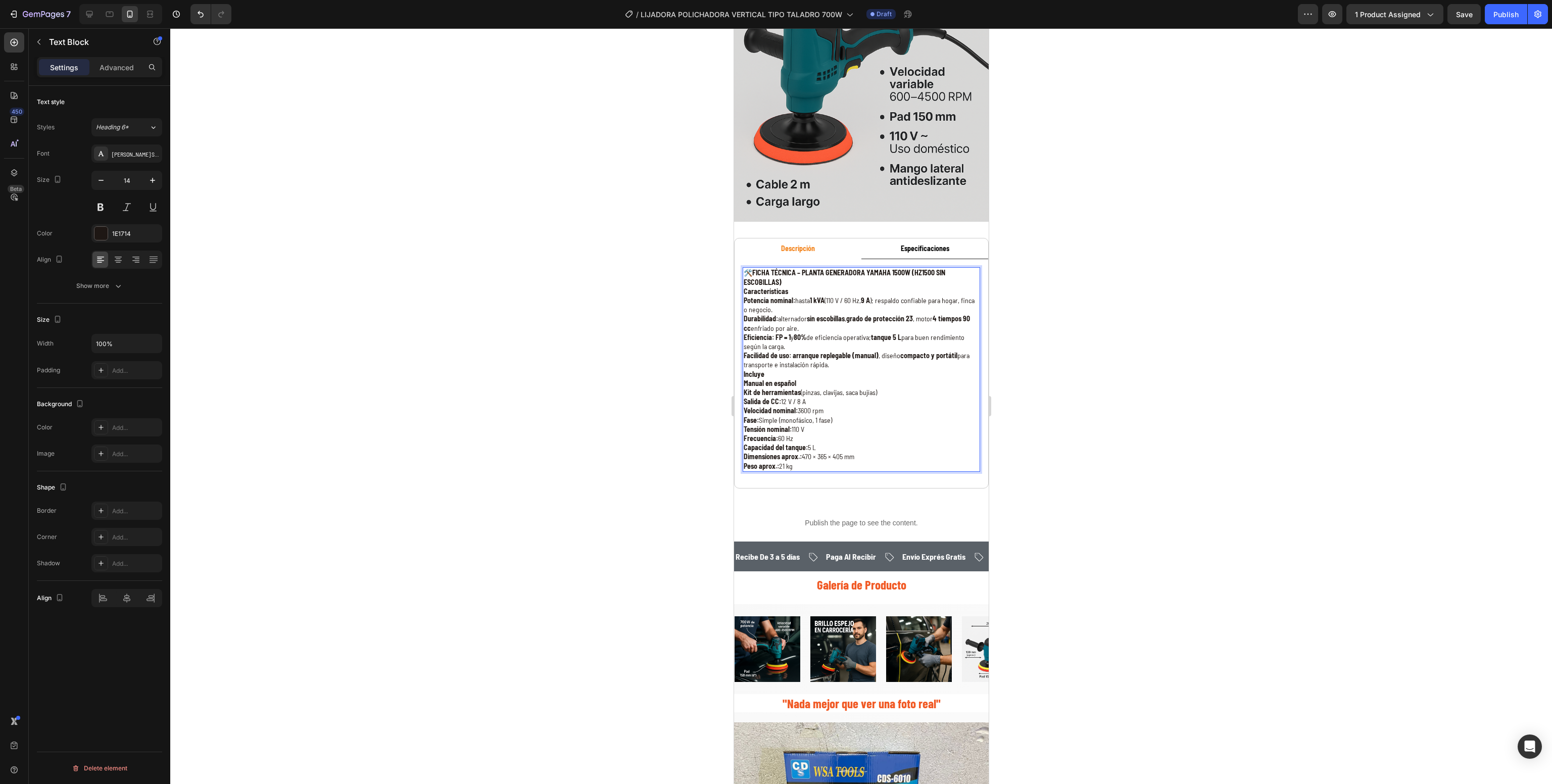
click at [845, 443] on p "Capacidad del tanque: 5 L" at bounding box center [861, 447] width 235 height 9
drag, startPoint x: 826, startPoint y: 450, endPoint x: 521, endPoint y: 162, distance: 419.5
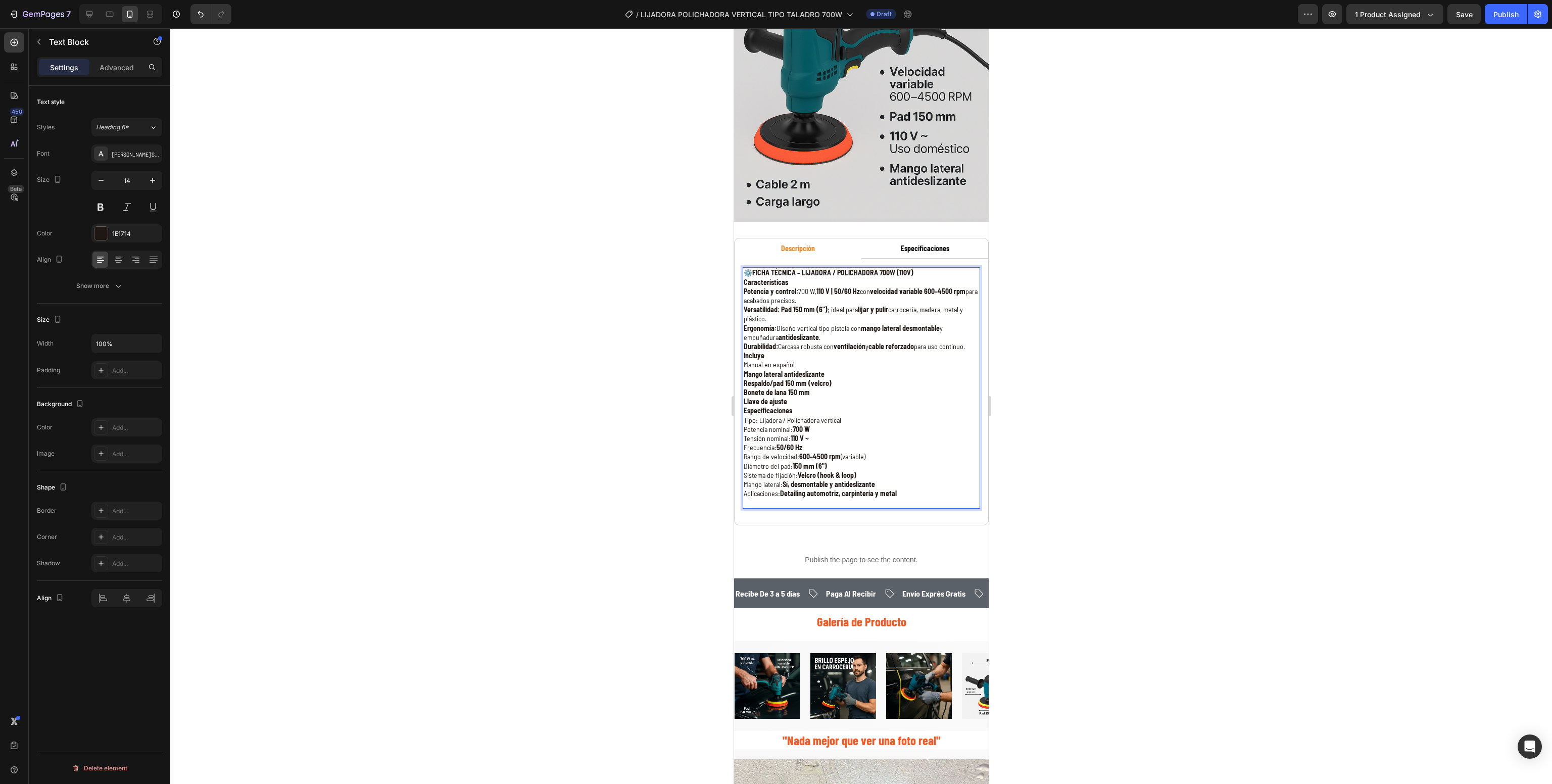
click at [1068, 463] on div at bounding box center [861, 406] width 1382 height 756
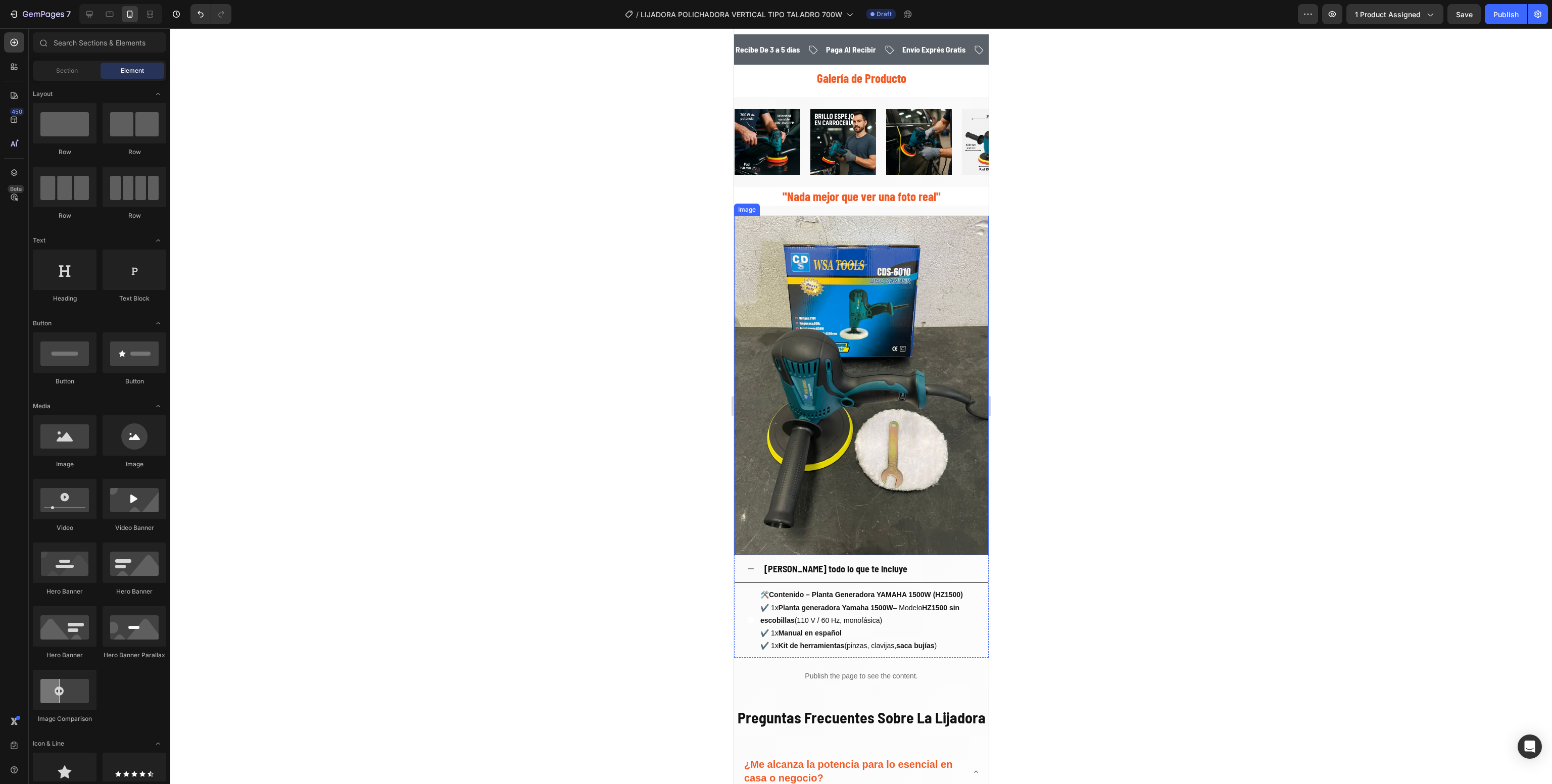
scroll to position [1398, 0]
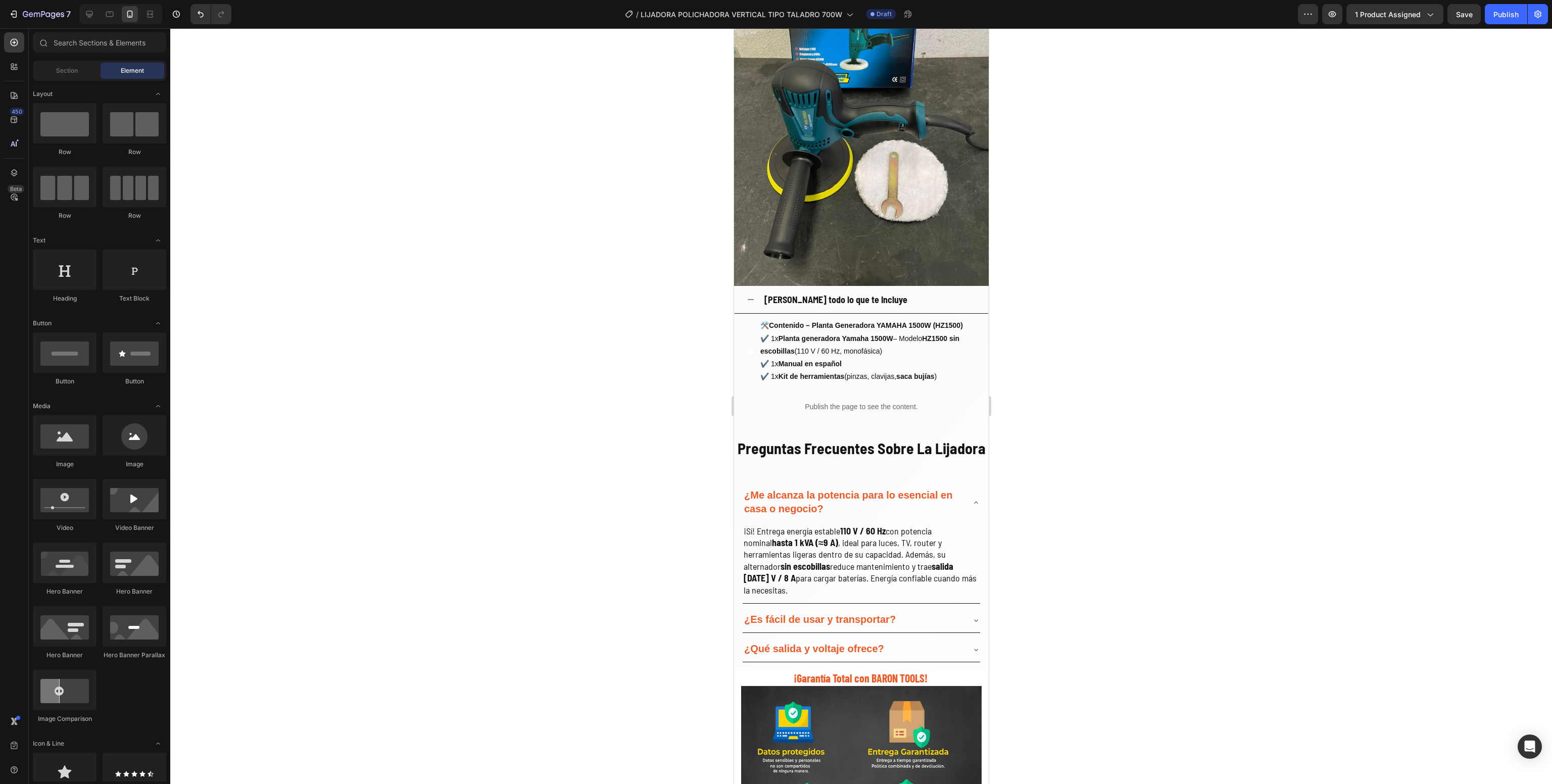
click at [1198, 517] on div at bounding box center [861, 406] width 1382 height 756
click at [813, 573] on h2 "¡Sí! Entrega energía estable 110 V / 60 Hz con potencia nominal hasta 1 kVA (≈9…" at bounding box center [861, 560] width 237 height 72
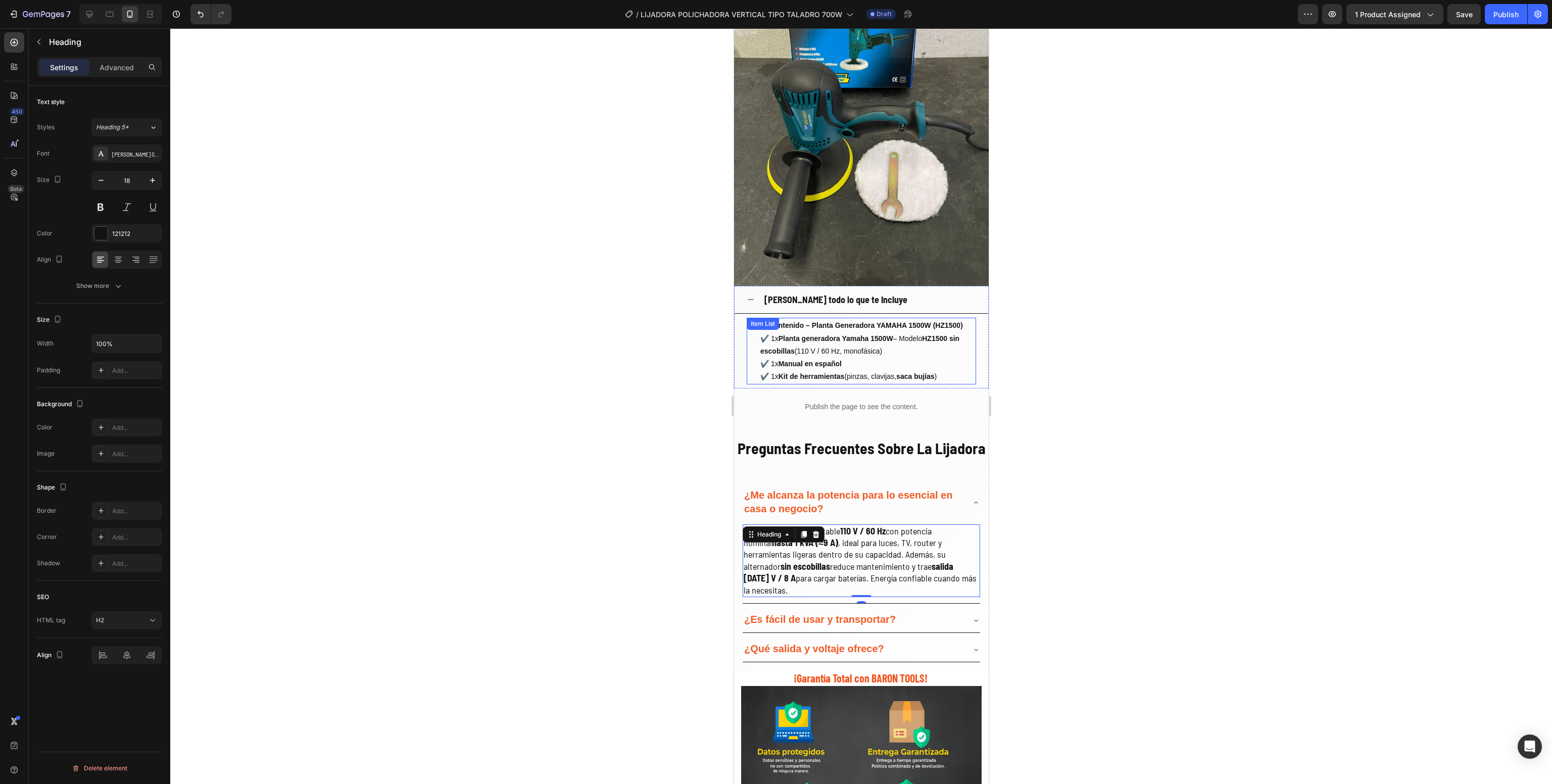
click at [868, 334] on strong "Planta generadora Yamaha 1500W" at bounding box center [835, 338] width 115 height 8
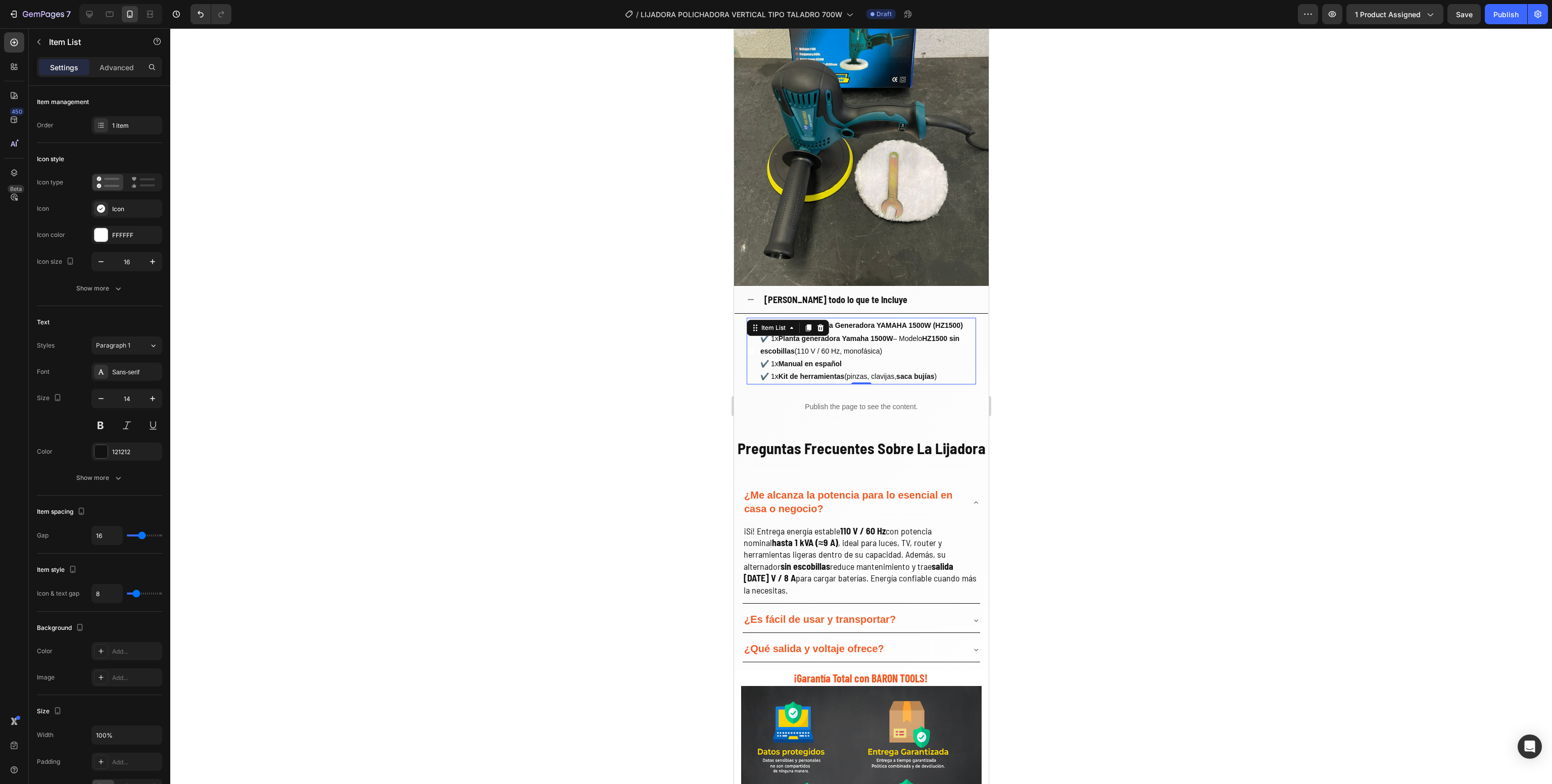
click at [868, 334] on strong "Planta generadora Yamaha 1500W" at bounding box center [835, 338] width 115 height 8
click at [944, 364] on p "✔️ 1x Planta generadora Yamaha 1500W – Modelo HZ1500 sin escobillas (110 V / 60…" at bounding box center [867, 357] width 214 height 51
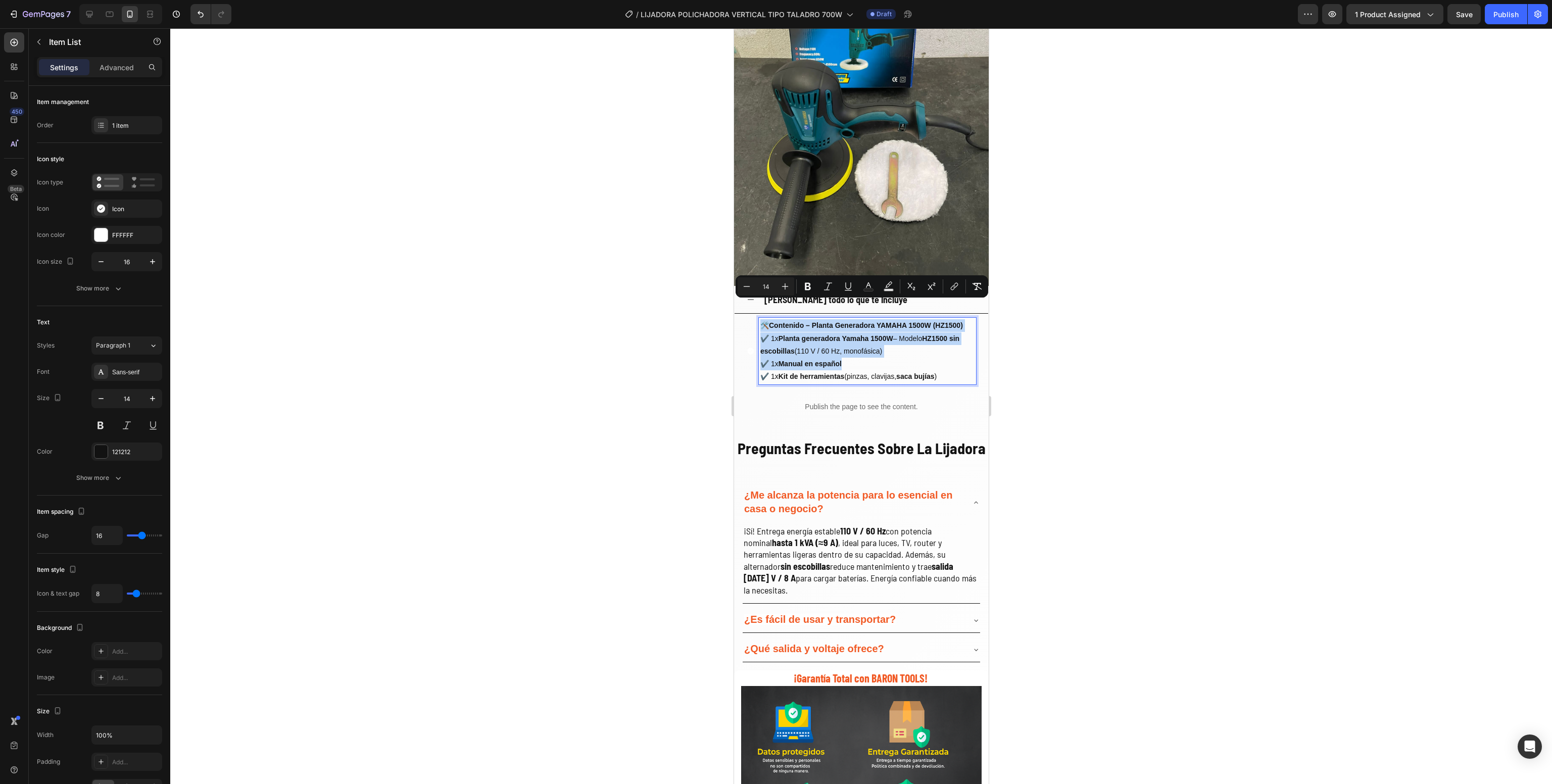
drag, startPoint x: 948, startPoint y: 364, endPoint x: 1490, endPoint y: 318, distance: 543.9
click at [734, 212] on html "Mobile ( 504 px) iPhone 13 Mini iPhone 13 Pro iPhone 11 Pro Max iPhone 15 Pro M…" at bounding box center [861, 299] width 254 height 3339
click at [935, 373] on strong "saca bujías" at bounding box center [915, 377] width 38 height 8
drag, startPoint x: 954, startPoint y: 365, endPoint x: 1311, endPoint y: 234, distance: 380.3
click at [734, 206] on html "Mobile ( 504 px) iPhone 13 Mini iPhone 13 Pro iPhone 11 Pro Max iPhone 15 Pro M…" at bounding box center [861, 299] width 254 height 3339
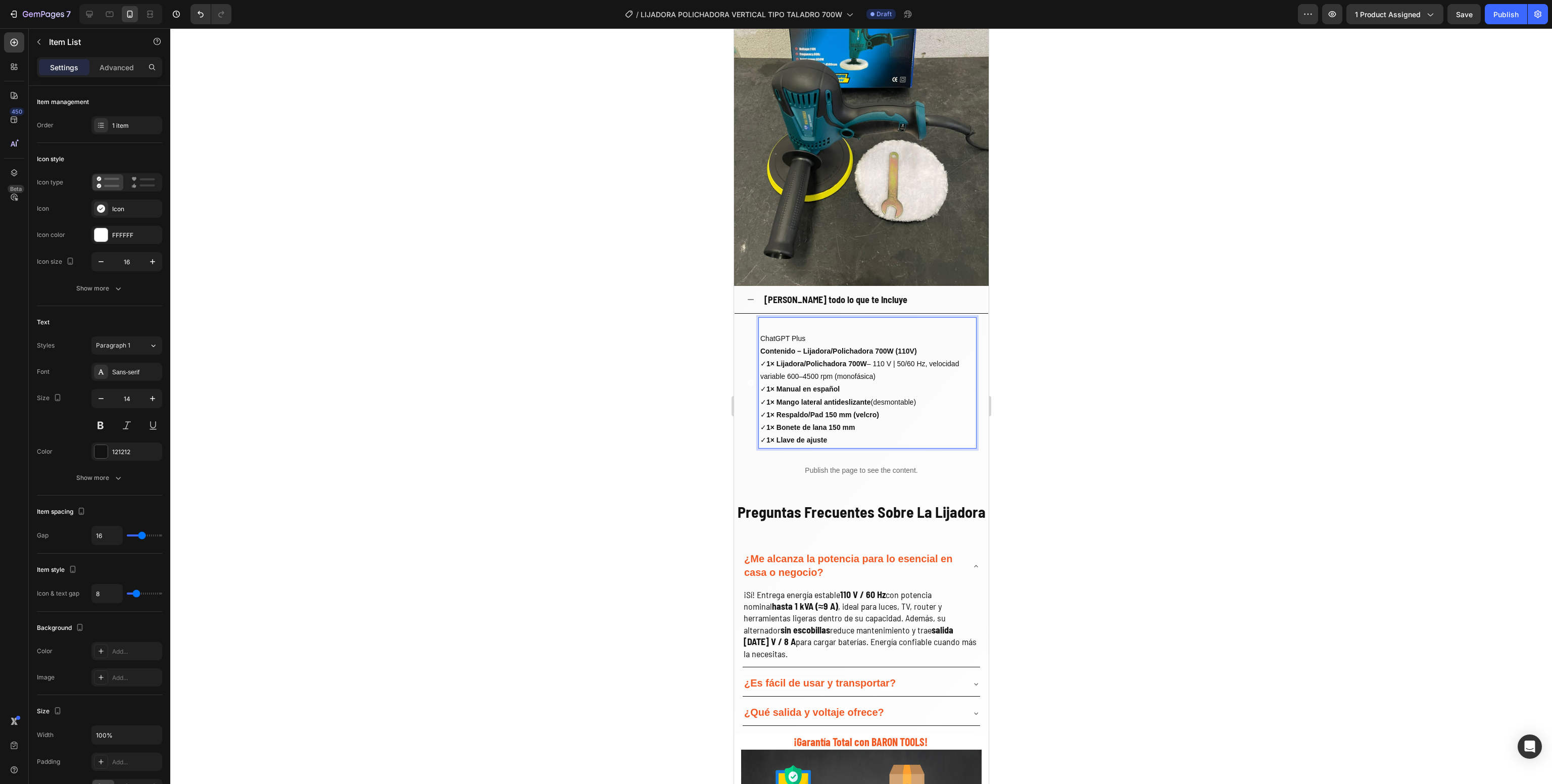
click at [807, 345] on p "Contenido – Lijadora/Polichadora 700W (110V) ✓ 1× Lijadora/Polichadora 700W – 1…" at bounding box center [867, 396] width 214 height 102
click at [814, 332] on p "ChatGPT Plus" at bounding box center [867, 338] width 214 height 12
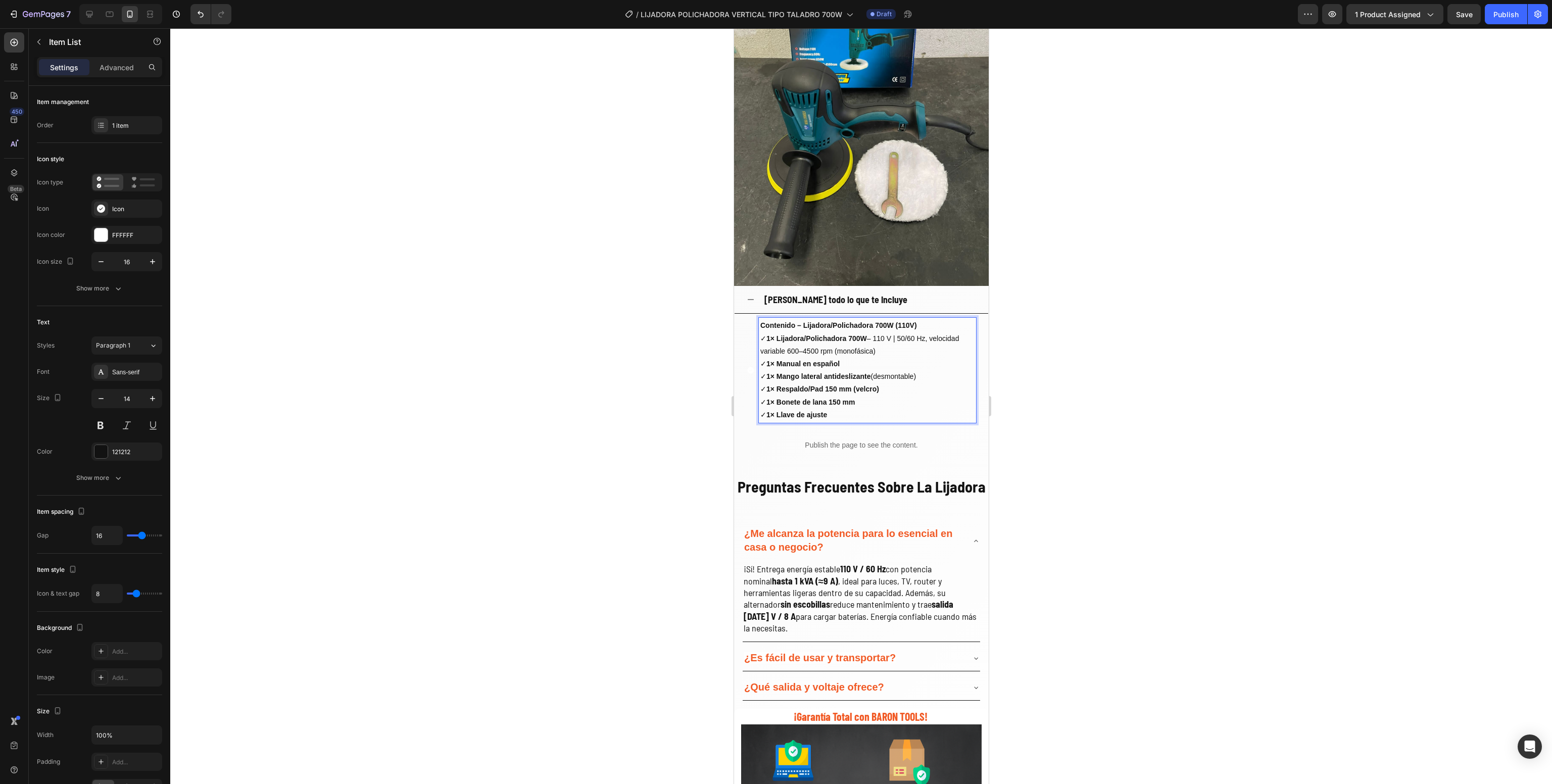
click at [1110, 347] on div at bounding box center [861, 406] width 1382 height 756
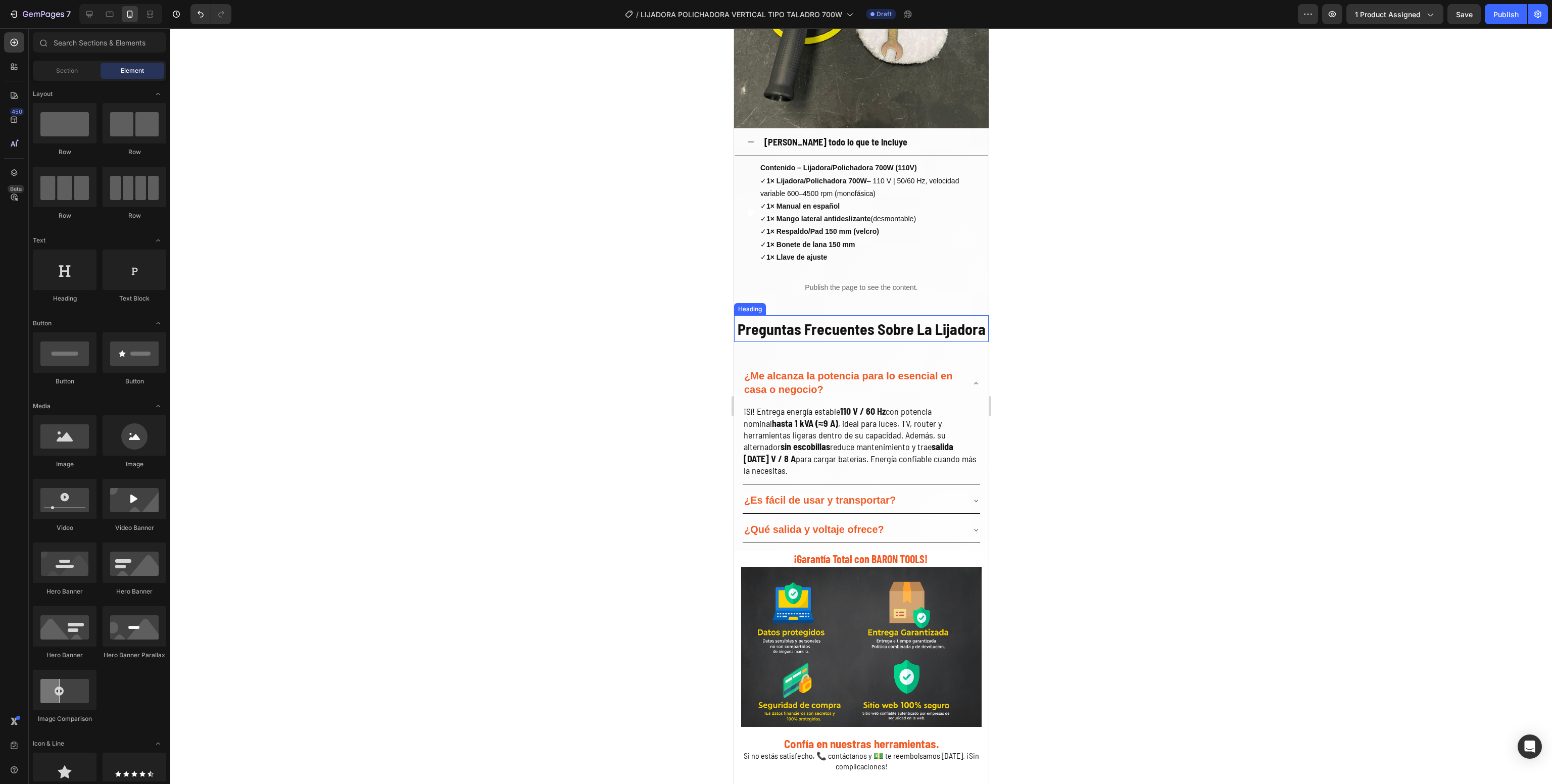
scroll to position [1649, 0]
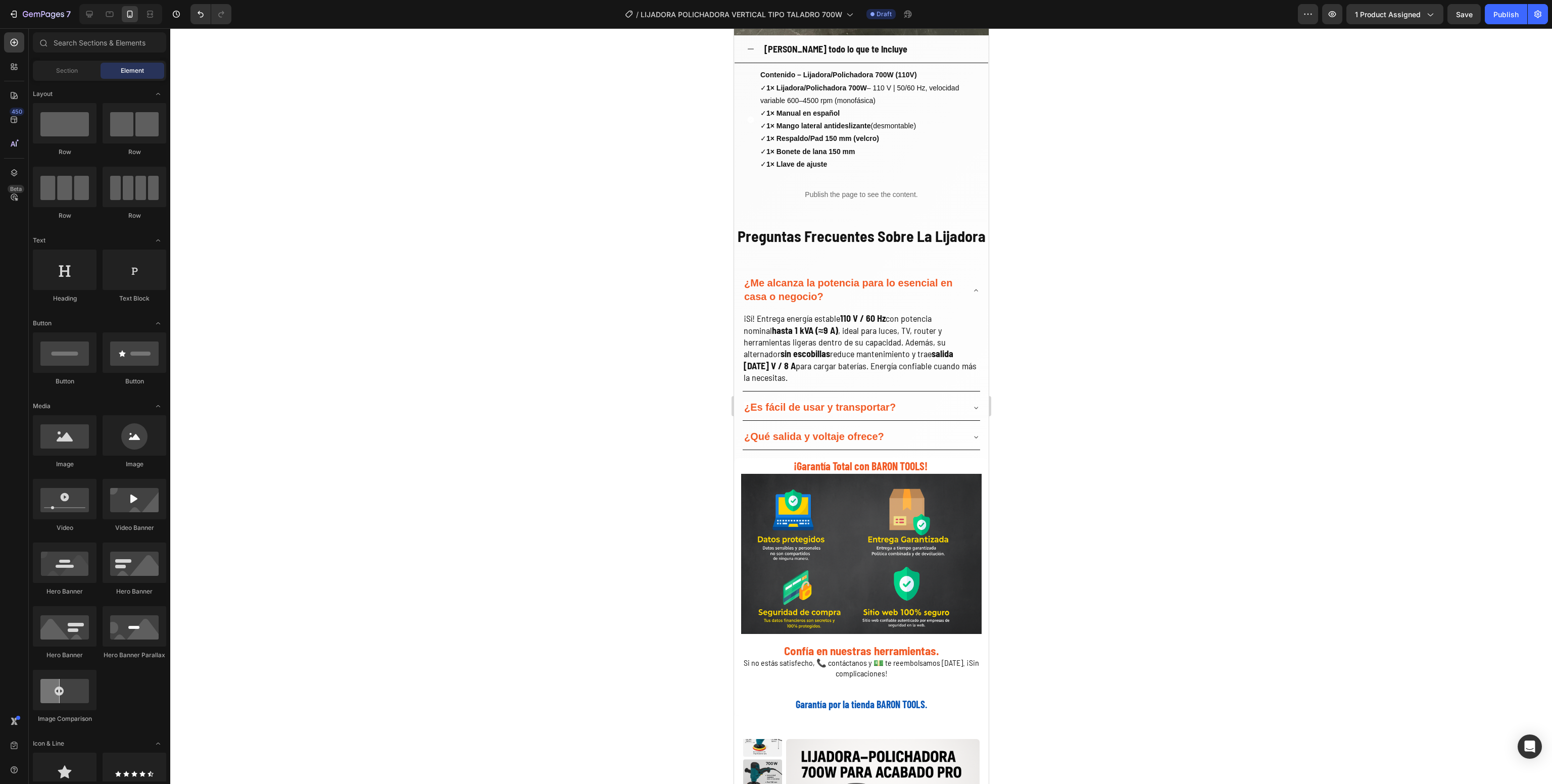
click at [1198, 437] on div at bounding box center [861, 406] width 1382 height 756
click at [818, 294] on p "¿Me alcanza la potencia para lo esencial en casa o negocio?" at bounding box center [853, 290] width 218 height 27
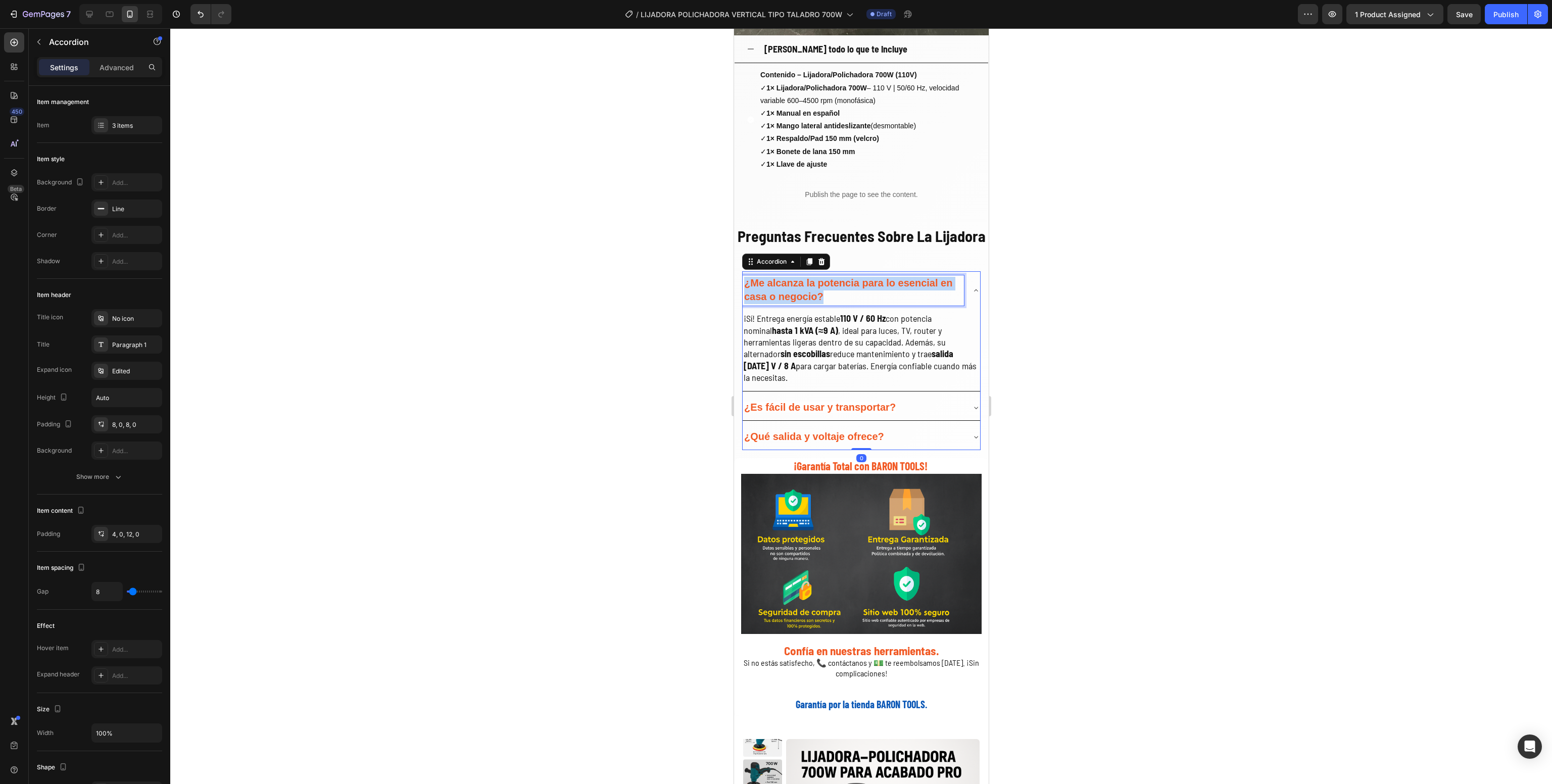
click at [818, 294] on p "¿Me alcanza la potencia para lo esencial en casa o negocio?" at bounding box center [853, 290] width 218 height 27
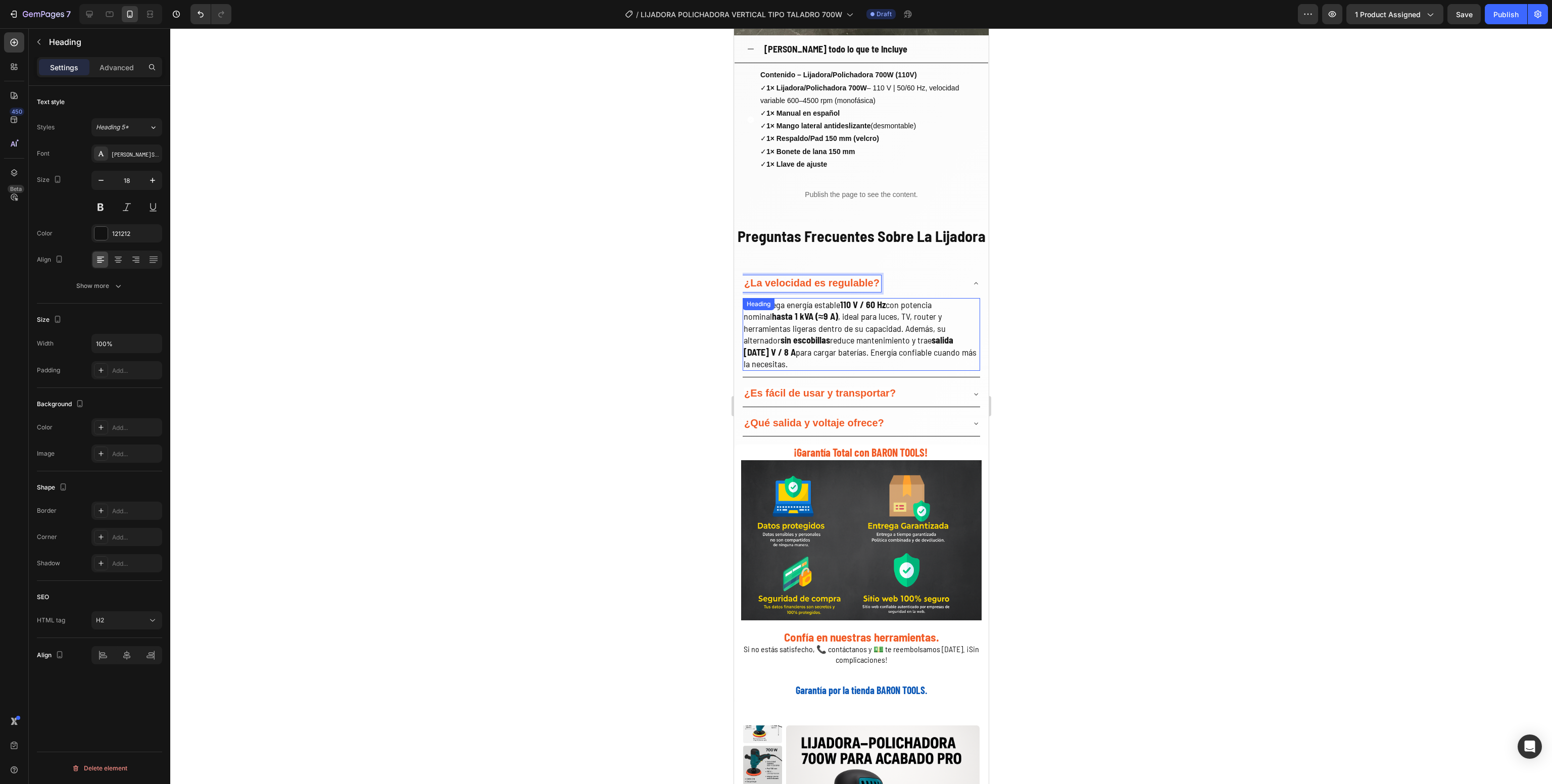
click at [803, 351] on h2 "¡Sí! Entrega energía estable 110 V / 60 Hz con potencia nominal hasta 1 kVA (≈9…" at bounding box center [861, 334] width 237 height 72
click at [803, 351] on p "¡Sí! Entrega energía estable 110 V / 60 Hz con potencia nominal hasta 1 kVA (≈9…" at bounding box center [861, 334] width 235 height 70
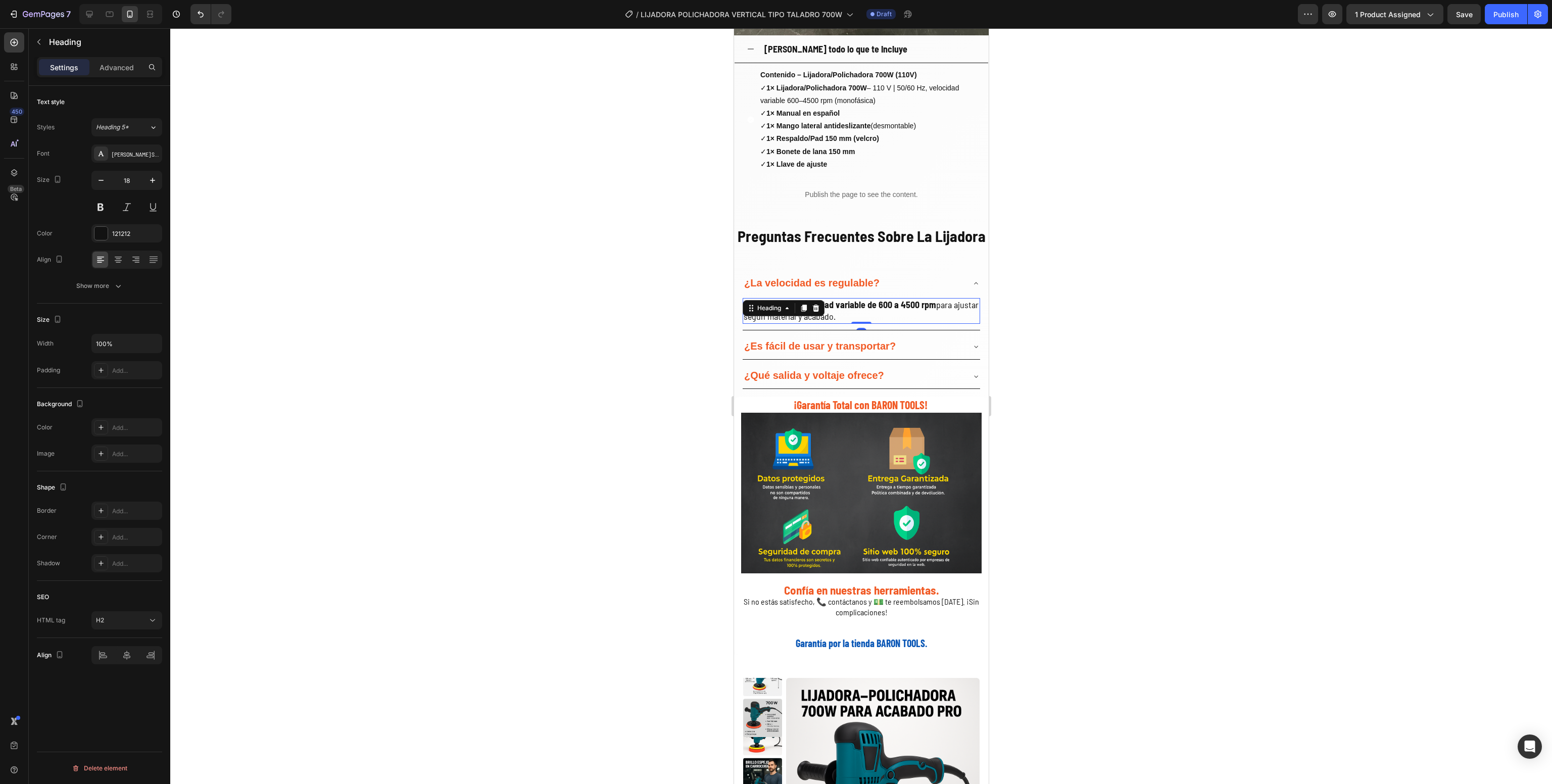
click at [632, 381] on div at bounding box center [861, 406] width 1382 height 756
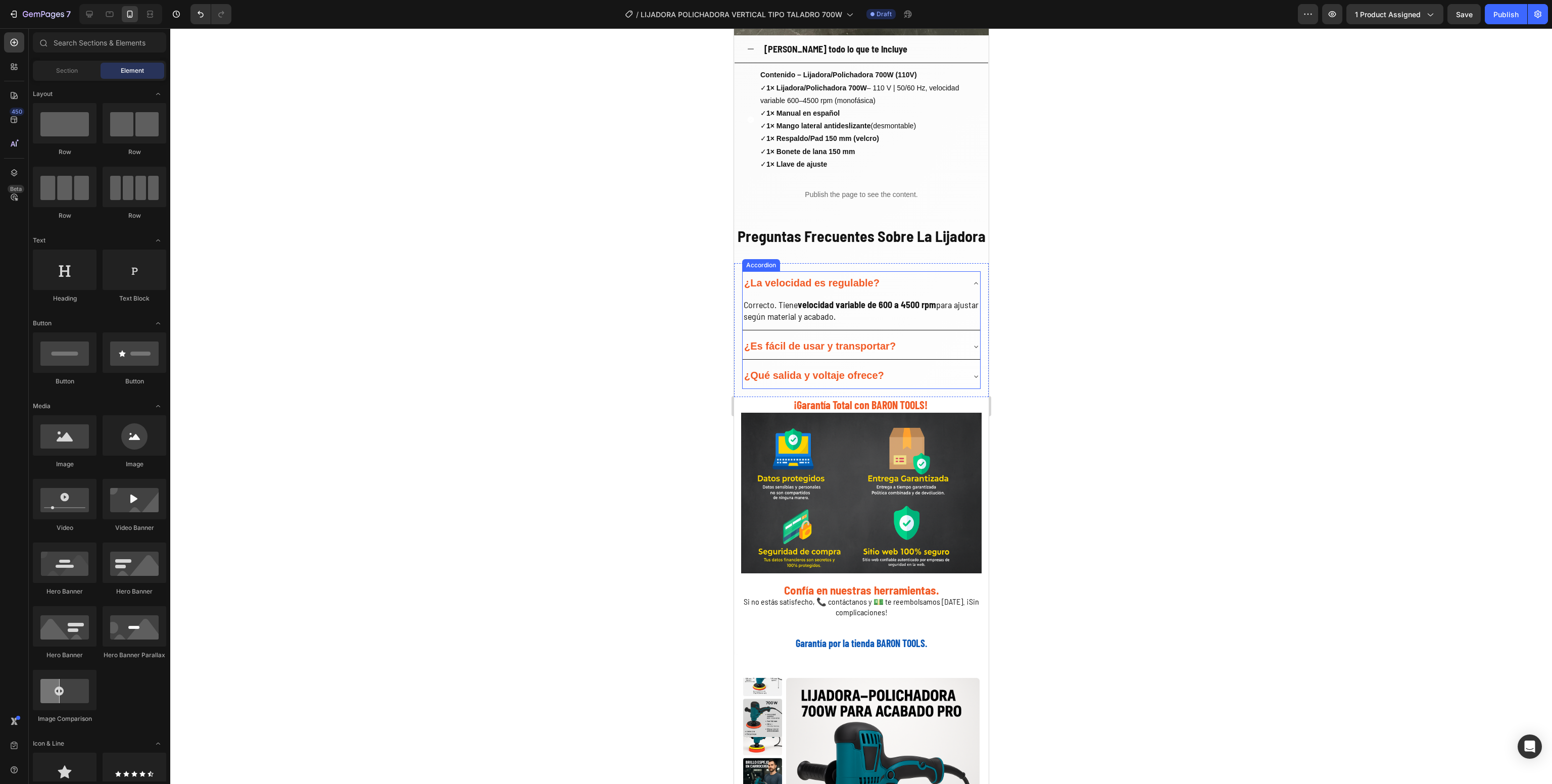
click at [813, 351] on strong "¿Es fácil de usar y transportar?" at bounding box center [820, 346] width 152 height 11
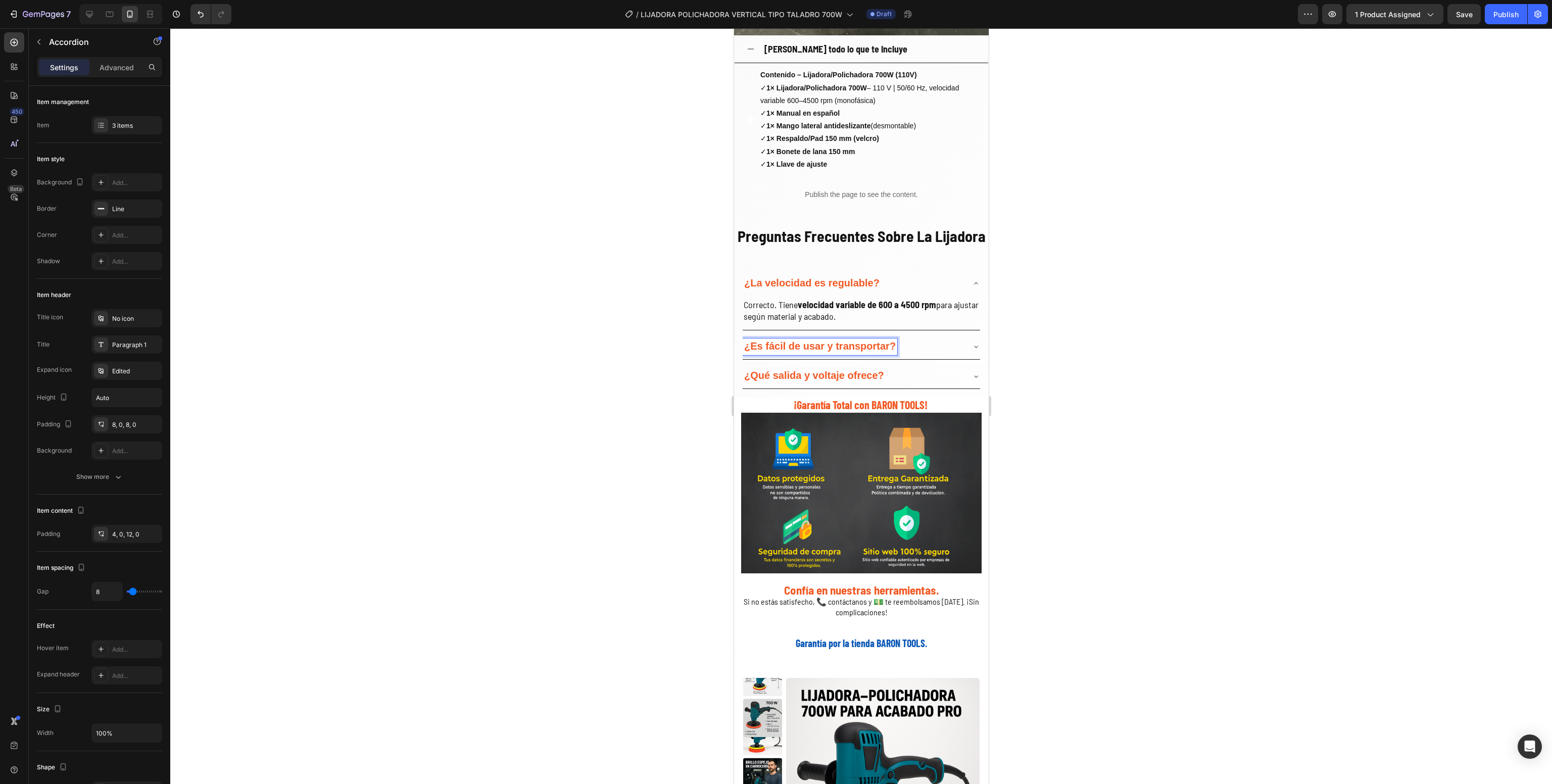
click at [813, 351] on strong "¿Es fácil de usar y transportar?" at bounding box center [820, 346] width 152 height 11
click at [948, 357] on div "¿Sirve para carrocería de autos?" at bounding box center [861, 347] width 237 height 25
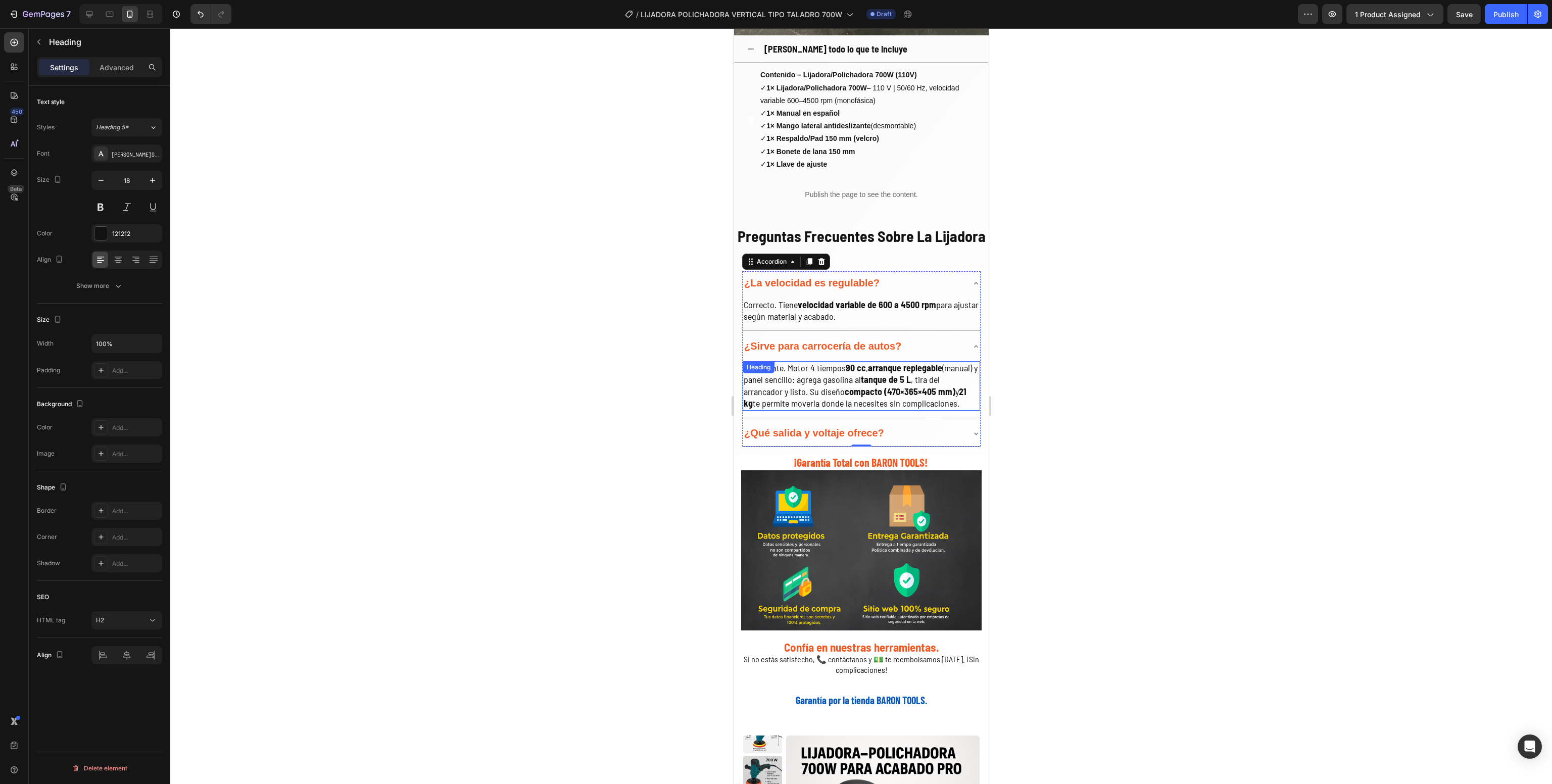
click at [808, 381] on div "Totalmente. Motor 4 tiempos 90 cc , arranque replegable (manual) y panel sencil…" at bounding box center [861, 386] width 237 height 49
click at [807, 375] on icon at bounding box center [803, 371] width 8 height 8
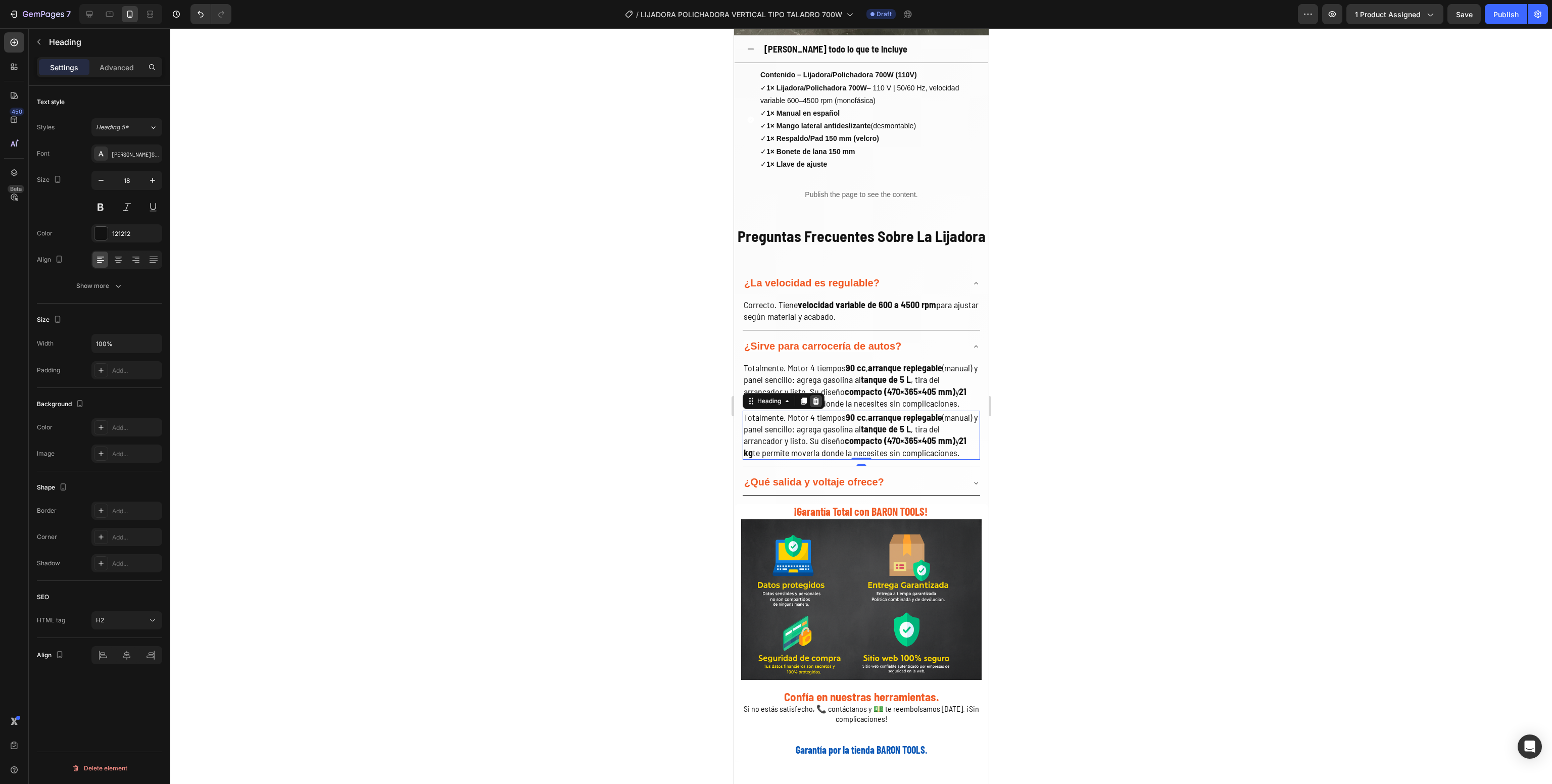
click at [816, 405] on icon at bounding box center [816, 401] width 7 height 7
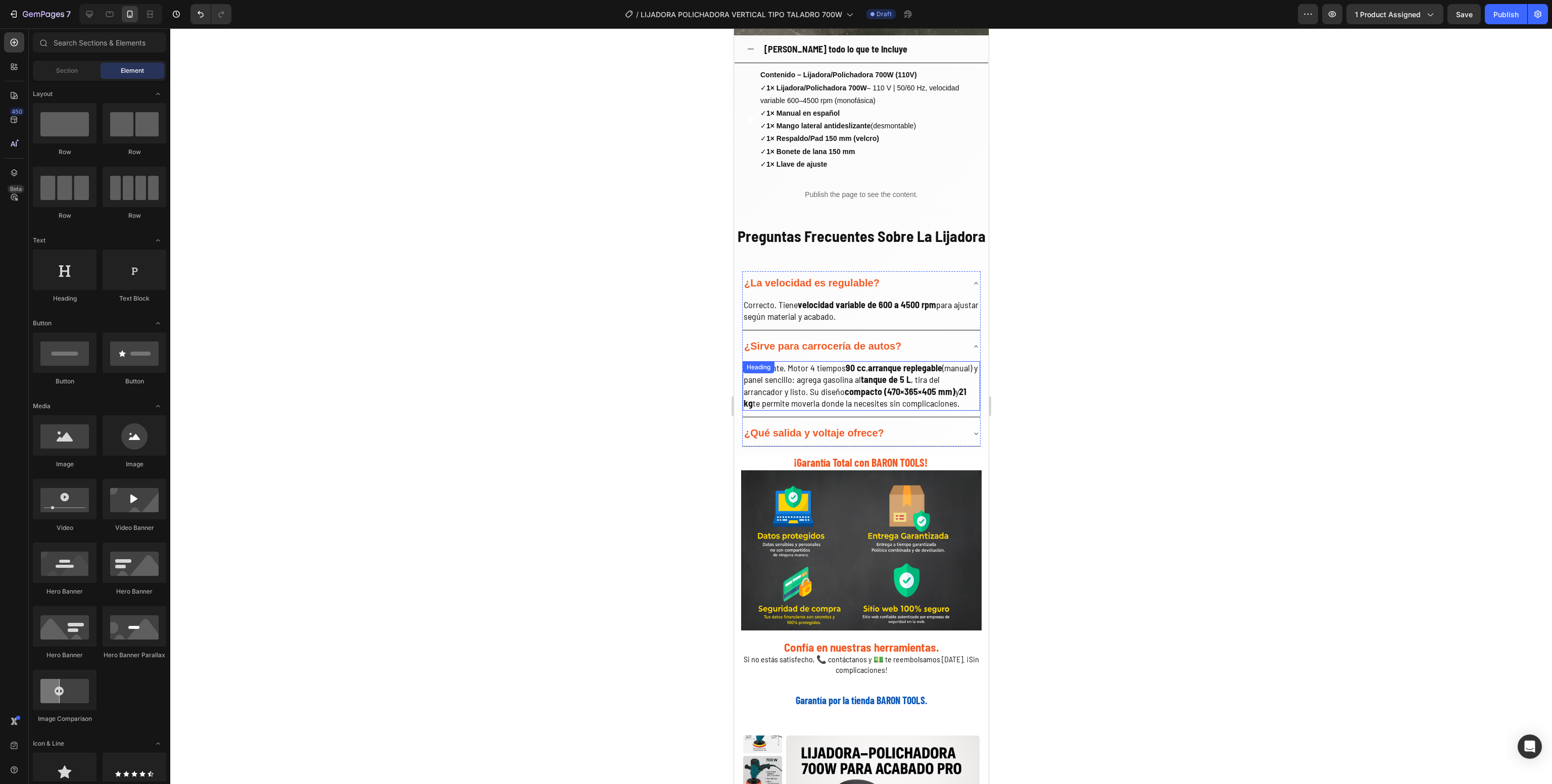
click at [827, 386] on h2 "Totalmente. Motor 4 tiempos 90 cc , arranque replegable (manual) y panel sencil…" at bounding box center [861, 386] width 237 height 49
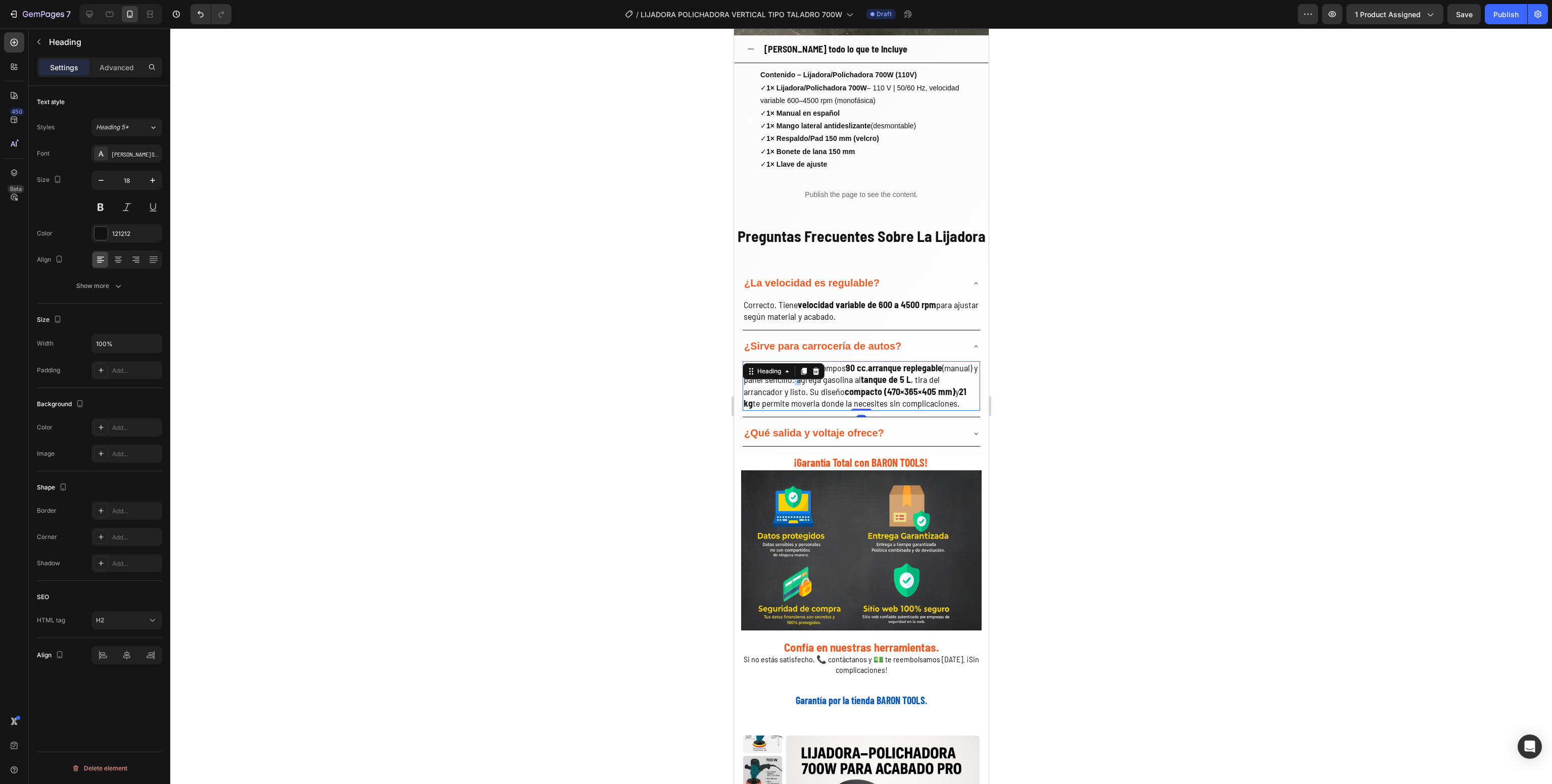
click at [827, 386] on h2 "Totalmente. Motor 4 tiempos 90 cc , arranque replegable (manual) y panel sencil…" at bounding box center [861, 386] width 237 height 49
click at [827, 386] on p "Totalmente. Motor 4 tiempos 90 cc , arranque replegable (manual) y panel sencil…" at bounding box center [861, 386] width 235 height 47
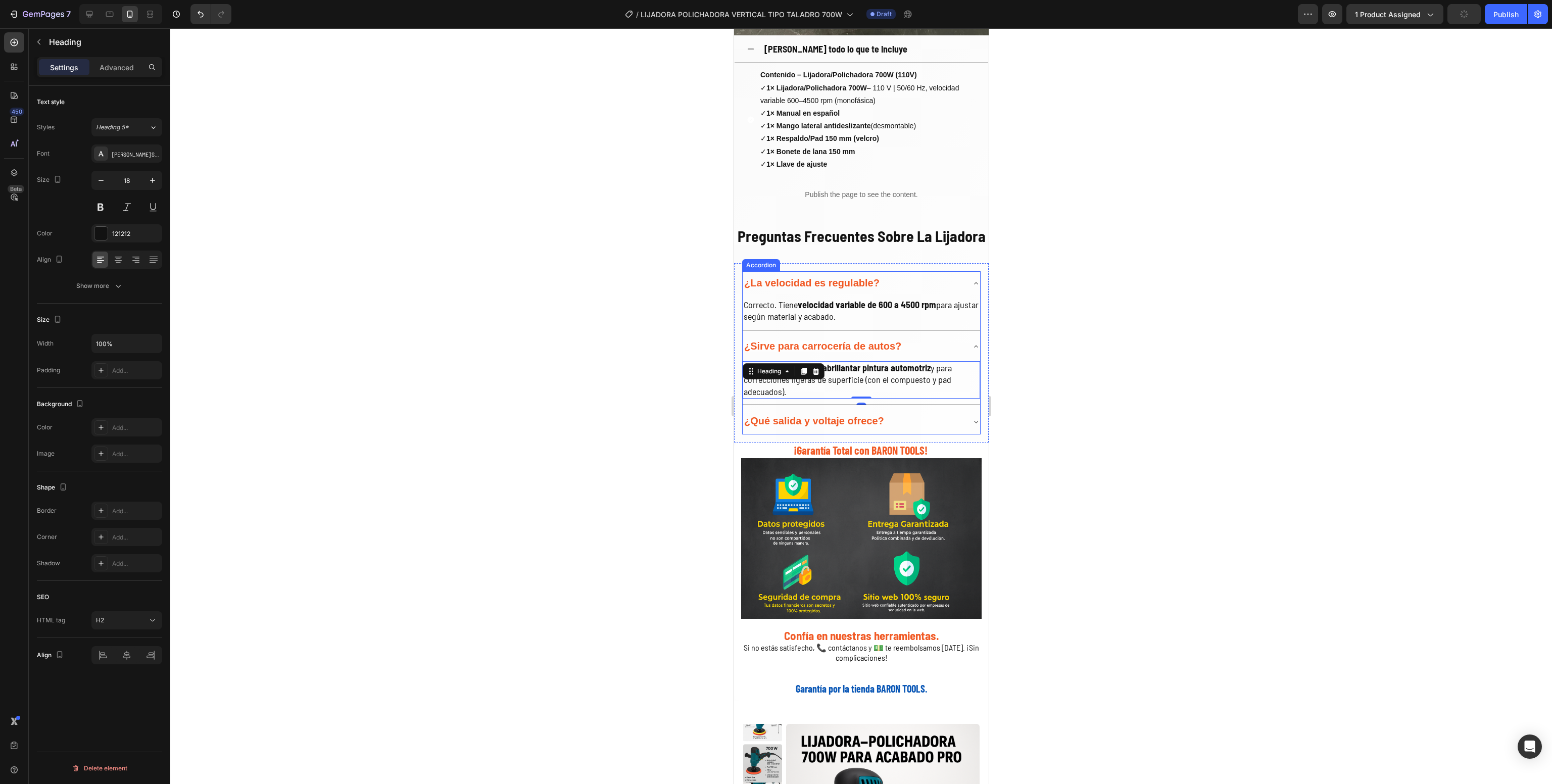
click at [665, 399] on div at bounding box center [861, 406] width 1382 height 756
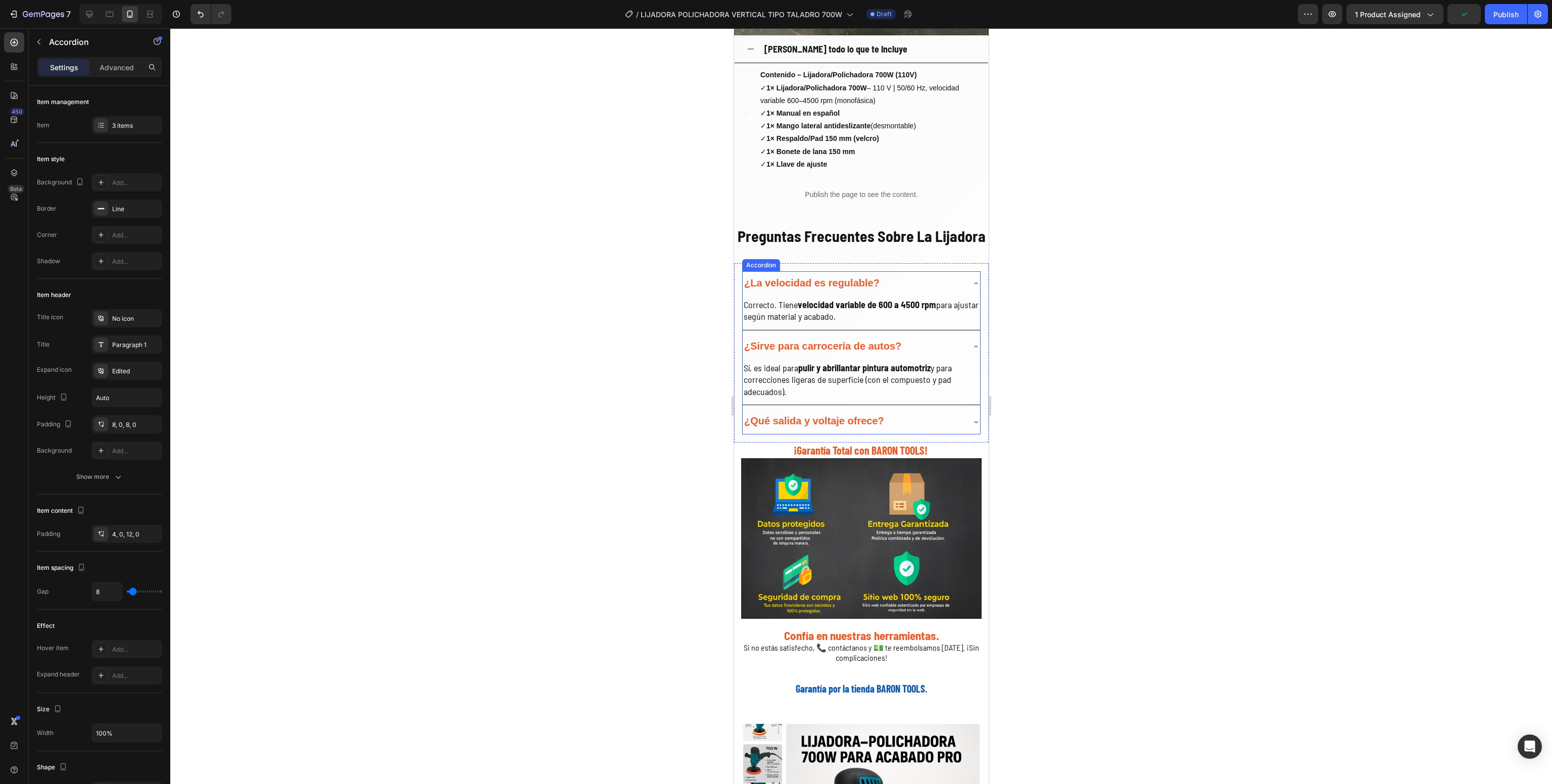
click at [933, 430] on div "¿Qué salida y voltaje ofrece?" at bounding box center [853, 422] width 222 height 16
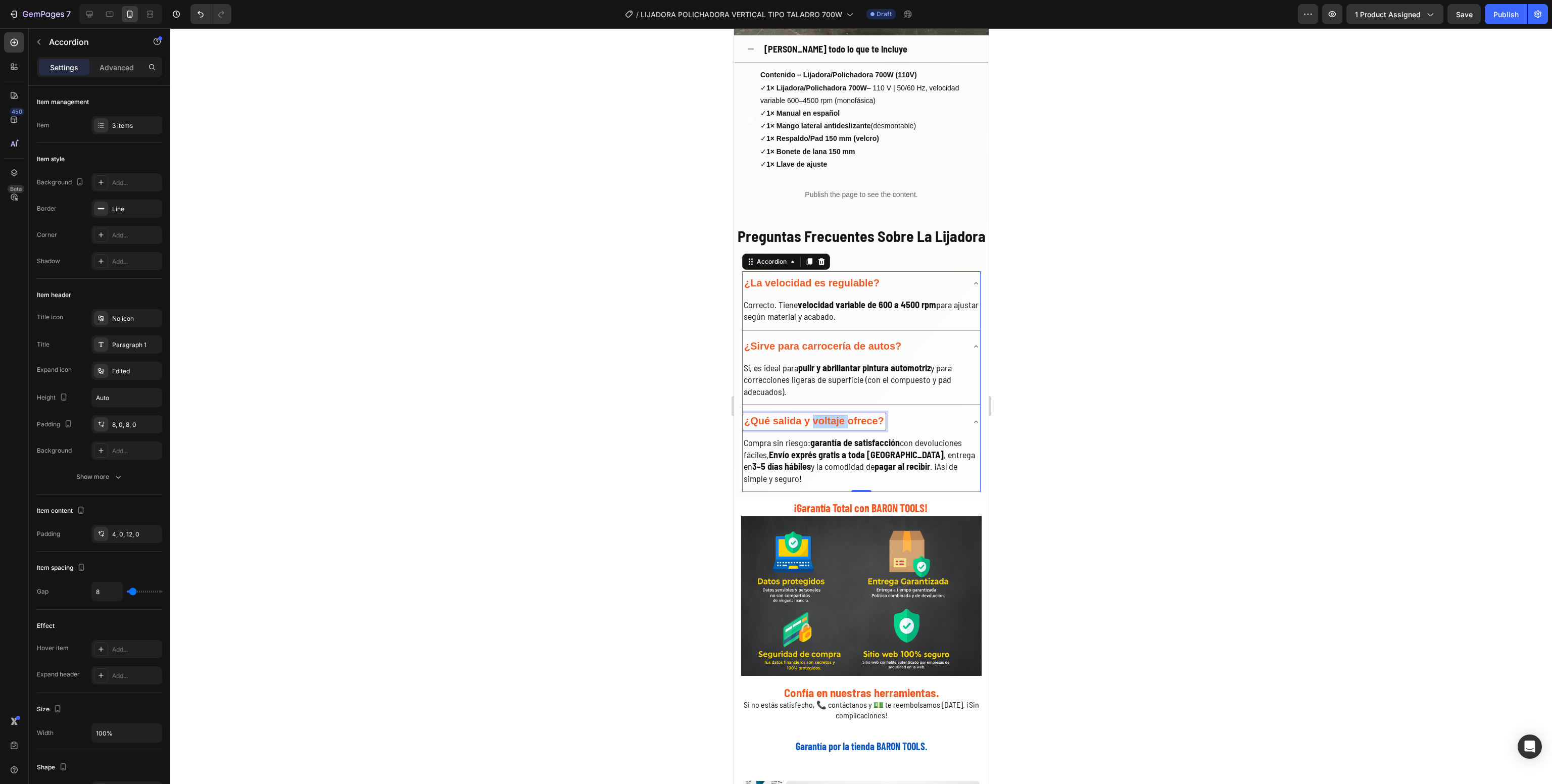
click at [840, 427] on strong "¿Qué salida y voltaje ofrece?" at bounding box center [814, 421] width 140 height 11
click at [830, 483] on span "Compra sin riesgo: garantía de satisfacción con devoluciones fáciles, Envío exp…" at bounding box center [859, 460] width 231 height 46
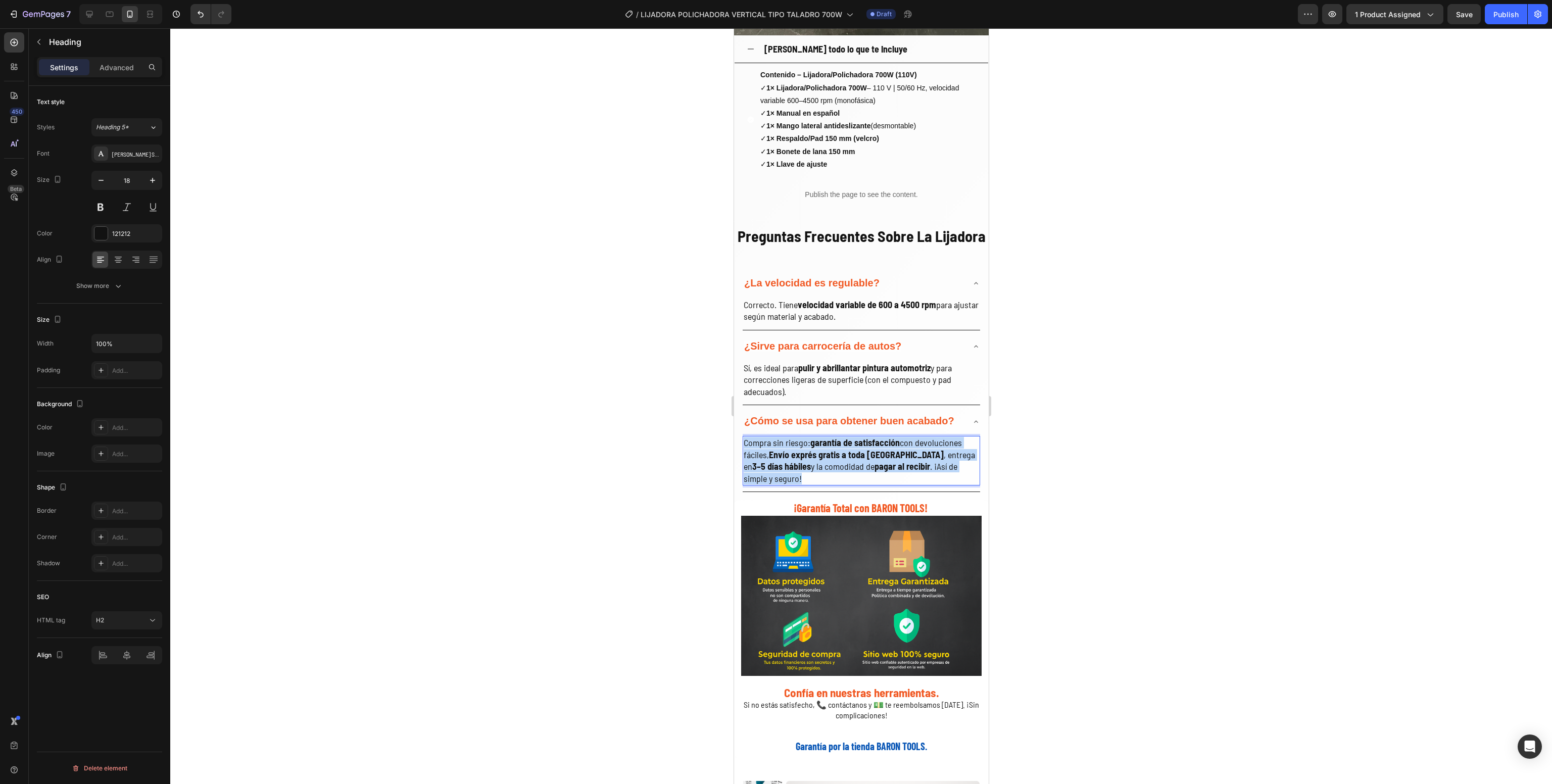
click at [830, 483] on span "Compra sin riesgo: garantía de satisfacción con devoluciones fáciles, Envío exp…" at bounding box center [859, 460] width 231 height 46
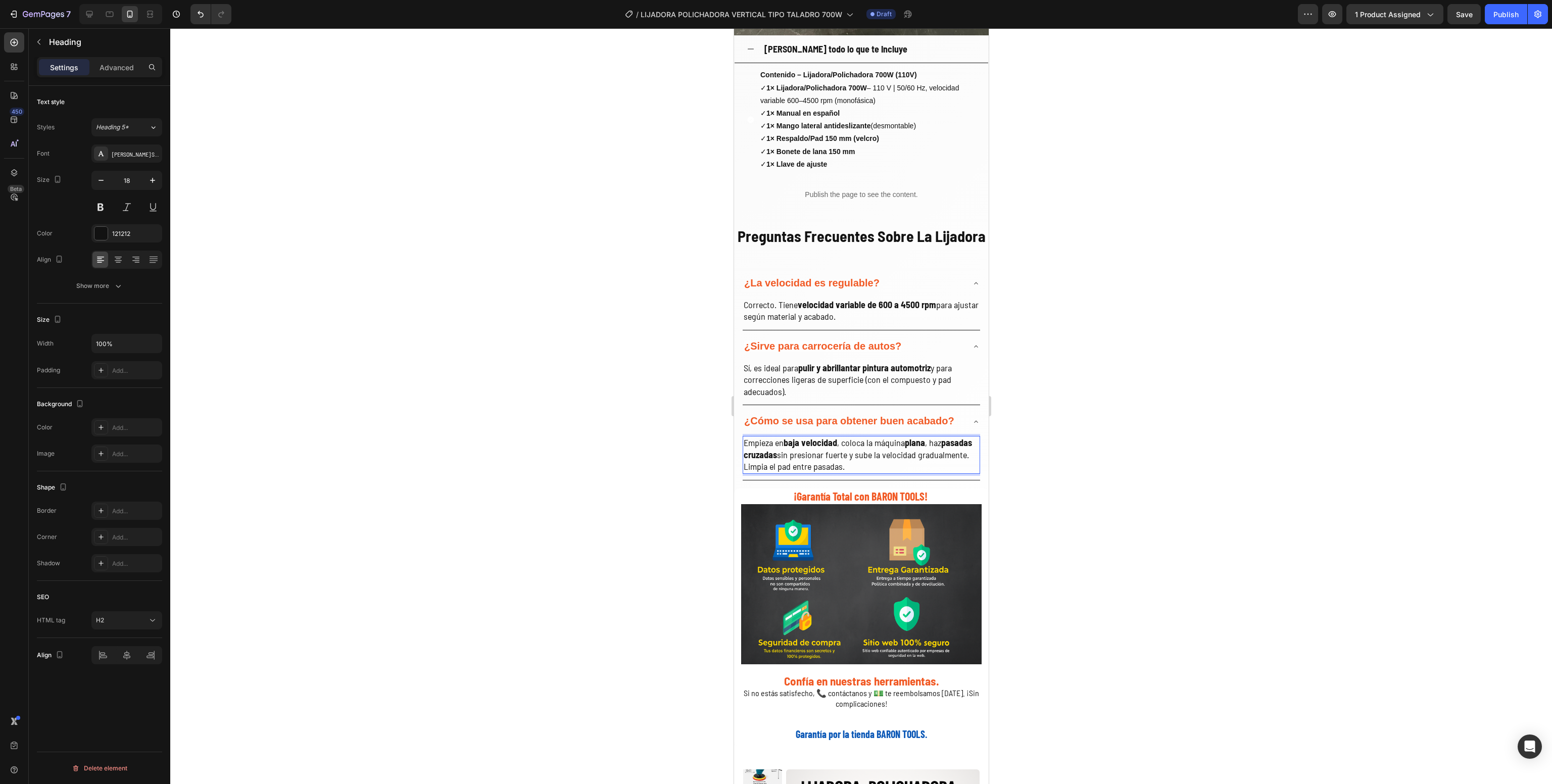
click at [1219, 460] on div at bounding box center [861, 406] width 1382 height 756
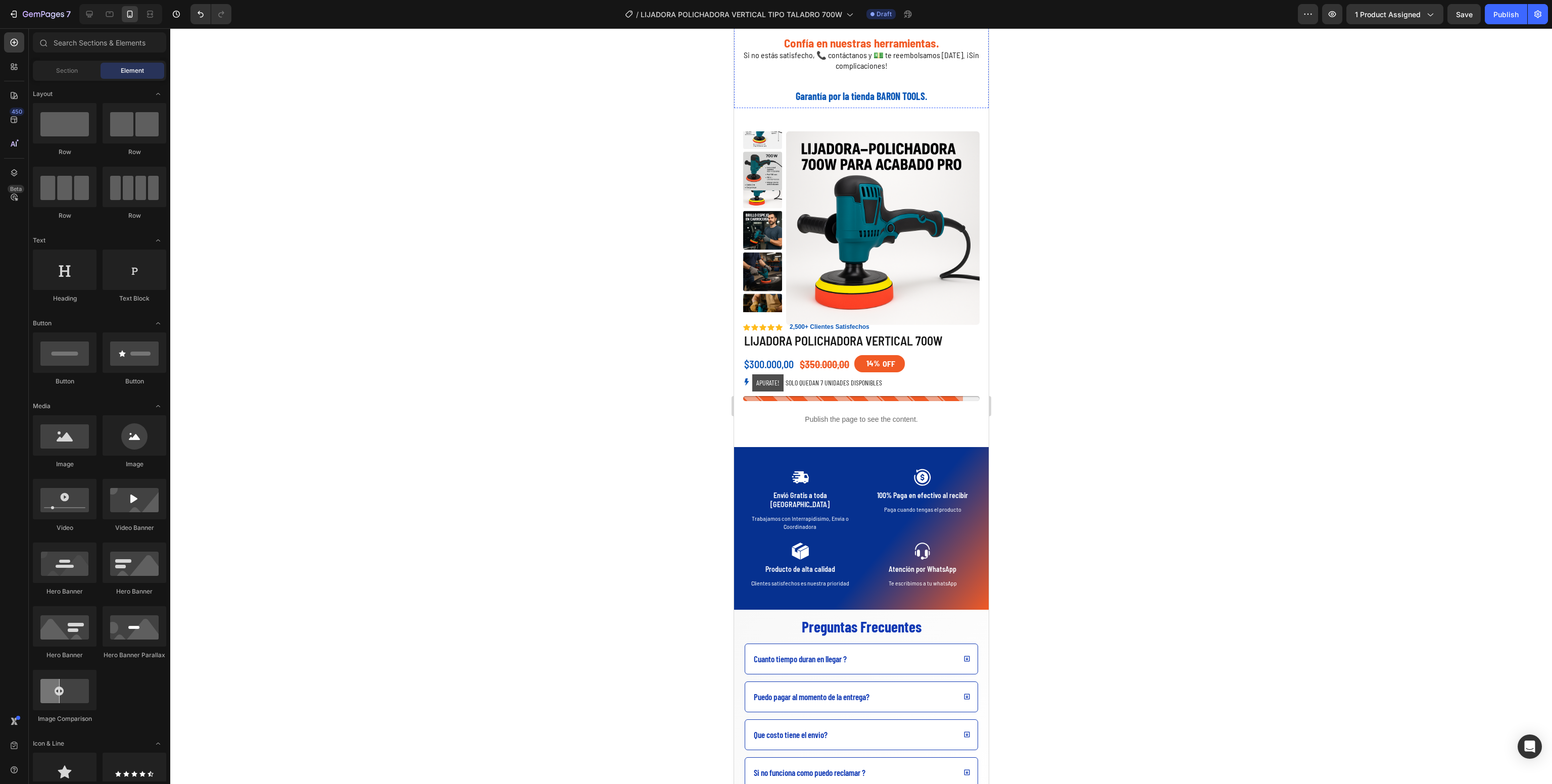
scroll to position [2288, 0]
click at [1511, 11] on div "Publish" at bounding box center [1506, 14] width 25 height 11
click at [915, 5] on button "button" at bounding box center [914, 14] width 21 height 21
click at [12, 16] on icon "button" at bounding box center [14, 14] width 10 height 10
